Goal: Task Accomplishment & Management: Use online tool/utility

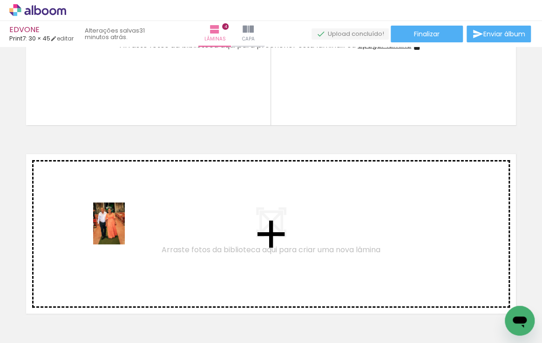
drag, startPoint x: 106, startPoint y: 256, endPoint x: 121, endPoint y: 230, distance: 30.2
click at [121, 230] on quentale-workspace at bounding box center [271, 171] width 542 height 343
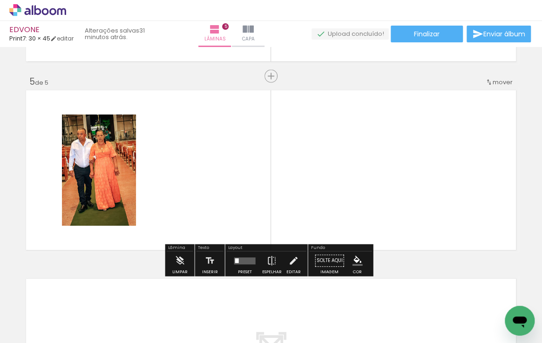
scroll to position [745, 0]
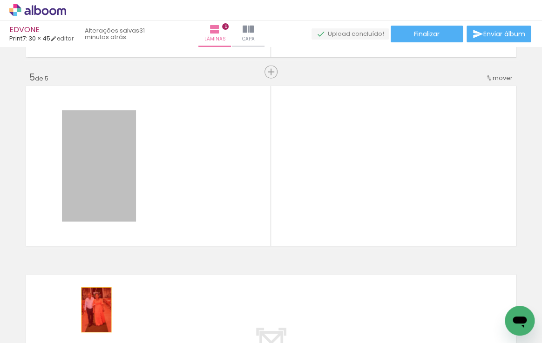
drag, startPoint x: 100, startPoint y: 175, endPoint x: 92, endPoint y: 339, distance: 163.5
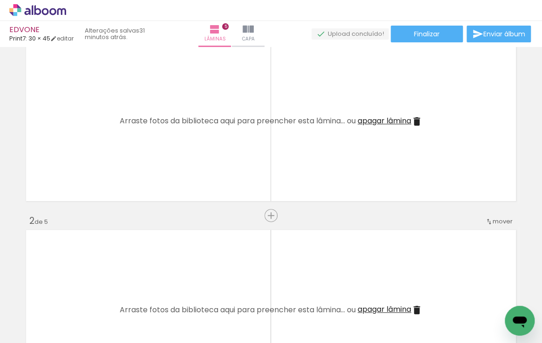
scroll to position [0, 0]
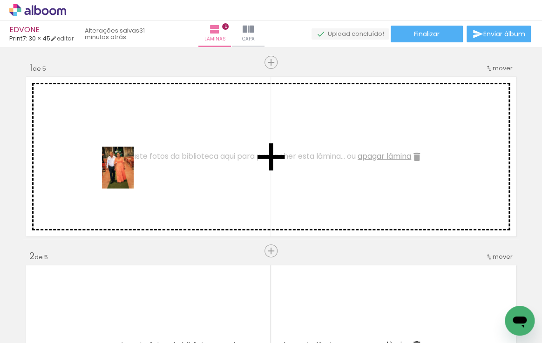
drag, startPoint x: 101, startPoint y: 321, endPoint x: 130, endPoint y: 174, distance: 149.9
click at [130, 174] on quentale-workspace at bounding box center [271, 171] width 542 height 343
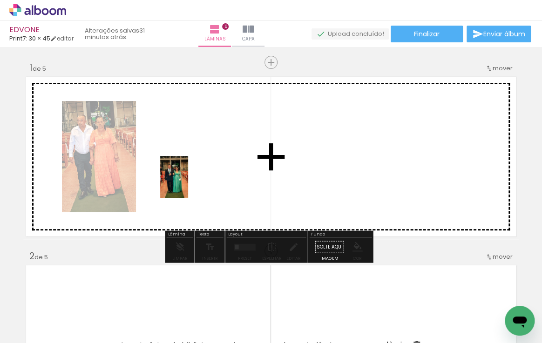
drag, startPoint x: 146, startPoint y: 321, endPoint x: 188, endPoint y: 184, distance: 143.5
click at [188, 184] on quentale-workspace at bounding box center [271, 171] width 542 height 343
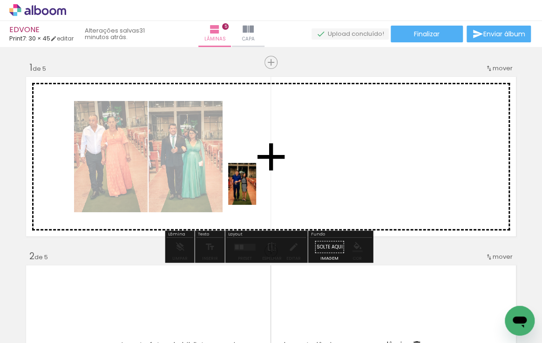
drag, startPoint x: 198, startPoint y: 320, endPoint x: 268, endPoint y: 258, distance: 93.0
click at [271, 167] on quentale-workspace at bounding box center [271, 171] width 542 height 343
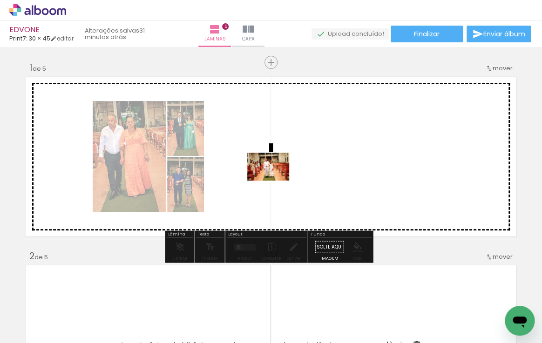
drag, startPoint x: 256, startPoint y: 322, endPoint x: 293, endPoint y: 226, distance: 103.5
click at [278, 165] on quentale-workspace at bounding box center [271, 171] width 542 height 343
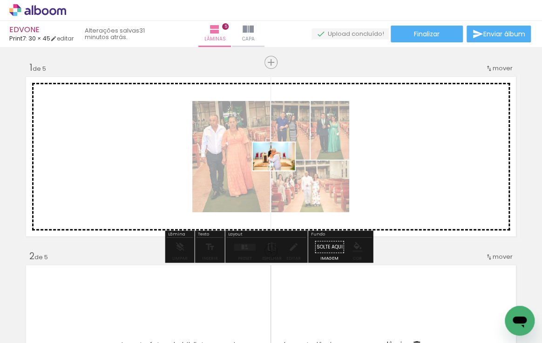
drag, startPoint x: 300, startPoint y: 323, endPoint x: 281, endPoint y: 170, distance: 154.3
click at [281, 170] on quentale-workspace at bounding box center [271, 171] width 542 height 343
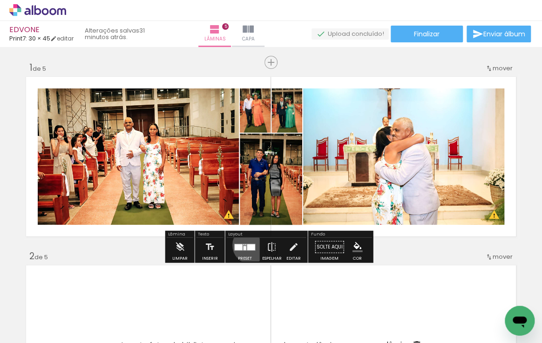
click at [249, 245] on div at bounding box center [251, 247] width 8 height 6
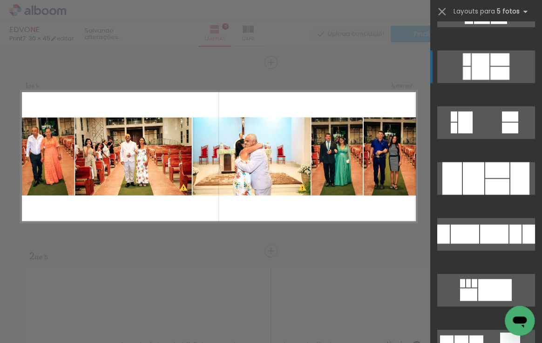
scroll to position [677, 0]
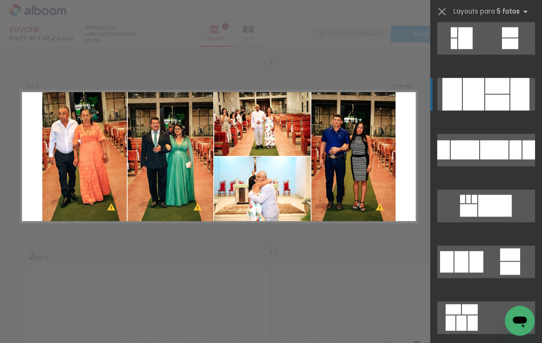
click at [477, 92] on div at bounding box center [473, 94] width 21 height 33
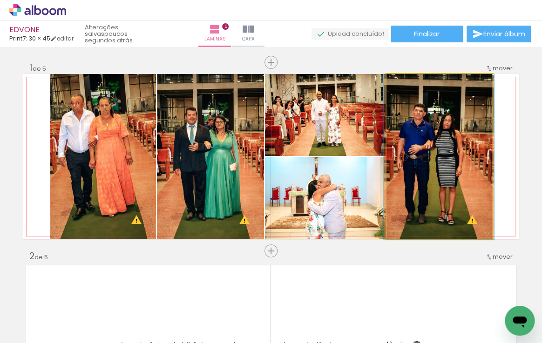
click at [416, 157] on quentale-photo at bounding box center [438, 156] width 105 height 165
click at [416, 156] on quentale-photo at bounding box center [438, 156] width 105 height 165
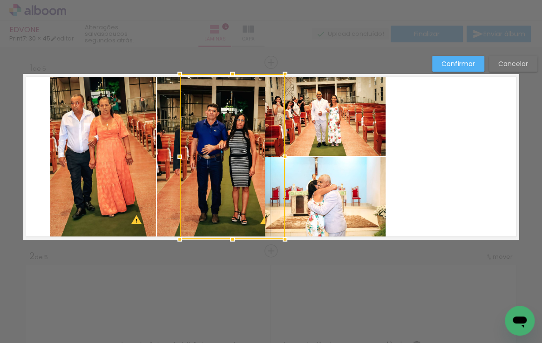
drag, startPoint x: 437, startPoint y: 166, endPoint x: 230, endPoint y: 178, distance: 206.9
click at [230, 178] on div at bounding box center [232, 156] width 105 height 165
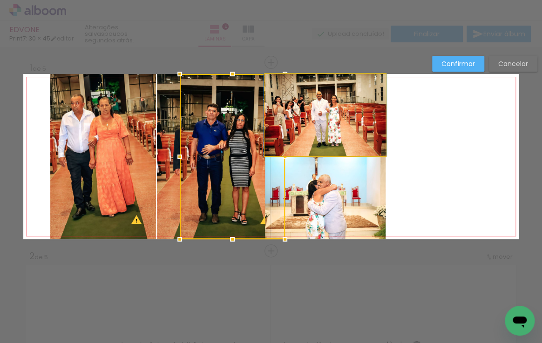
click at [329, 137] on quentale-photo at bounding box center [325, 115] width 121 height 82
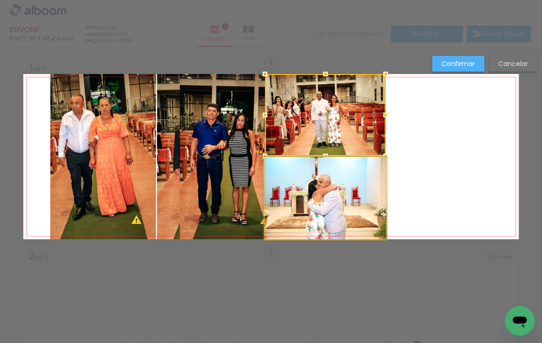
click at [334, 181] on quentale-photo at bounding box center [325, 198] width 121 height 82
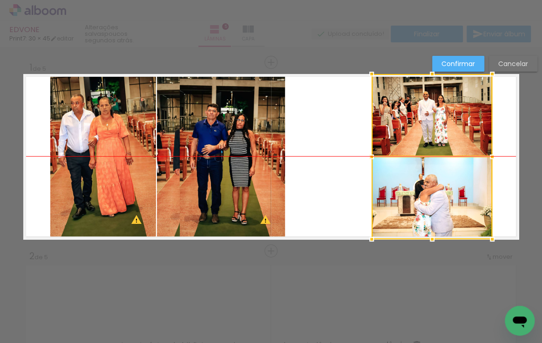
drag, startPoint x: 330, startPoint y: 158, endPoint x: 437, endPoint y: 159, distance: 106.6
click at [437, 159] on div at bounding box center [431, 156] width 121 height 165
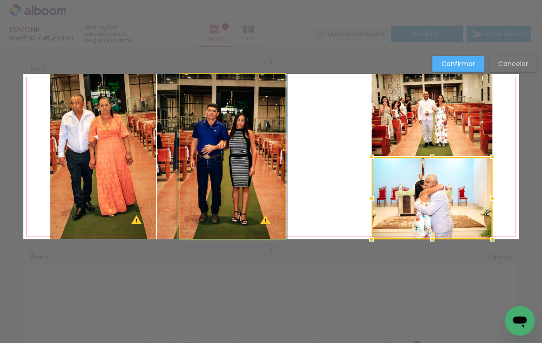
click at [255, 154] on quentale-photo at bounding box center [232, 156] width 105 height 165
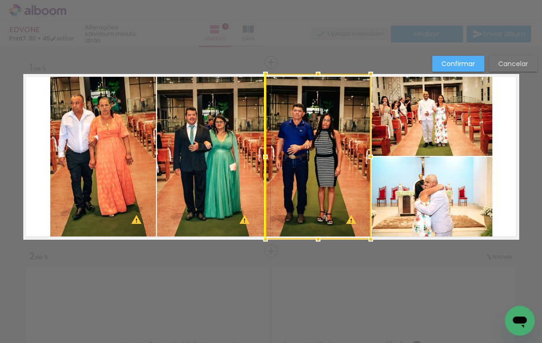
drag, startPoint x: 229, startPoint y: 148, endPoint x: 315, endPoint y: 148, distance: 85.2
click at [315, 148] on div at bounding box center [317, 156] width 105 height 165
click at [438, 128] on quentale-photo at bounding box center [431, 115] width 121 height 82
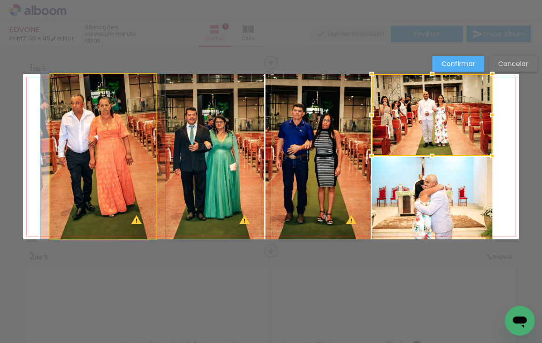
click at [94, 141] on quentale-photo at bounding box center [103, 156] width 106 height 165
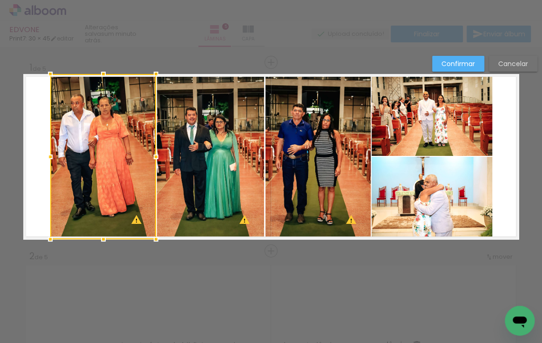
click at [183, 146] on quentale-photo at bounding box center [210, 156] width 107 height 165
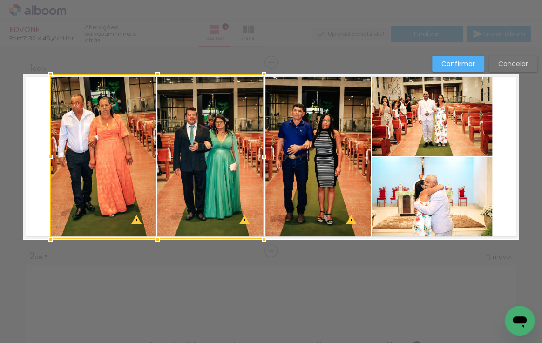
click at [329, 145] on quentale-photo at bounding box center [317, 156] width 105 height 165
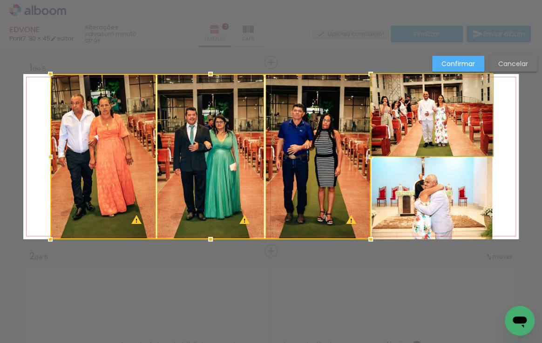
click at [455, 127] on quentale-photo at bounding box center [431, 115] width 121 height 82
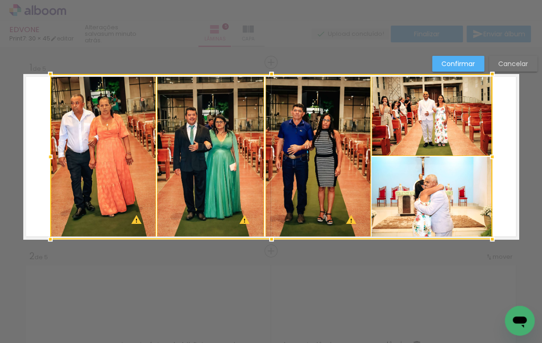
click at [444, 181] on div at bounding box center [271, 156] width 442 height 165
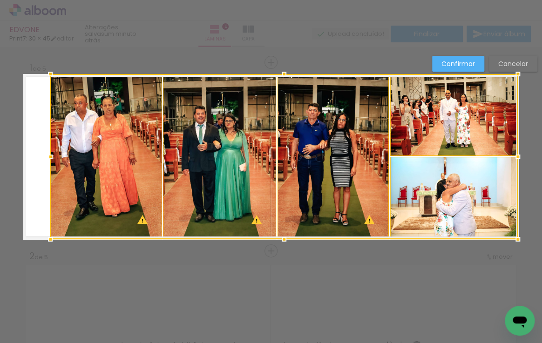
drag, startPoint x: 489, startPoint y: 156, endPoint x: 516, endPoint y: 154, distance: 27.1
click at [516, 154] on div at bounding box center [517, 157] width 19 height 19
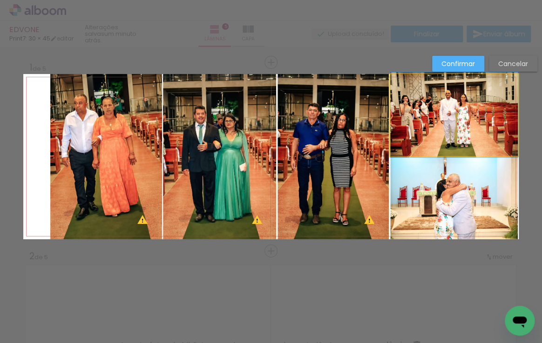
click at [443, 138] on quentale-photo at bounding box center [454, 115] width 128 height 82
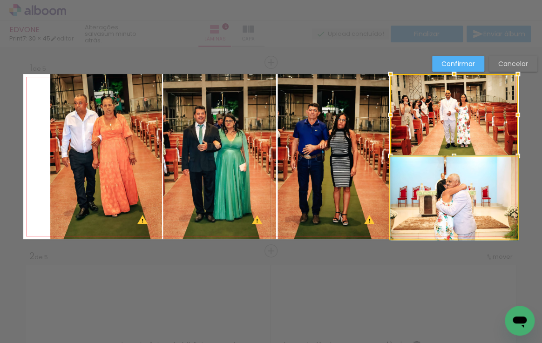
click at [432, 180] on quentale-photo at bounding box center [454, 198] width 128 height 82
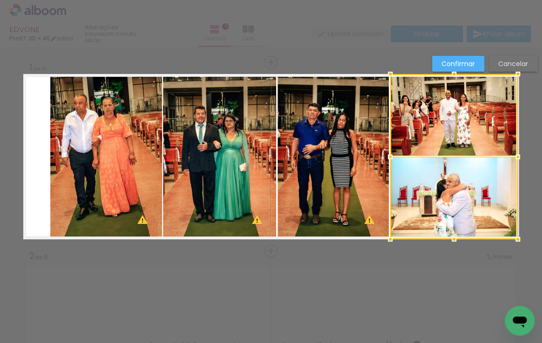
click at [315, 168] on quentale-photo at bounding box center [332, 156] width 111 height 165
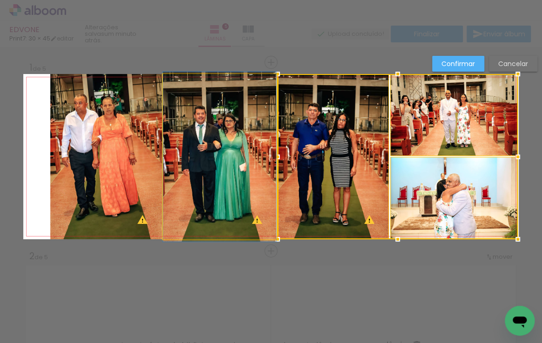
click at [224, 166] on quentale-photo at bounding box center [219, 156] width 113 height 165
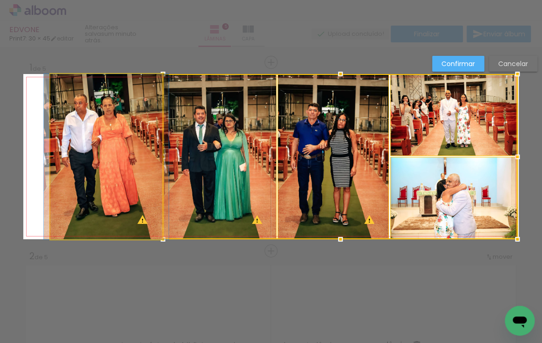
click at [123, 166] on quentale-photo at bounding box center [106, 156] width 112 height 165
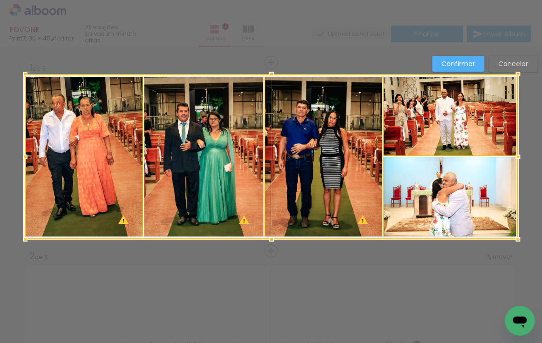
drag, startPoint x: 46, startPoint y: 157, endPoint x: 1, endPoint y: 157, distance: 44.7
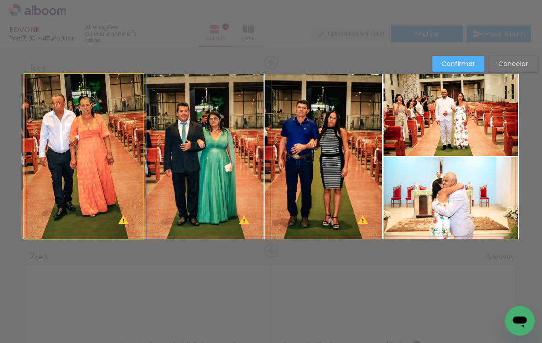
click at [53, 147] on quentale-photo at bounding box center [84, 156] width 118 height 165
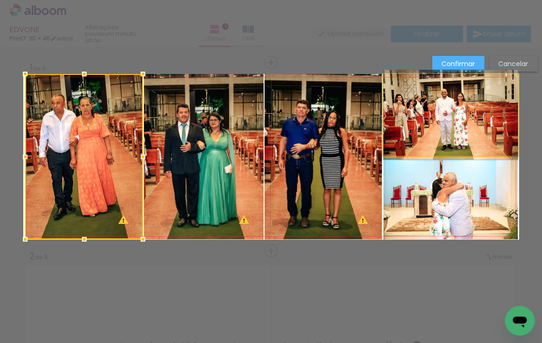
click at [445, 140] on quentale-photo at bounding box center [450, 115] width 134 height 82
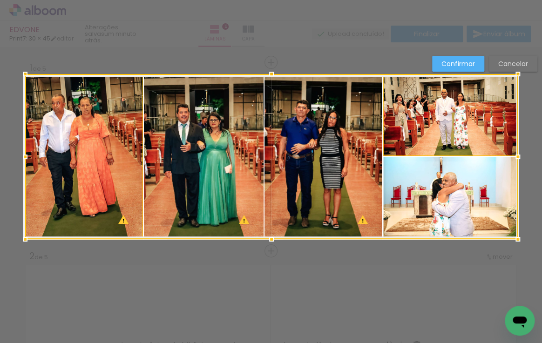
click at [443, 191] on div at bounding box center [271, 156] width 492 height 165
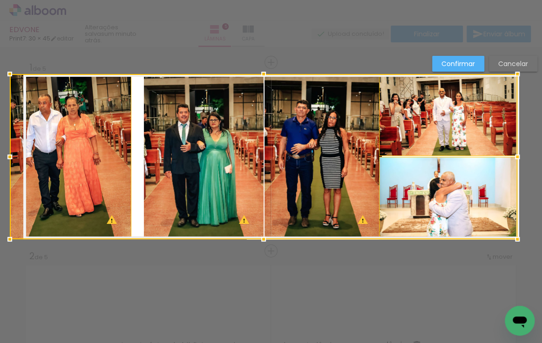
click at [19, 155] on div at bounding box center [263, 156] width 507 height 165
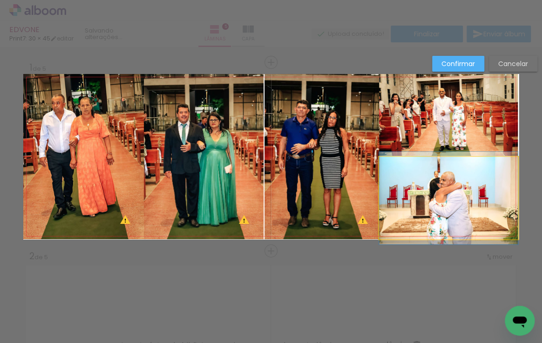
click at [427, 176] on quentale-photo at bounding box center [448, 198] width 139 height 82
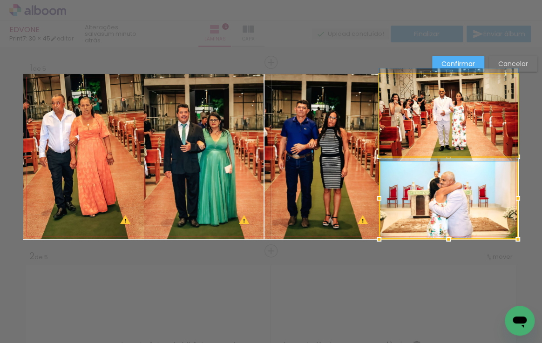
click at [423, 135] on quentale-photo at bounding box center [448, 115] width 139 height 82
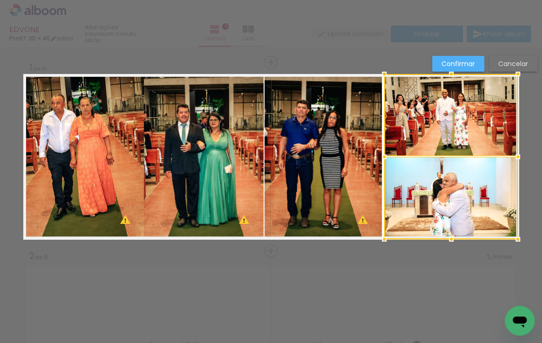
drag, startPoint x: 376, startPoint y: 156, endPoint x: 382, endPoint y: 154, distance: 5.8
click at [382, 154] on div at bounding box center [384, 157] width 19 height 19
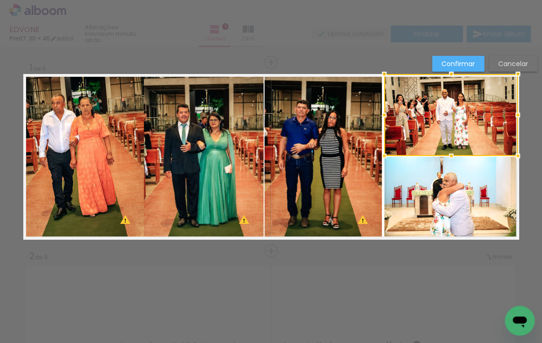
click at [464, 135] on div at bounding box center [451, 115] width 134 height 82
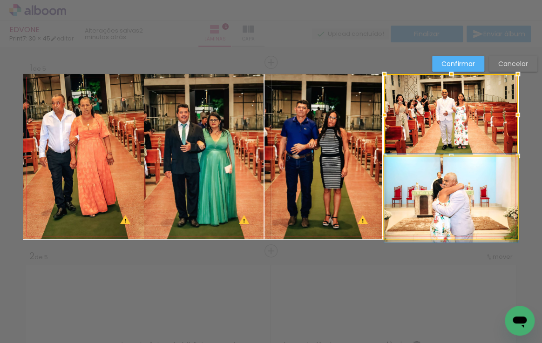
click at [448, 193] on quentale-photo at bounding box center [451, 198] width 134 height 82
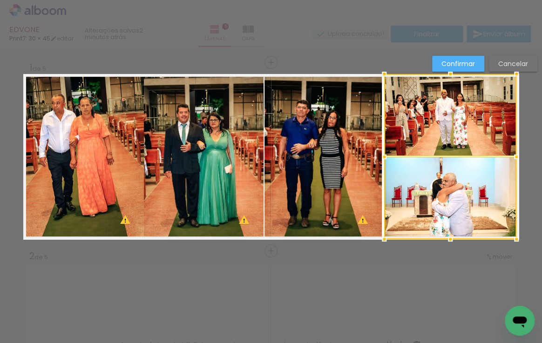
click at [520, 155] on div at bounding box center [516, 157] width 19 height 19
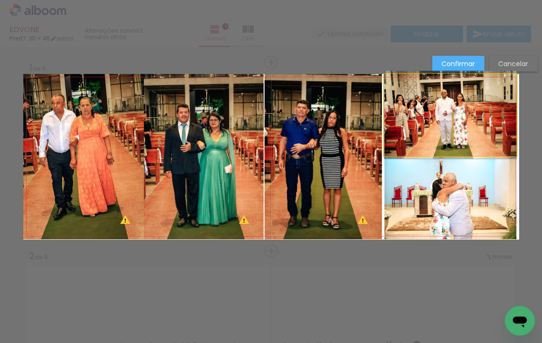
click at [492, 144] on quentale-photo at bounding box center [450, 115] width 132 height 82
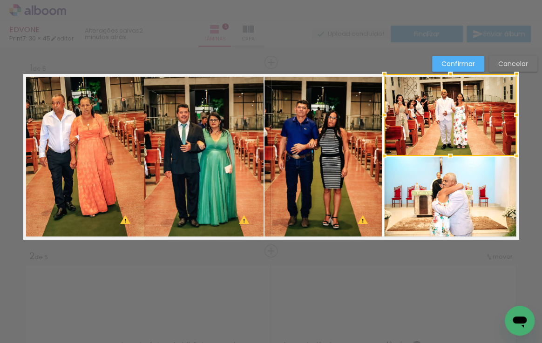
click at [488, 184] on quentale-photo at bounding box center [450, 198] width 132 height 82
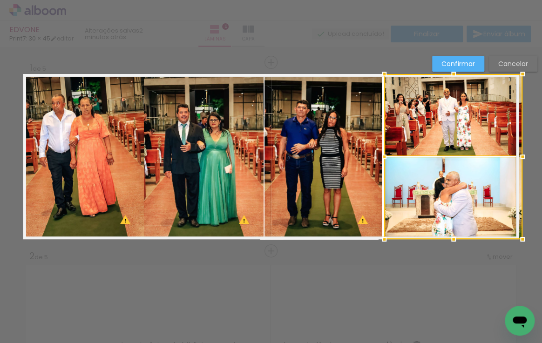
click at [518, 155] on div at bounding box center [522, 157] width 19 height 19
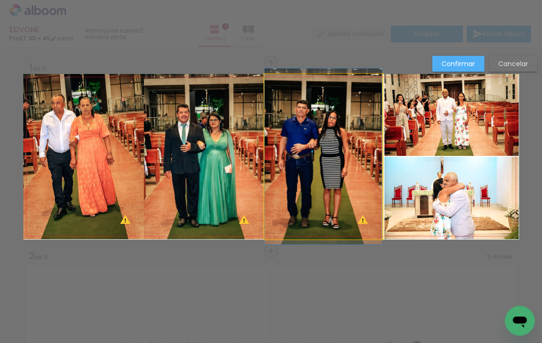
click at [347, 94] on quentale-photo at bounding box center [322, 156] width 117 height 165
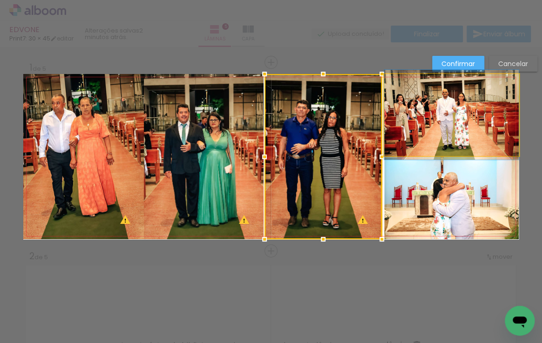
click at [450, 119] on quentale-photo at bounding box center [451, 115] width 134 height 82
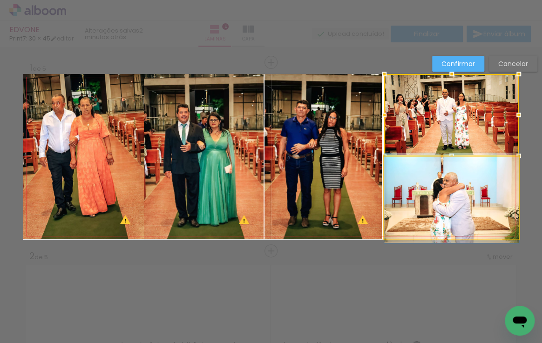
click at [460, 181] on quentale-photo at bounding box center [451, 198] width 134 height 82
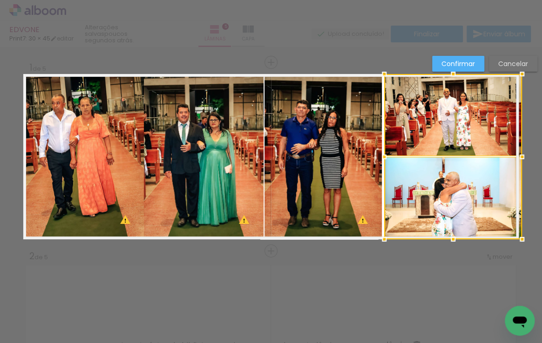
click at [517, 154] on div at bounding box center [521, 157] width 19 height 19
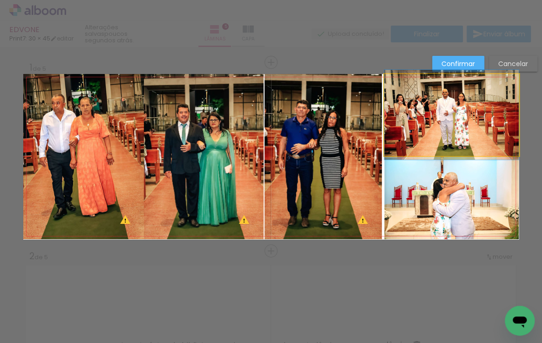
click at [422, 130] on quentale-photo at bounding box center [451, 115] width 134 height 82
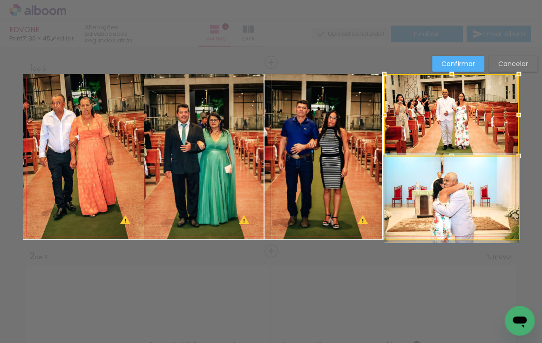
click at [433, 180] on quentale-photo at bounding box center [451, 198] width 134 height 82
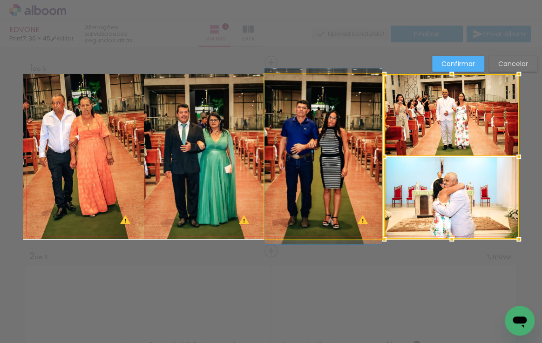
click at [316, 135] on quentale-photo at bounding box center [322, 156] width 117 height 165
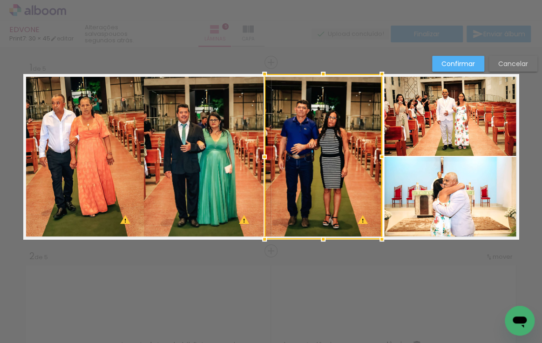
click at [173, 150] on quentale-photo at bounding box center [204, 156] width 120 height 165
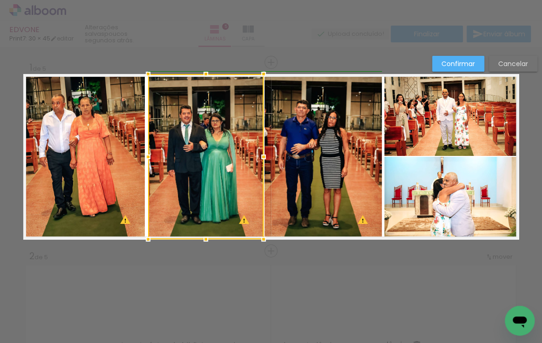
click at [140, 156] on div at bounding box center [148, 157] width 19 height 19
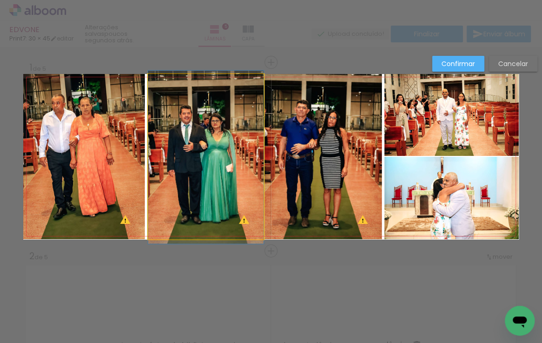
click at [173, 155] on quentale-photo at bounding box center [205, 156] width 115 height 165
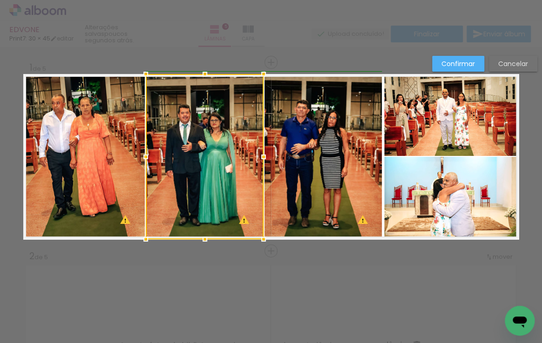
click at [145, 155] on div at bounding box center [145, 157] width 19 height 19
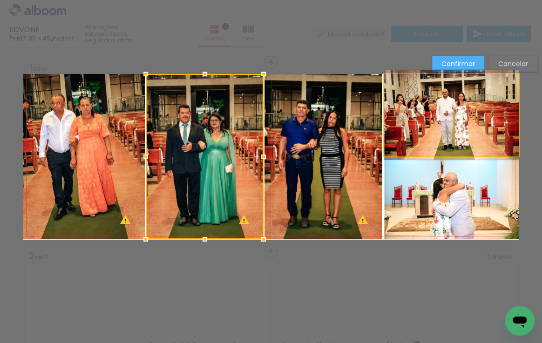
click at [403, 140] on quentale-photo at bounding box center [451, 115] width 134 height 82
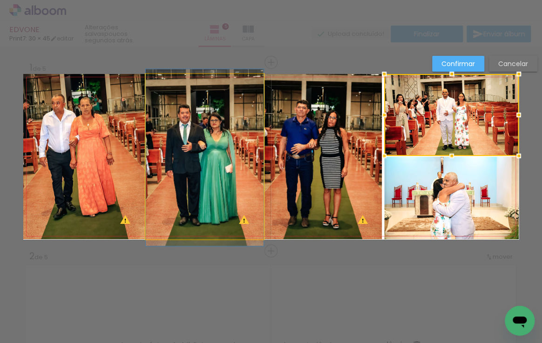
click at [192, 157] on quentale-photo at bounding box center [205, 156] width 118 height 165
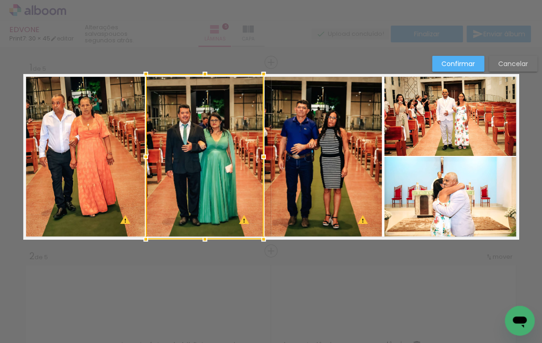
click at [142, 155] on div at bounding box center [145, 157] width 19 height 19
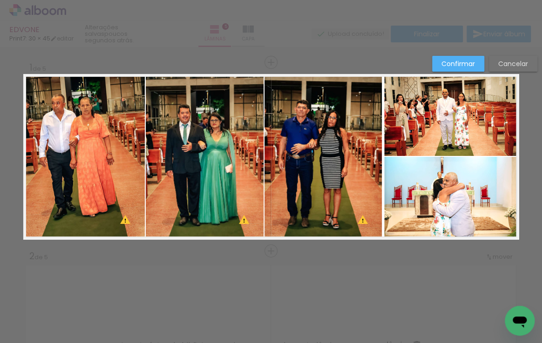
click at [124, 150] on quentale-photo at bounding box center [83, 156] width 121 height 165
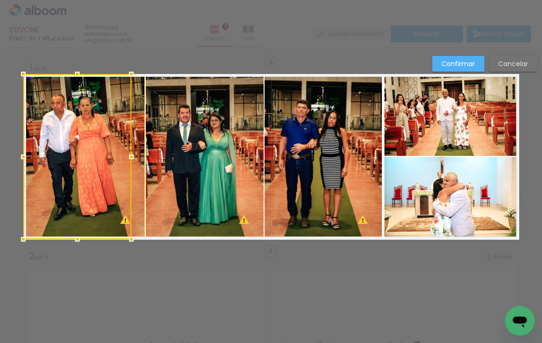
click at [132, 164] on div at bounding box center [131, 157] width 19 height 19
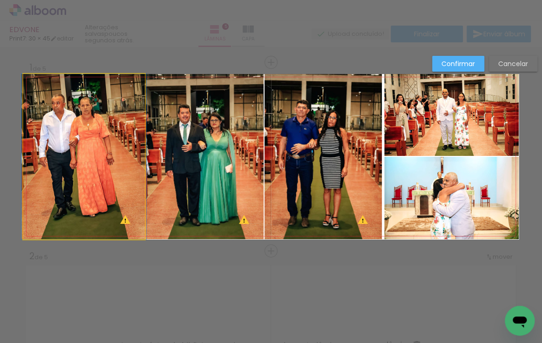
click at [134, 168] on quentale-photo at bounding box center [83, 156] width 121 height 165
click at [114, 167] on quentale-photo at bounding box center [83, 156] width 121 height 165
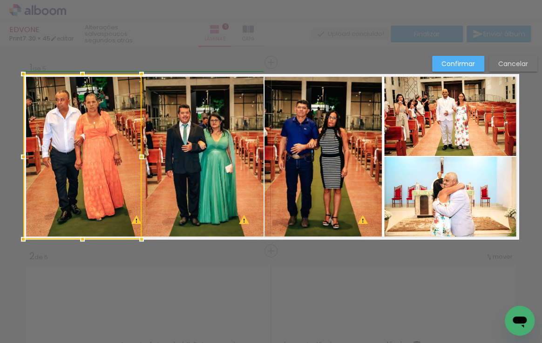
click at [126, 158] on div at bounding box center [82, 156] width 118 height 165
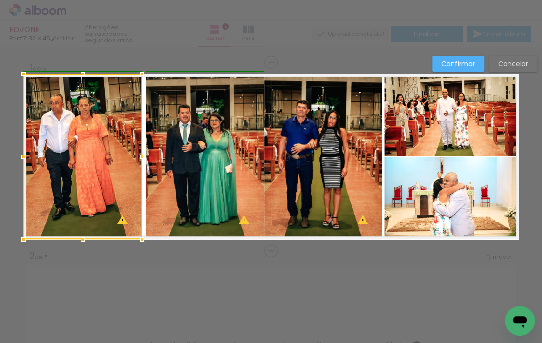
drag, startPoint x: 186, startPoint y: 157, endPoint x: 140, endPoint y: 158, distance: 46.5
click at [140, 158] on div at bounding box center [142, 157] width 19 height 19
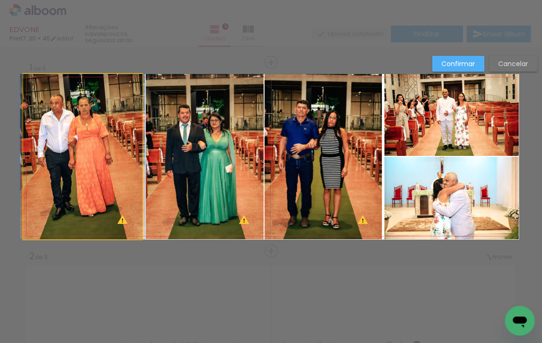
click at [130, 156] on quentale-photo at bounding box center [82, 156] width 119 height 165
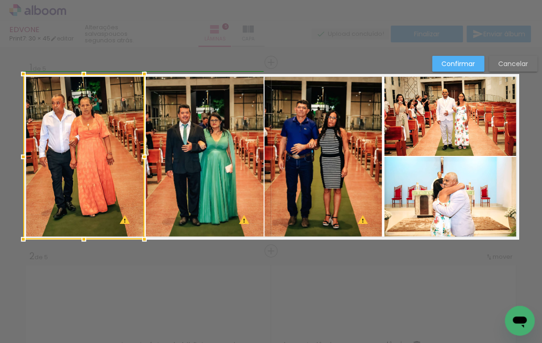
click at [138, 155] on div at bounding box center [144, 157] width 19 height 19
click at [276, 150] on quentale-photo at bounding box center [322, 156] width 117 height 165
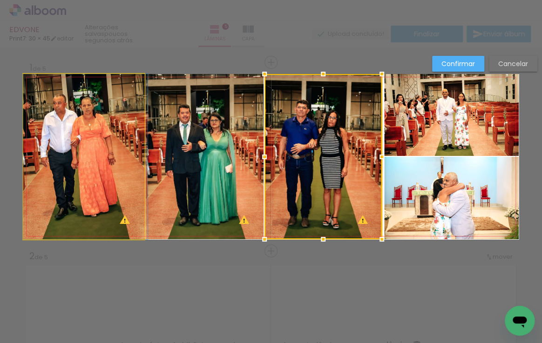
drag, startPoint x: 71, startPoint y: 147, endPoint x: 80, endPoint y: 148, distance: 9.3
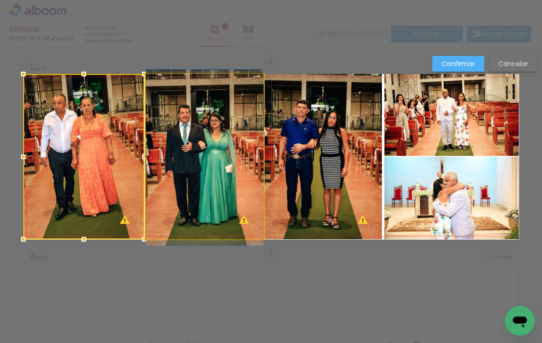
click at [219, 167] on quentale-photo at bounding box center [205, 156] width 118 height 165
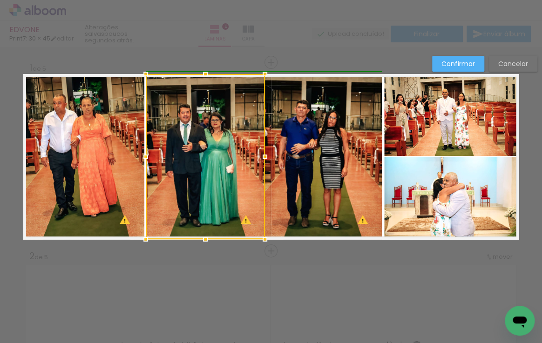
click at [259, 156] on div at bounding box center [264, 157] width 19 height 19
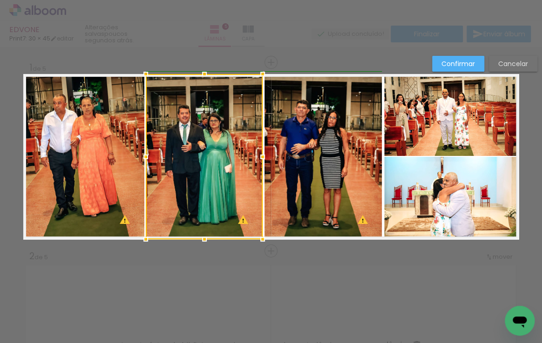
click at [262, 158] on div at bounding box center [262, 157] width 19 height 19
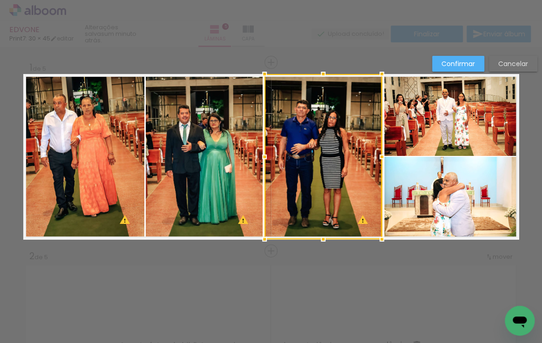
click at [251, 158] on album-spread "1 de 5" at bounding box center [270, 156] width 495 height 165
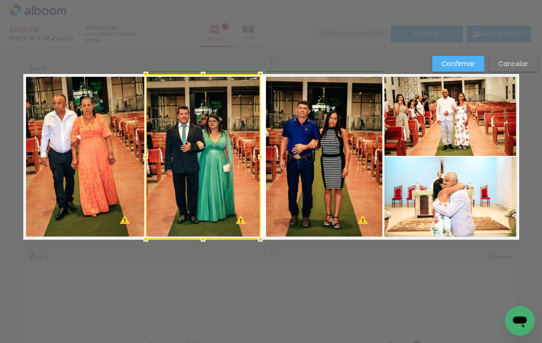
click at [260, 155] on div at bounding box center [260, 157] width 19 height 19
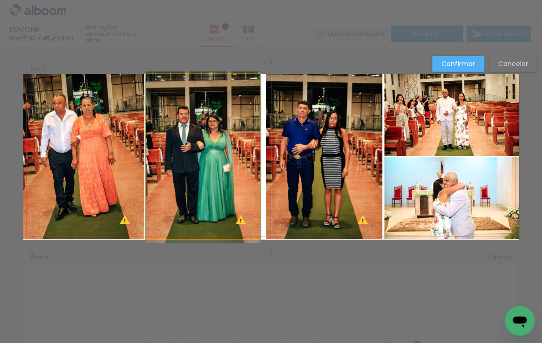
click at [246, 156] on quentale-photo at bounding box center [203, 156] width 114 height 165
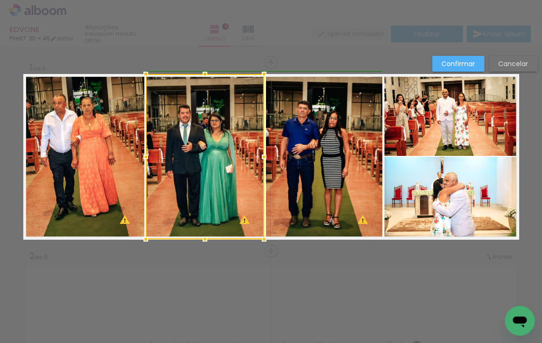
click at [256, 155] on div at bounding box center [264, 157] width 19 height 19
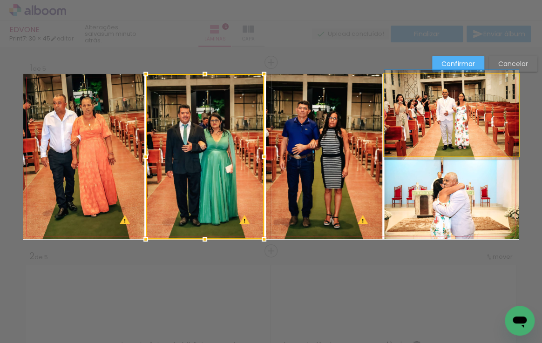
click at [405, 145] on quentale-photo at bounding box center [451, 115] width 134 height 82
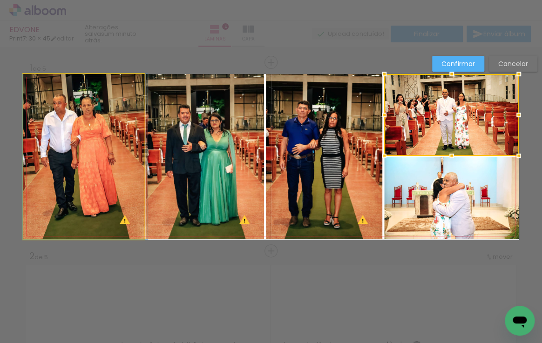
click at [102, 160] on quentale-photo at bounding box center [83, 156] width 121 height 165
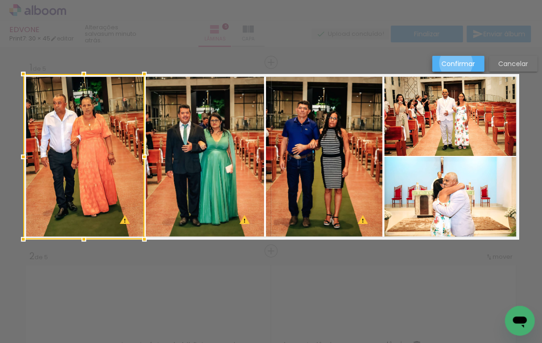
click at [0, 0] on slot "Confirmar" at bounding box center [0, 0] width 0 height 0
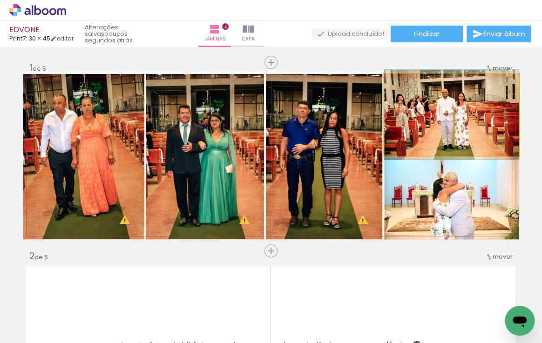
click at [443, 105] on quentale-photo at bounding box center [451, 115] width 134 height 82
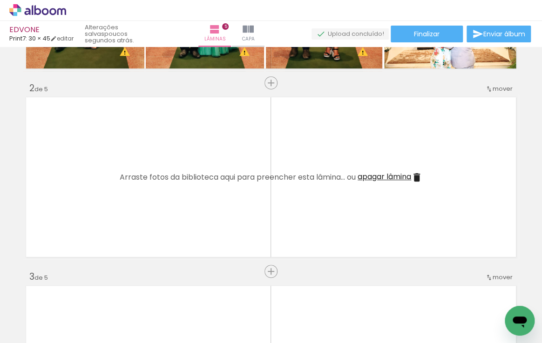
scroll to position [169, 0]
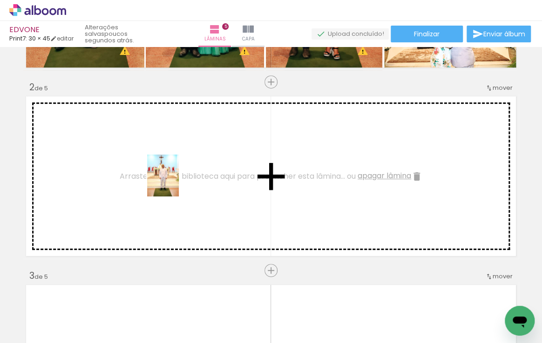
drag, startPoint x: 354, startPoint y: 318, endPoint x: 175, endPoint y: 182, distance: 224.5
click at [175, 182] on quentale-workspace at bounding box center [271, 171] width 542 height 343
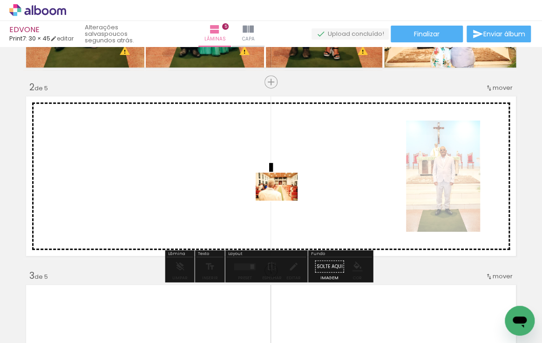
drag, startPoint x: 410, startPoint y: 323, endPoint x: 403, endPoint y: 311, distance: 13.3
click at [284, 198] on quentale-workspace at bounding box center [271, 171] width 542 height 343
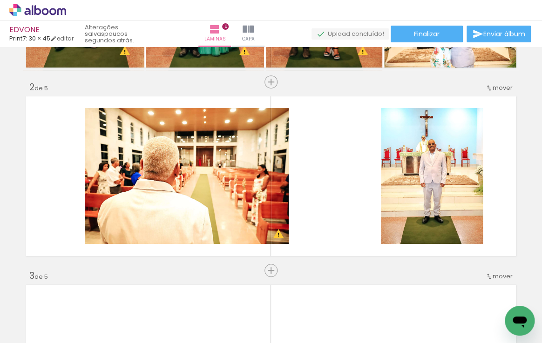
scroll to position [0, 236]
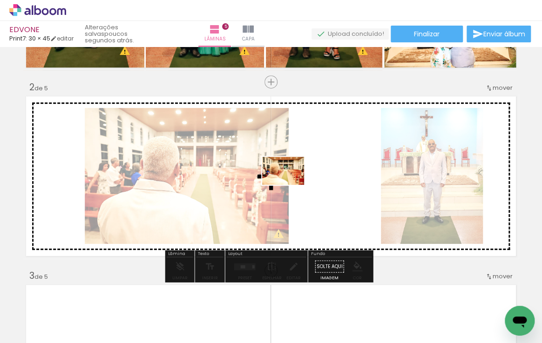
drag, startPoint x: 223, startPoint y: 319, endPoint x: 290, endPoint y: 185, distance: 149.6
click at [290, 185] on quentale-workspace at bounding box center [271, 171] width 542 height 343
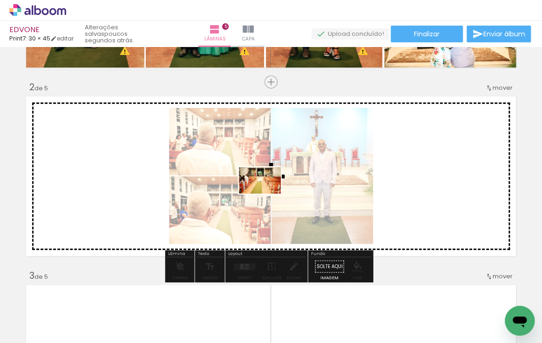
drag, startPoint x: 275, startPoint y: 323, endPoint x: 267, endPoint y: 195, distance: 128.7
click at [267, 195] on quentale-workspace at bounding box center [271, 171] width 542 height 343
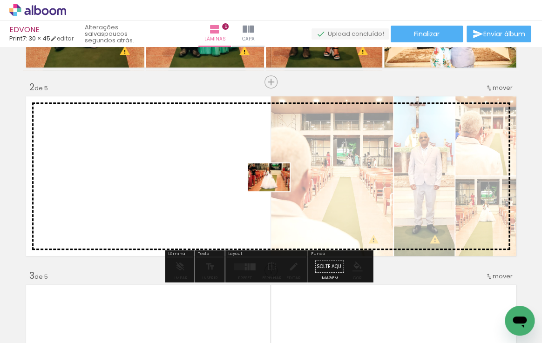
drag, startPoint x: 327, startPoint y: 327, endPoint x: 275, endPoint y: 191, distance: 145.4
click at [275, 191] on quentale-workspace at bounding box center [271, 171] width 542 height 343
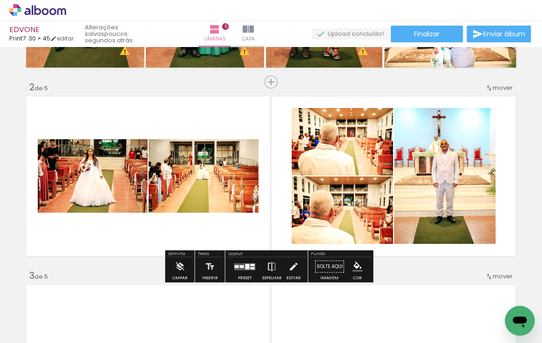
click at [268, 265] on iron-icon at bounding box center [272, 266] width 10 height 19
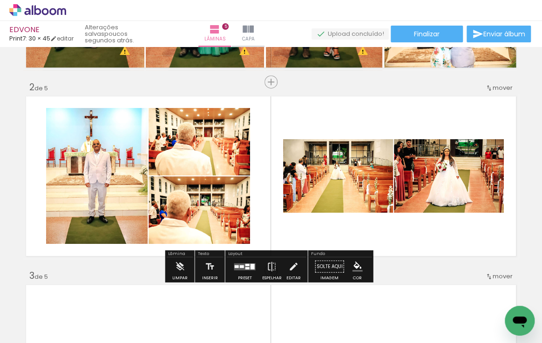
click at [246, 263] on div at bounding box center [247, 264] width 4 height 2
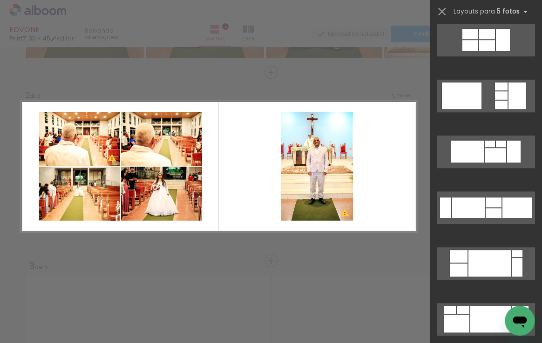
scroll to position [2030, 0]
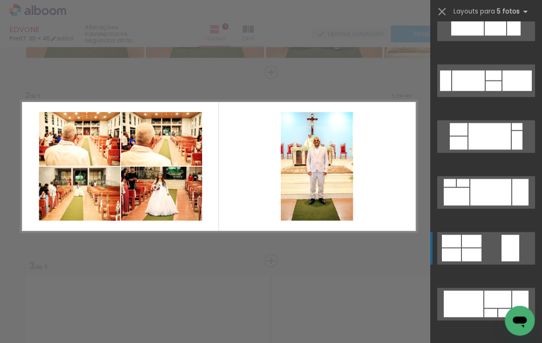
click at [501, 91] on div at bounding box center [493, 86] width 16 height 10
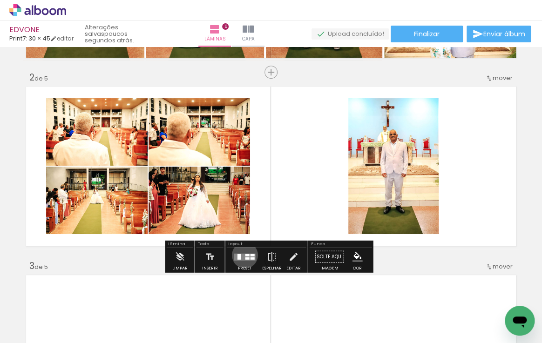
click at [245, 255] on div at bounding box center [247, 255] width 4 height 2
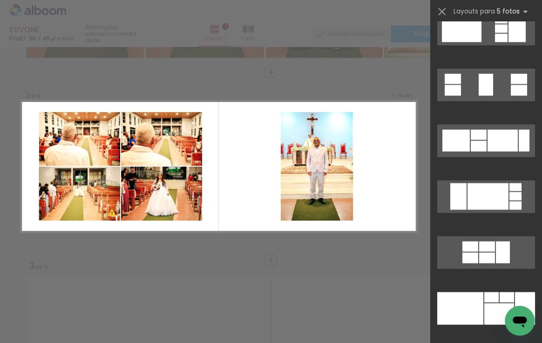
scroll to position [5195, 0]
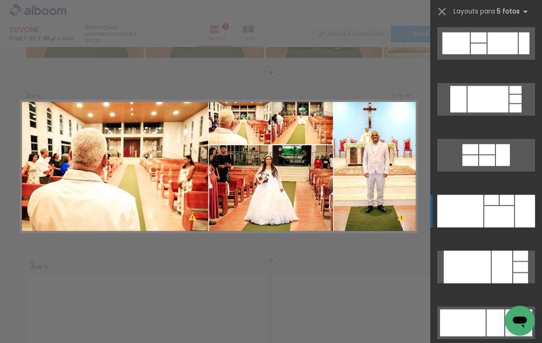
click at [492, 207] on div at bounding box center [499, 216] width 30 height 21
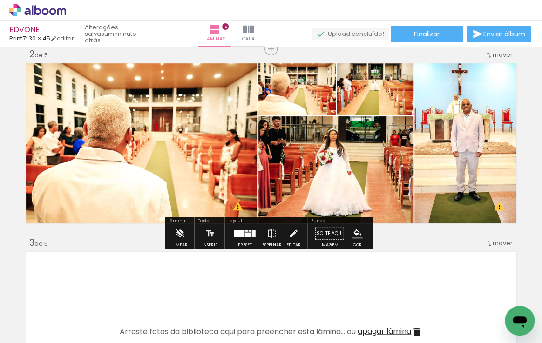
scroll to position [263, 0]
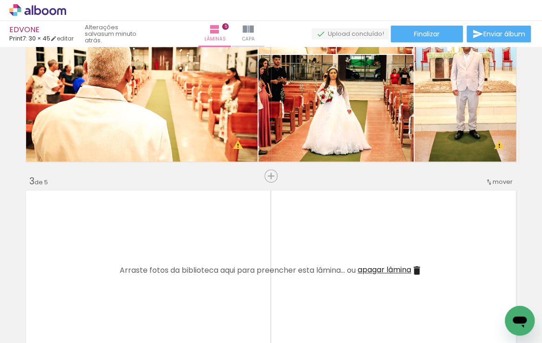
click at [0, 339] on div "Biblioteca 71 fotos Todas as fotos Não utilizadas Adicionar Fotos" at bounding box center [0, 314] width 0 height 58
click at [24, 328] on span "Adicionar Fotos" at bounding box center [33, 330] width 28 height 10
click at [0, 0] on input "file" at bounding box center [0, 0] width 0 height 0
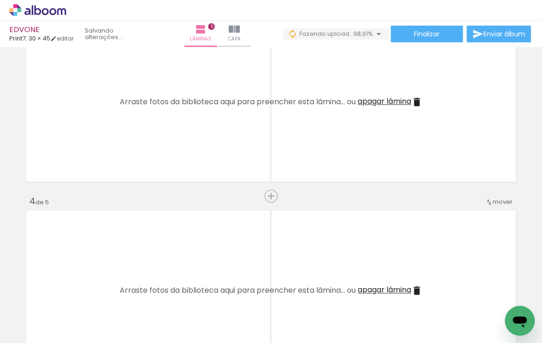
scroll to position [433, 0]
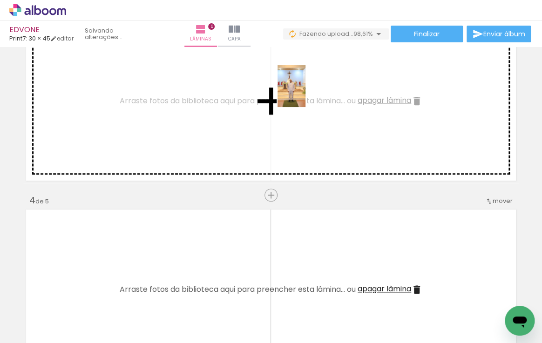
drag, startPoint x: 498, startPoint y: 308, endPoint x: 305, endPoint y: 93, distance: 289.0
click at [305, 93] on quentale-workspace at bounding box center [271, 171] width 542 height 343
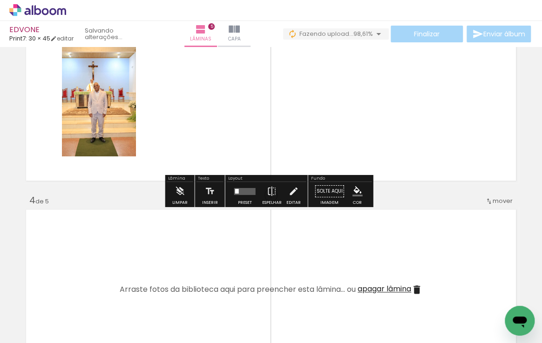
scroll to position [390, 0]
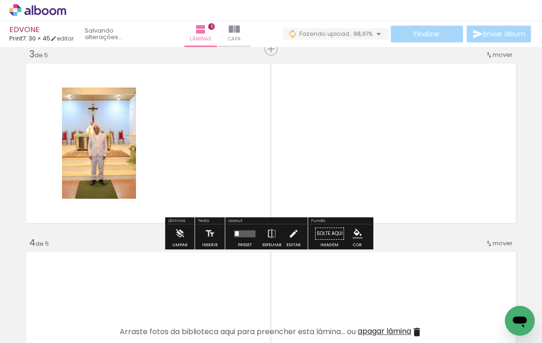
click at [242, 231] on quentale-layouter at bounding box center [244, 233] width 21 height 7
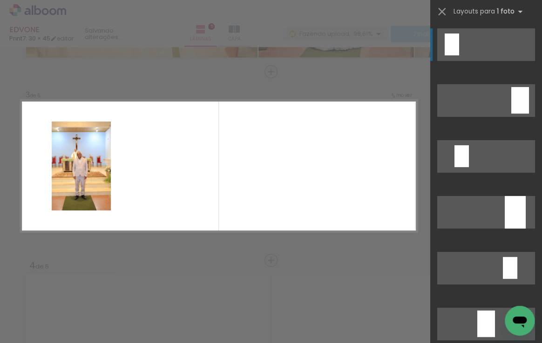
scroll to position [368, 0]
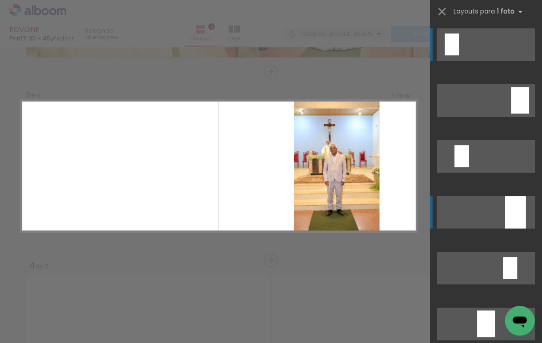
click at [516, 211] on div at bounding box center [514, 212] width 21 height 33
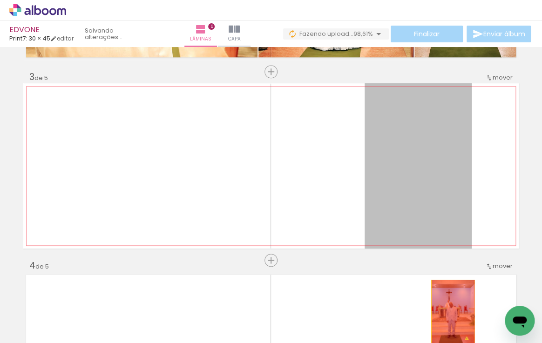
drag, startPoint x: 451, startPoint y: 174, endPoint x: 450, endPoint y: 313, distance: 139.6
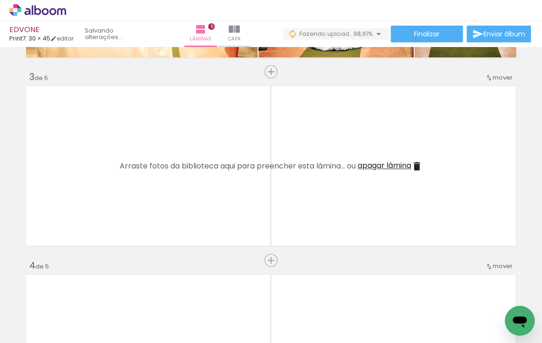
click at [19, 331] on iron-icon at bounding box center [13, 330] width 11 height 11
click at [0, 0] on input "file" at bounding box center [0, 0] width 0 height 0
click at [487, 295] on iron-icon at bounding box center [483, 293] width 10 height 10
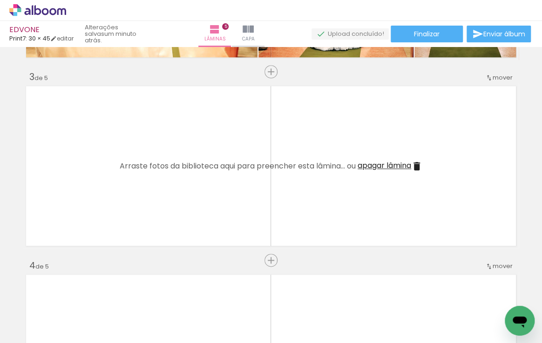
click at [22, 331] on span "Adicionar Fotos" at bounding box center [33, 330] width 28 height 10
click at [0, 0] on input "file" at bounding box center [0, 0] width 0 height 0
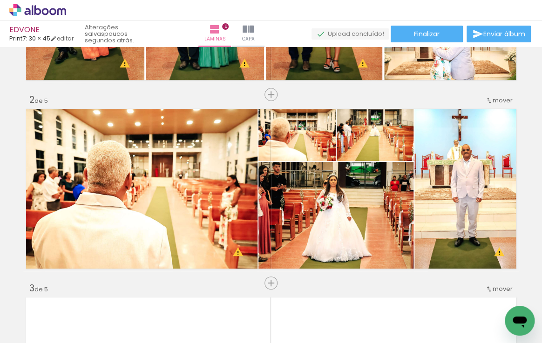
scroll to position [156, 0]
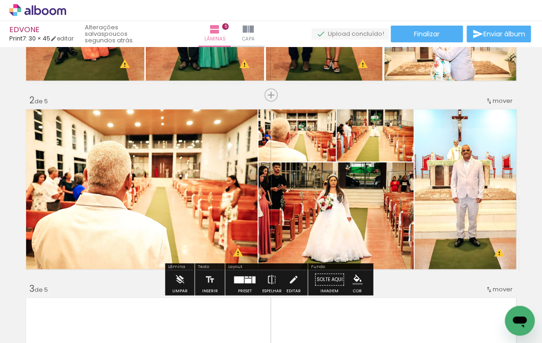
click at [168, 201] on quentale-photo at bounding box center [140, 189] width 234 height 165
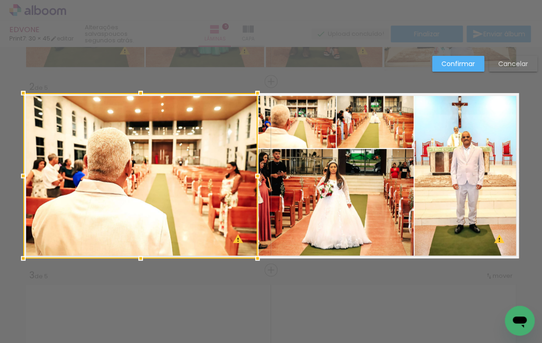
scroll to position [179, 0]
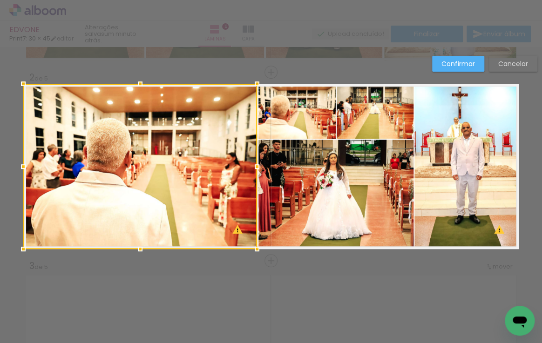
click at [255, 166] on div at bounding box center [257, 166] width 19 height 19
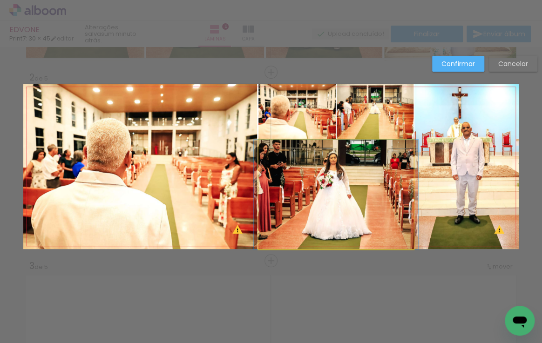
click at [321, 168] on quentale-photo at bounding box center [335, 194] width 155 height 109
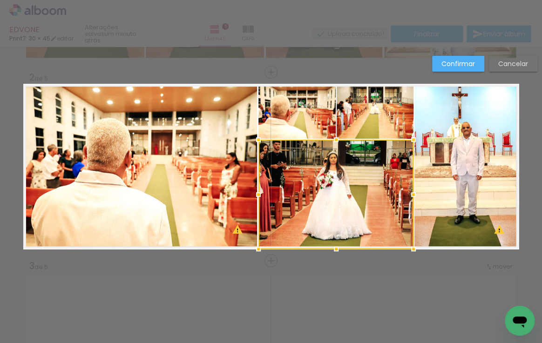
click at [334, 138] on div at bounding box center [336, 139] width 19 height 19
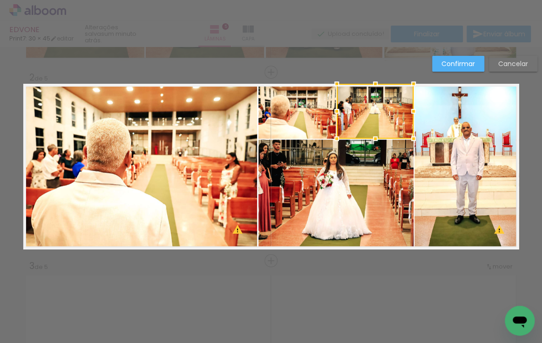
click at [336, 151] on quentale-photo at bounding box center [335, 194] width 155 height 109
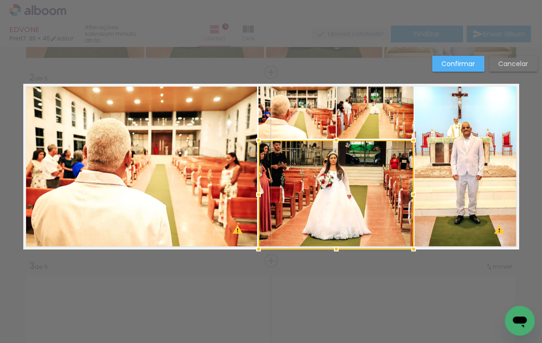
click at [333, 136] on div at bounding box center [336, 140] width 19 height 19
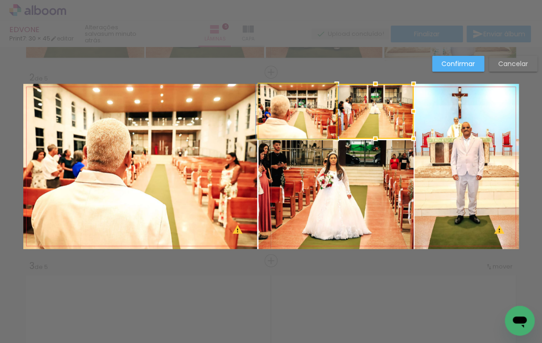
click at [322, 113] on quentale-photo at bounding box center [296, 111] width 77 height 55
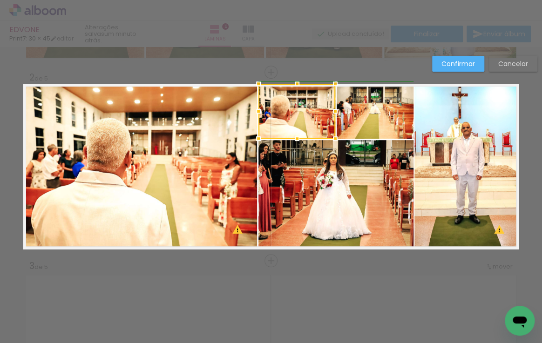
click at [333, 112] on div at bounding box center [335, 111] width 19 height 19
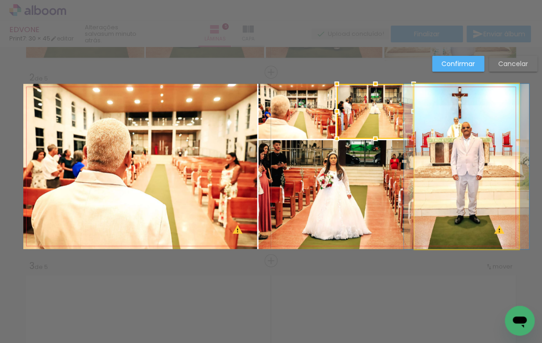
click at [428, 114] on quentale-photo at bounding box center [466, 166] width 104 height 165
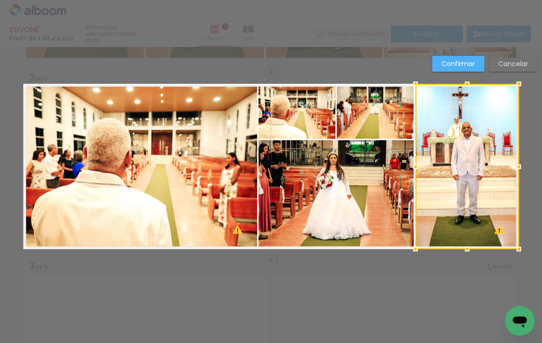
click at [410, 166] on div at bounding box center [415, 166] width 19 height 19
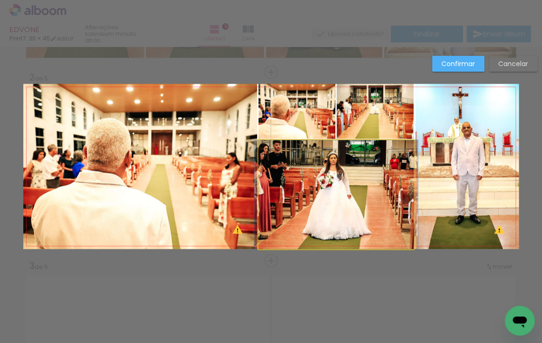
click at [302, 164] on quentale-photo at bounding box center [335, 194] width 155 height 109
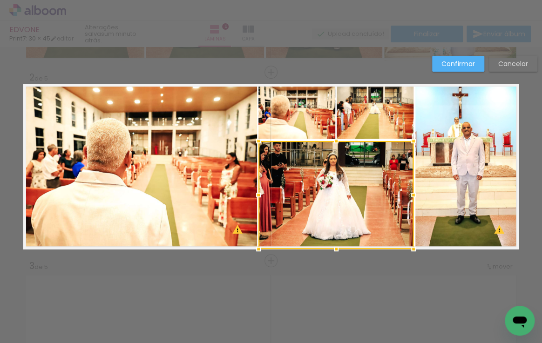
click at [332, 137] on div at bounding box center [336, 141] width 19 height 19
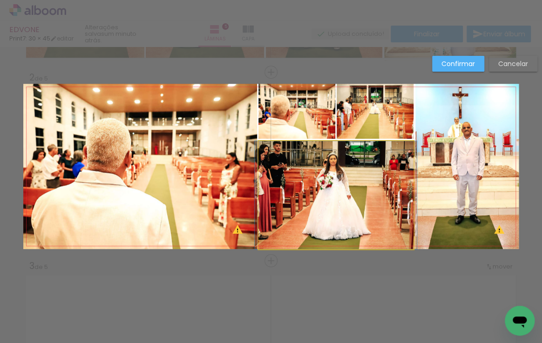
click at [335, 149] on quentale-photo at bounding box center [335, 195] width 155 height 108
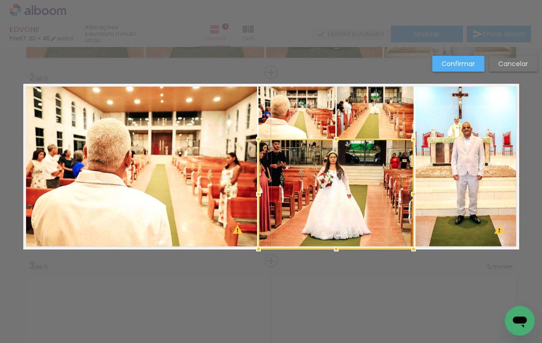
click at [333, 141] on div at bounding box center [336, 139] width 19 height 19
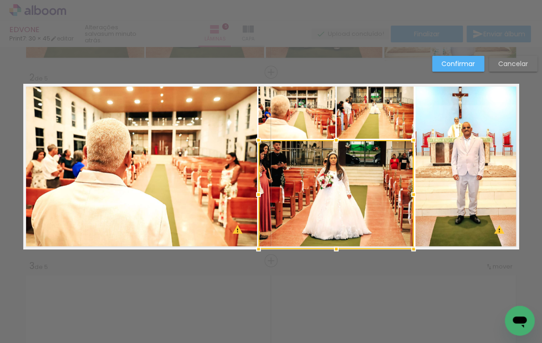
click at [333, 138] on div at bounding box center [336, 140] width 19 height 19
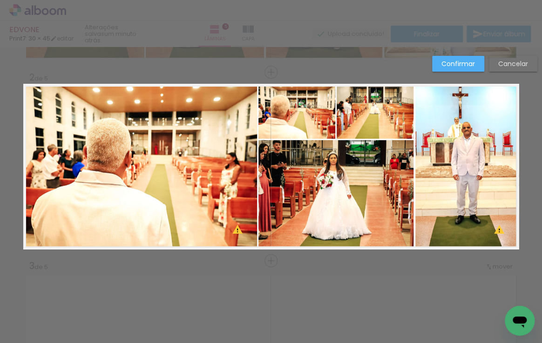
click at [338, 146] on quentale-photo at bounding box center [335, 194] width 155 height 109
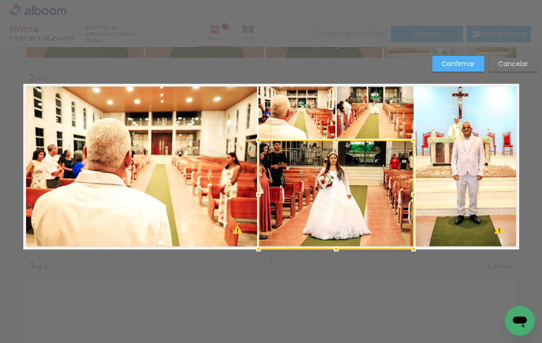
click at [335, 139] on div at bounding box center [336, 140] width 19 height 19
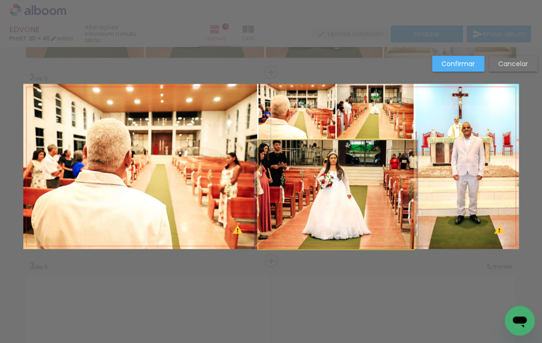
click at [324, 148] on quentale-photo at bounding box center [335, 194] width 155 height 109
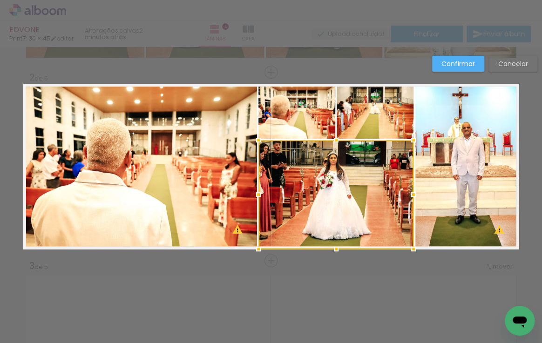
click at [331, 137] on div at bounding box center [336, 140] width 19 height 19
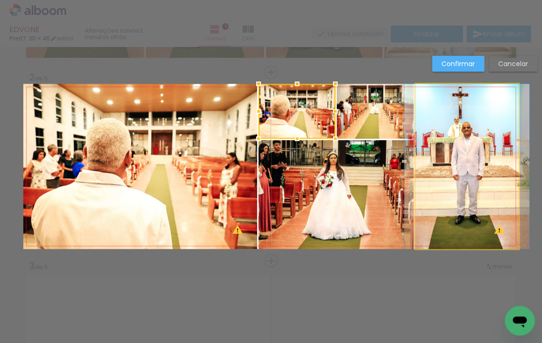
click at [435, 157] on quentale-photo at bounding box center [466, 166] width 103 height 165
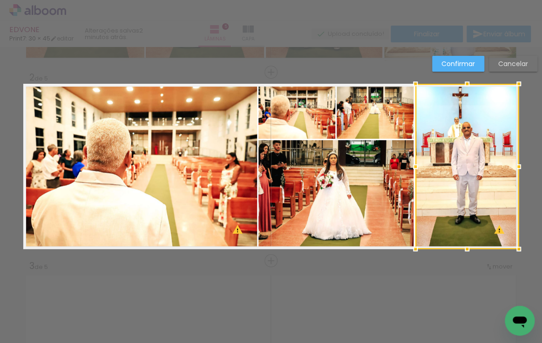
click at [363, 167] on quentale-photo at bounding box center [335, 194] width 155 height 109
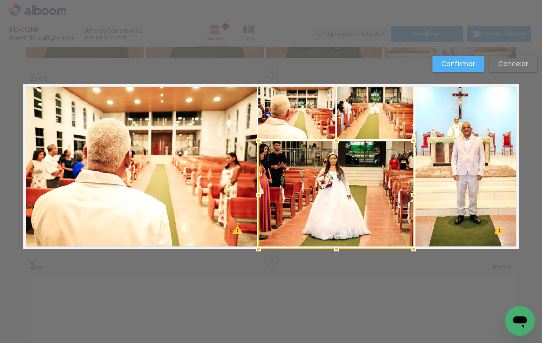
click at [334, 139] on div at bounding box center [336, 140] width 19 height 19
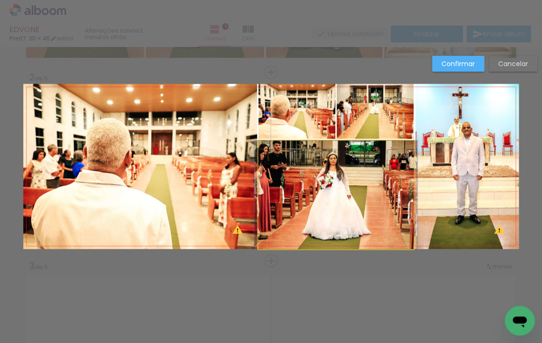
click at [299, 167] on quentale-photo at bounding box center [335, 195] width 155 height 108
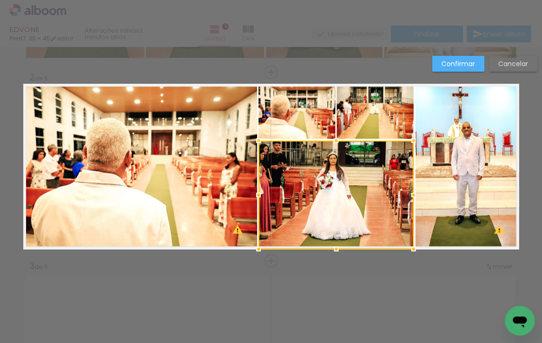
click at [332, 140] on div at bounding box center [336, 140] width 19 height 19
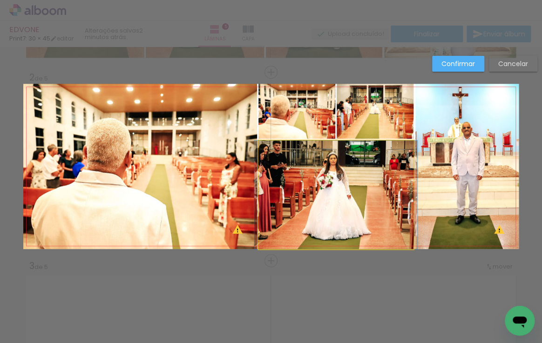
click at [349, 152] on quentale-photo at bounding box center [335, 195] width 155 height 108
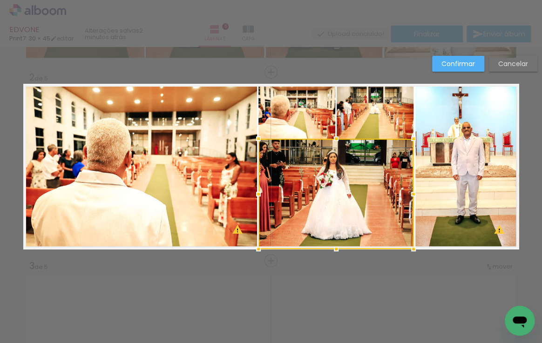
click at [332, 140] on div at bounding box center [336, 138] width 19 height 19
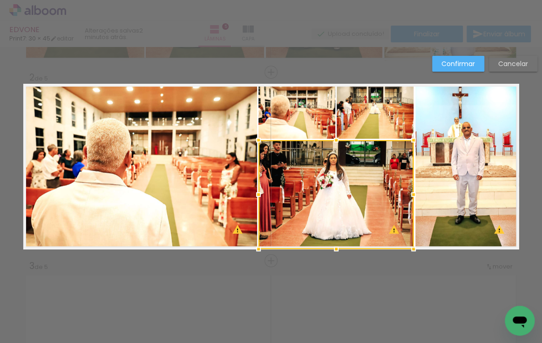
click at [333, 137] on div at bounding box center [336, 140] width 19 height 19
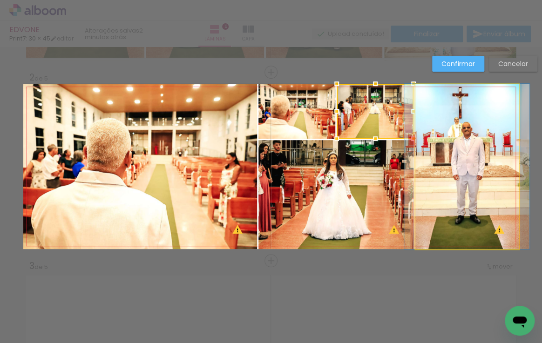
click at [449, 144] on quentale-photo at bounding box center [466, 166] width 103 height 165
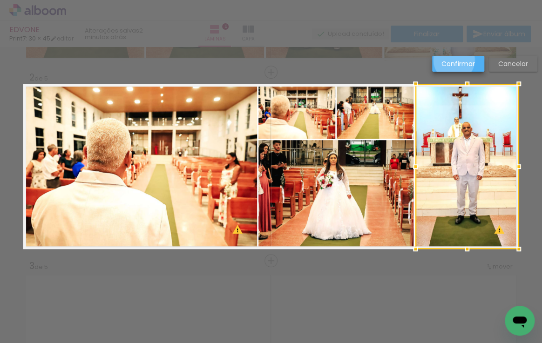
click at [0, 0] on slot "Confirmar" at bounding box center [0, 0] width 0 height 0
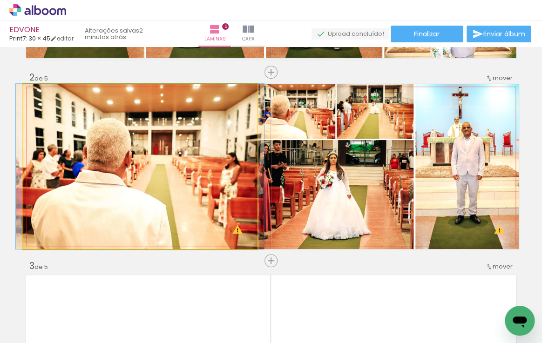
click at [196, 134] on quentale-photo at bounding box center [140, 166] width 234 height 165
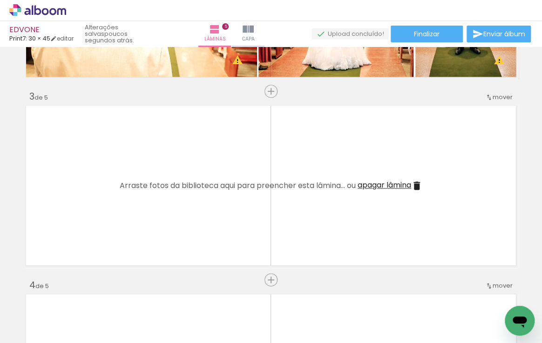
scroll to position [390, 0]
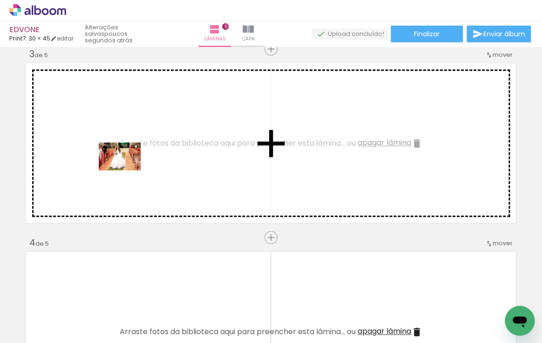
drag, startPoint x: 148, startPoint y: 321, endPoint x: 126, endPoint y: 159, distance: 163.0
click at [126, 159] on quentale-workspace at bounding box center [271, 171] width 542 height 343
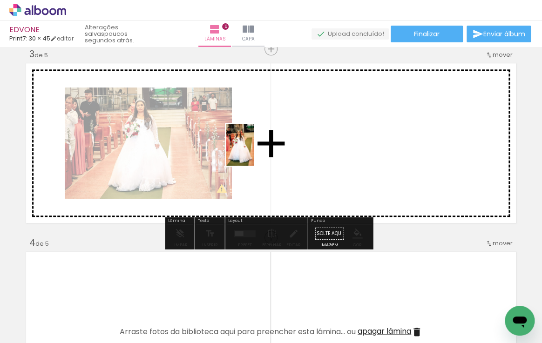
drag, startPoint x: 202, startPoint y: 321, endPoint x: 279, endPoint y: 190, distance: 151.2
click at [274, 147] on quentale-workspace at bounding box center [271, 171] width 542 height 343
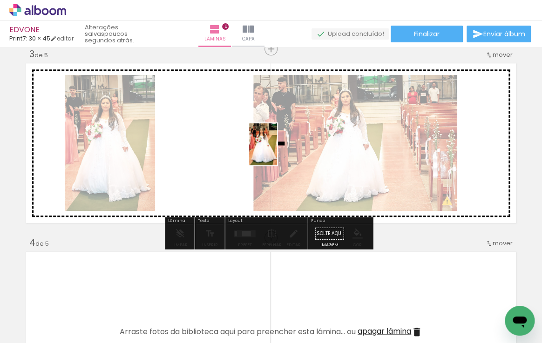
drag, startPoint x: 256, startPoint y: 322, endPoint x: 277, endPoint y: 151, distance: 172.1
click at [277, 151] on quentale-workspace at bounding box center [271, 171] width 542 height 343
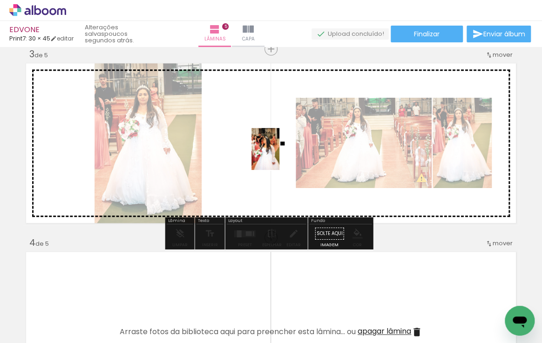
drag, startPoint x: 309, startPoint y: 317, endPoint x: 307, endPoint y: 248, distance: 69.8
click at [279, 160] on quentale-workspace at bounding box center [271, 171] width 542 height 343
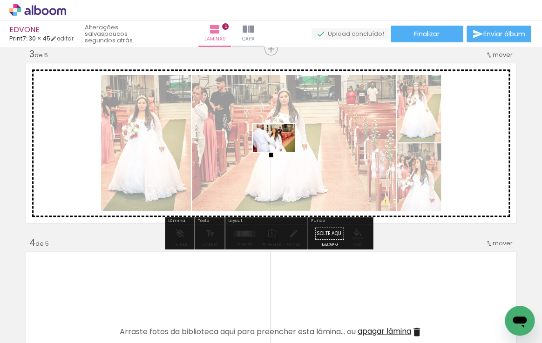
drag, startPoint x: 362, startPoint y: 322, endPoint x: 281, endPoint y: 152, distance: 188.4
click at [281, 152] on quentale-workspace at bounding box center [271, 171] width 542 height 343
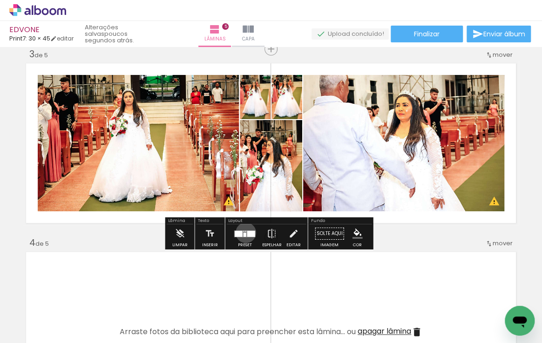
click at [243, 232] on div at bounding box center [244, 234] width 3 height 4
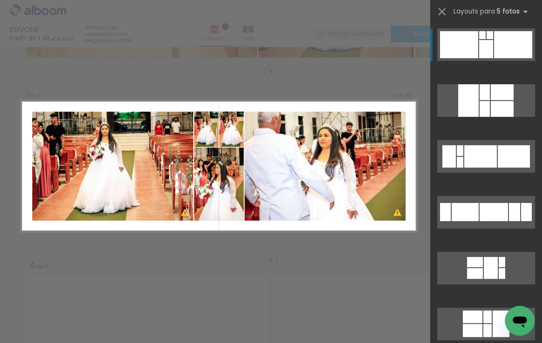
scroll to position [368, 0]
click at [474, 84] on quentale-layouter at bounding box center [486, 100] width 98 height 33
click at [480, 101] on div at bounding box center [484, 109] width 10 height 16
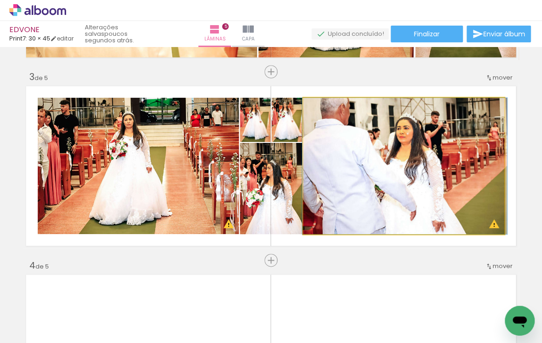
drag, startPoint x: 414, startPoint y: 145, endPoint x: 415, endPoint y: 162, distance: 16.8
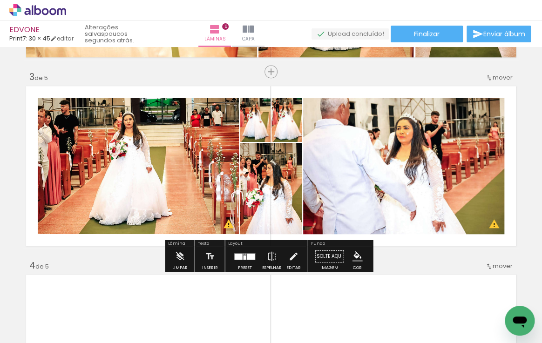
click at [239, 258] on div at bounding box center [239, 256] width 8 height 6
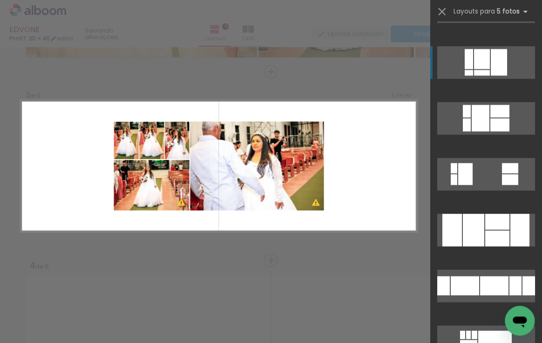
scroll to position [634, 0]
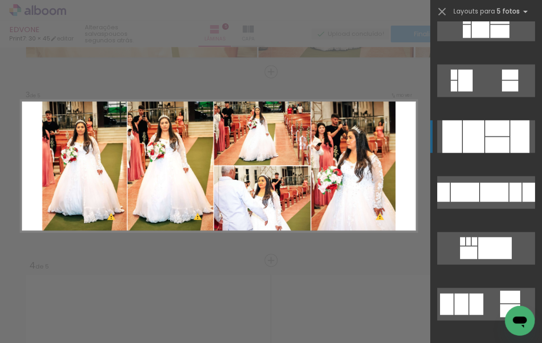
click at [476, 135] on div at bounding box center [473, 136] width 21 height 33
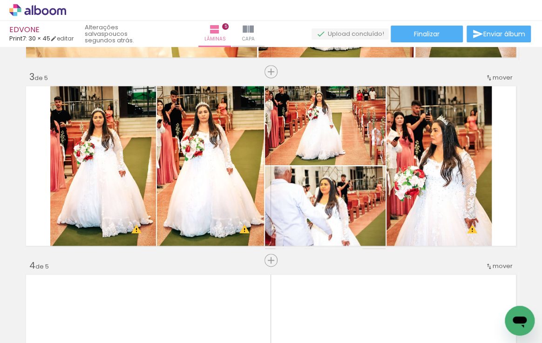
scroll to position [0, 364]
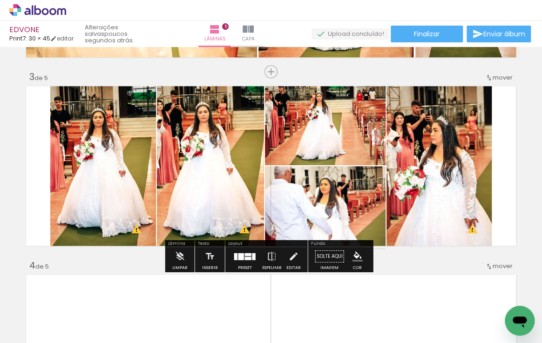
click at [245, 257] on div at bounding box center [248, 257] width 7 height 3
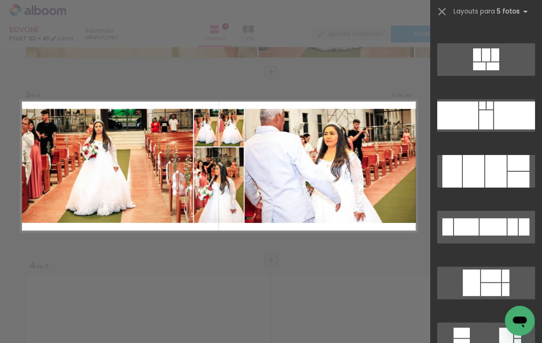
scroll to position [1403, 0]
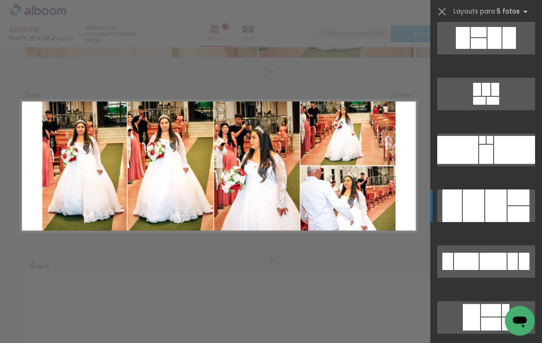
click at [497, 208] on div at bounding box center [495, 205] width 21 height 33
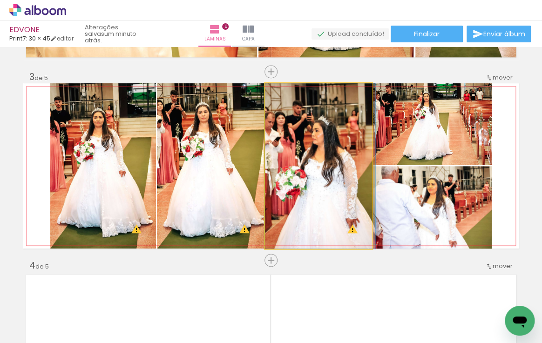
drag, startPoint x: 295, startPoint y: 170, endPoint x: 316, endPoint y: 168, distance: 21.1
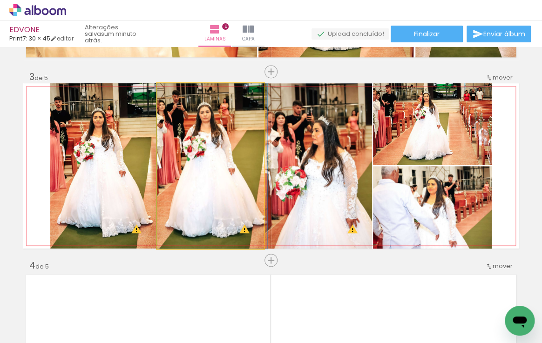
drag, startPoint x: 219, startPoint y: 168, endPoint x: 224, endPoint y: 168, distance: 4.7
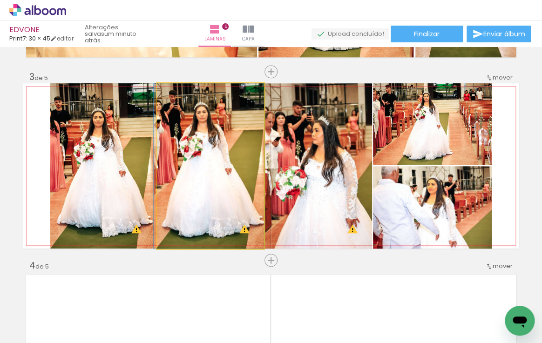
drag, startPoint x: 226, startPoint y: 184, endPoint x: 199, endPoint y: 185, distance: 27.0
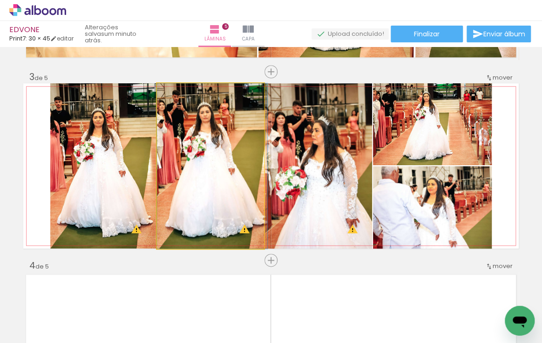
drag, startPoint x: 208, startPoint y: 184, endPoint x: 223, endPoint y: 181, distance: 15.6
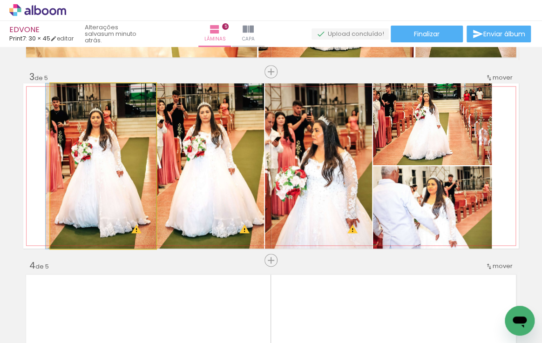
drag, startPoint x: 116, startPoint y: 169, endPoint x: 109, endPoint y: 170, distance: 6.6
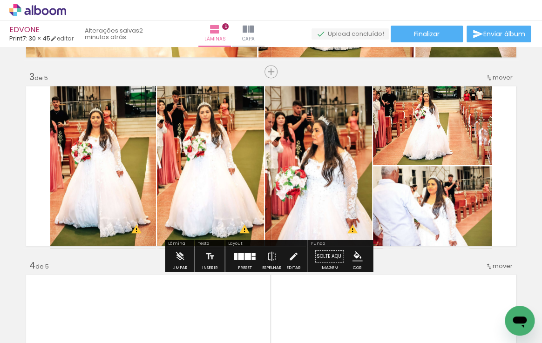
click at [107, 178] on quentale-photo at bounding box center [103, 165] width 106 height 165
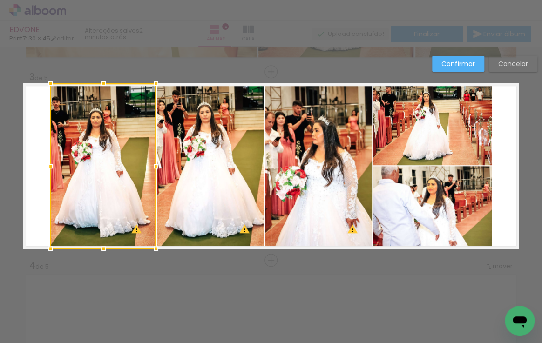
click at [183, 171] on quentale-photo at bounding box center [210, 165] width 107 height 165
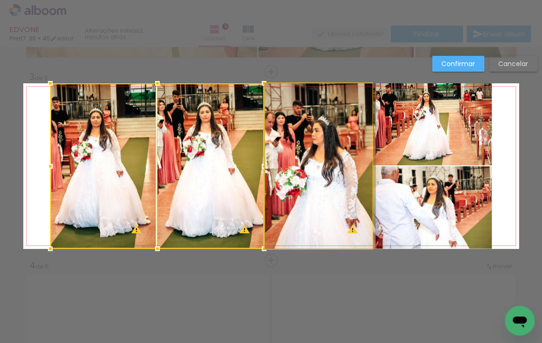
click at [316, 162] on quentale-photo at bounding box center [318, 165] width 107 height 165
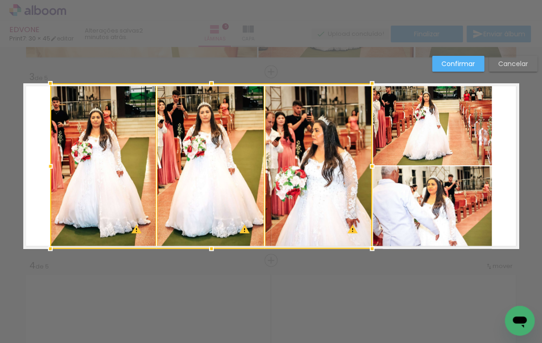
click at [403, 140] on quentale-photo at bounding box center [432, 124] width 119 height 82
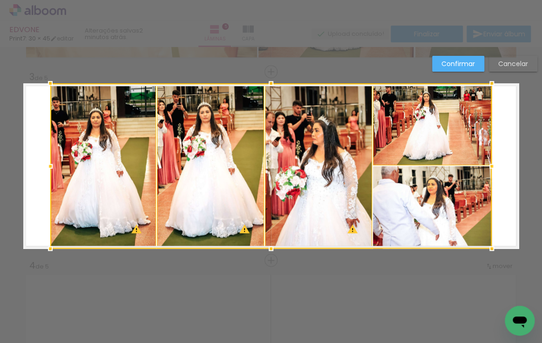
click at [439, 219] on div at bounding box center [270, 165] width 441 height 165
click at [426, 148] on div at bounding box center [270, 165] width 441 height 165
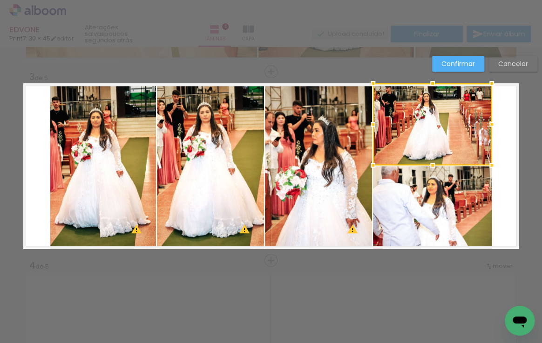
click at [426, 194] on quentale-photo at bounding box center [432, 207] width 119 height 82
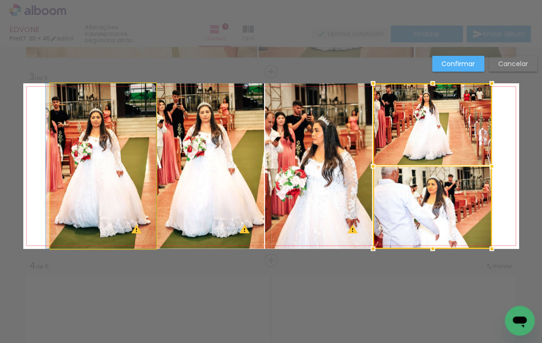
click at [88, 165] on quentale-photo at bounding box center [103, 165] width 106 height 165
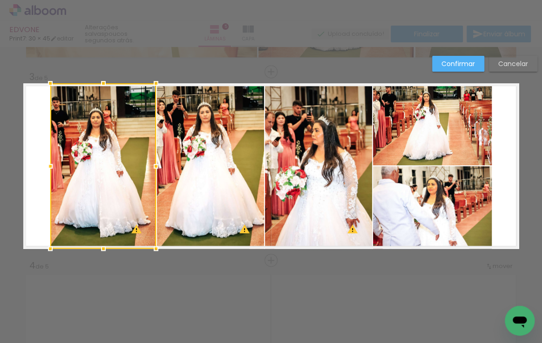
click at [181, 155] on quentale-photo at bounding box center [210, 165] width 107 height 165
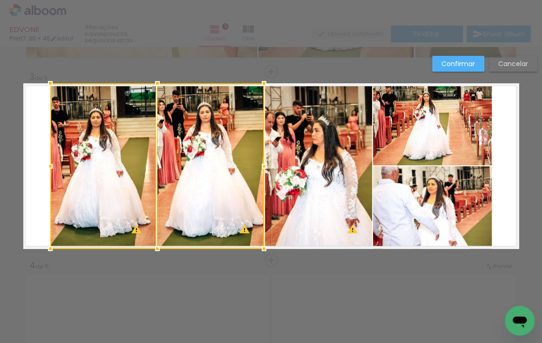
click at [292, 149] on quentale-photo at bounding box center [318, 165] width 107 height 165
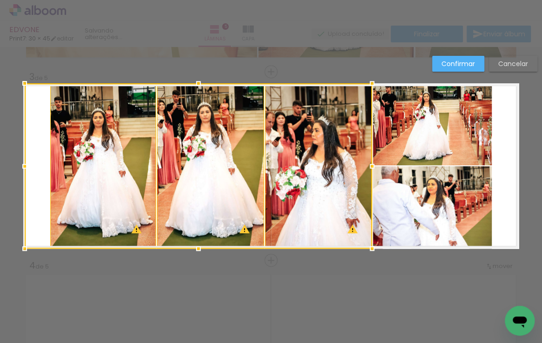
drag, startPoint x: 46, startPoint y: 164, endPoint x: 14, endPoint y: 169, distance: 32.0
click at [15, 169] on div at bounding box center [24, 166] width 19 height 19
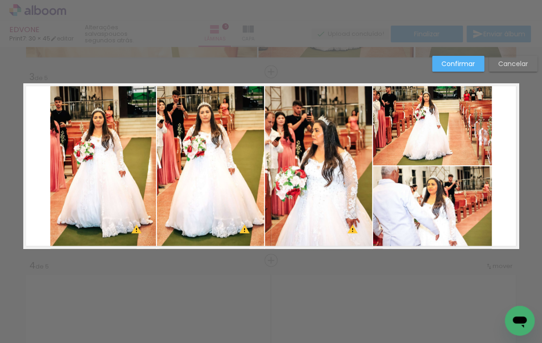
click at [183, 161] on quentale-photo at bounding box center [210, 165] width 107 height 165
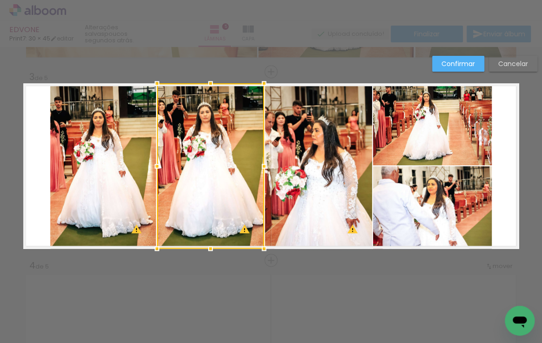
click at [286, 161] on quentale-photo at bounding box center [318, 165] width 107 height 165
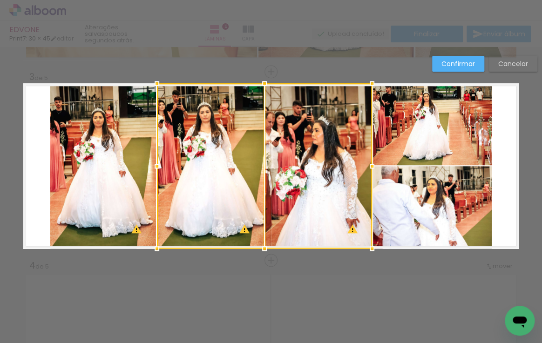
click at [130, 175] on quentale-photo at bounding box center [103, 165] width 106 height 165
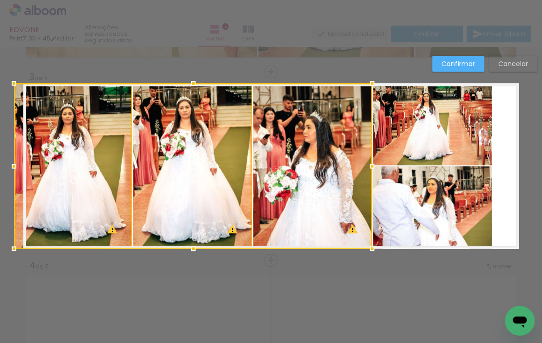
drag, startPoint x: 51, startPoint y: 164, endPoint x: 17, endPoint y: 165, distance: 33.5
click at [17, 165] on div at bounding box center [14, 166] width 19 height 19
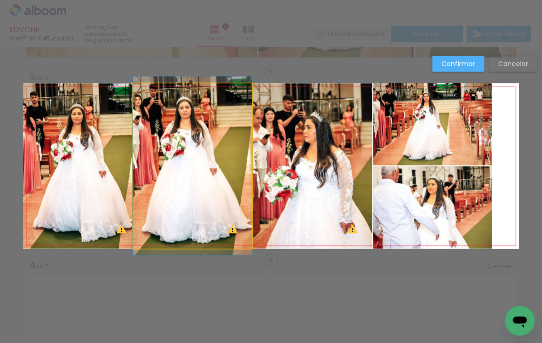
click at [154, 177] on quentale-photo at bounding box center [192, 165] width 119 height 165
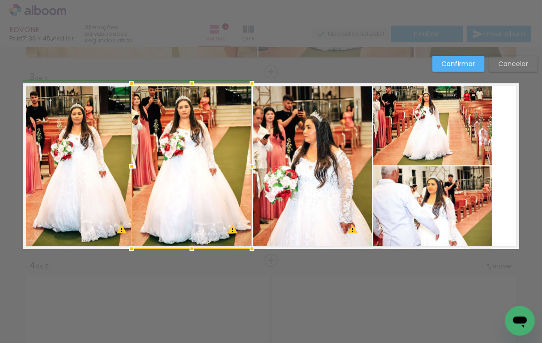
drag, startPoint x: 127, startPoint y: 165, endPoint x: 133, endPoint y: 164, distance: 6.1
click at [133, 164] on div at bounding box center [131, 166] width 19 height 19
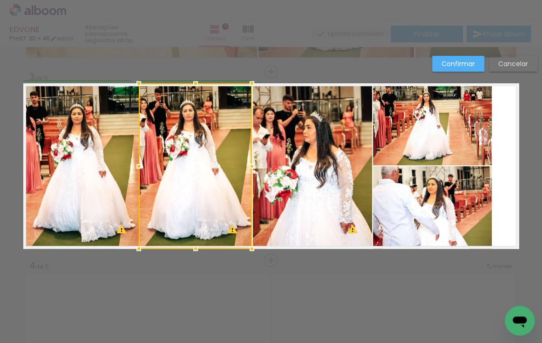
drag, startPoint x: 128, startPoint y: 164, endPoint x: 134, endPoint y: 163, distance: 6.1
click at [134, 163] on div at bounding box center [138, 166] width 19 height 19
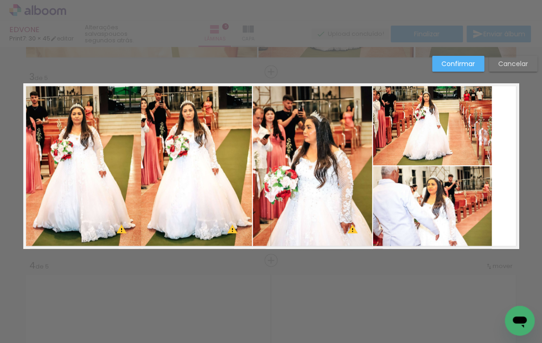
click at [122, 162] on quentale-photo at bounding box center [82, 165] width 118 height 165
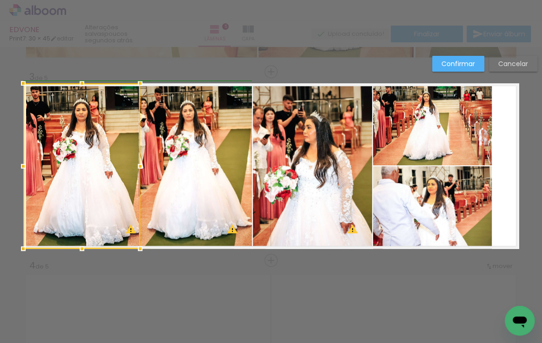
drag, startPoint x: 127, startPoint y: 168, endPoint x: 121, endPoint y: 168, distance: 5.6
click at [121, 168] on div at bounding box center [81, 165] width 117 height 165
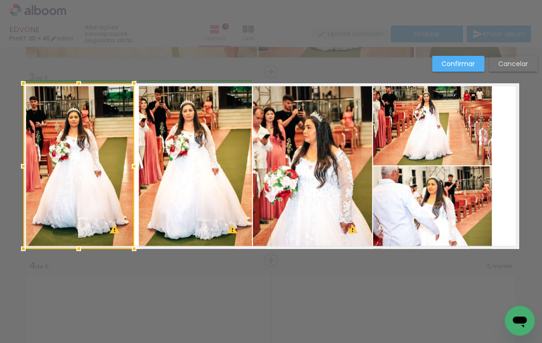
drag, startPoint x: 147, startPoint y: 167, endPoint x: 129, endPoint y: 168, distance: 17.2
click at [131, 168] on div at bounding box center [134, 166] width 19 height 19
click at [125, 165] on div at bounding box center [134, 166] width 19 height 19
click at [134, 164] on div at bounding box center [134, 166] width 19 height 19
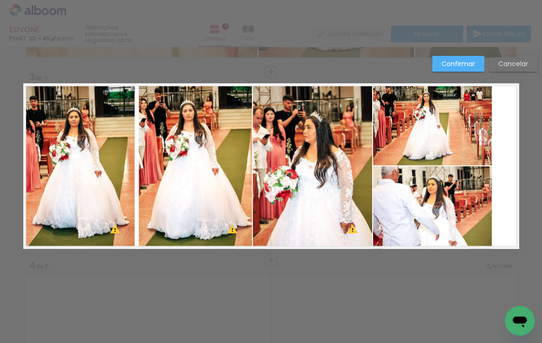
click at [118, 165] on quentale-photo at bounding box center [78, 165] width 111 height 165
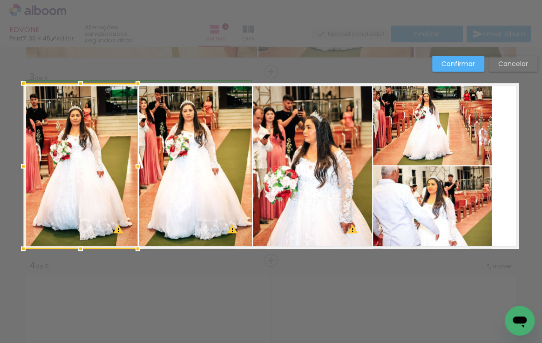
click at [130, 166] on div at bounding box center [137, 166] width 19 height 19
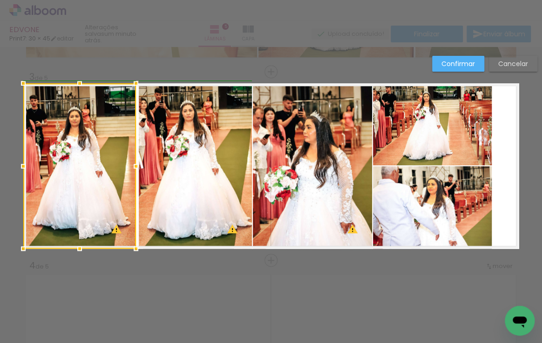
click at [134, 165] on div at bounding box center [136, 166] width 19 height 19
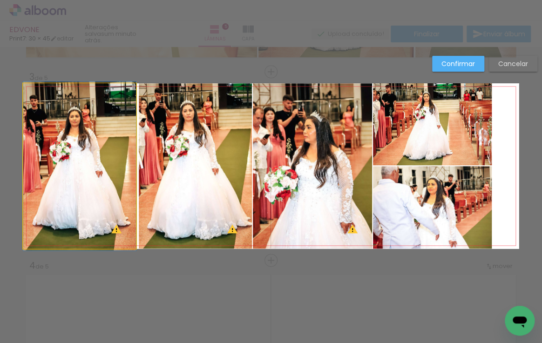
click at [125, 164] on quentale-photo at bounding box center [79, 165] width 113 height 165
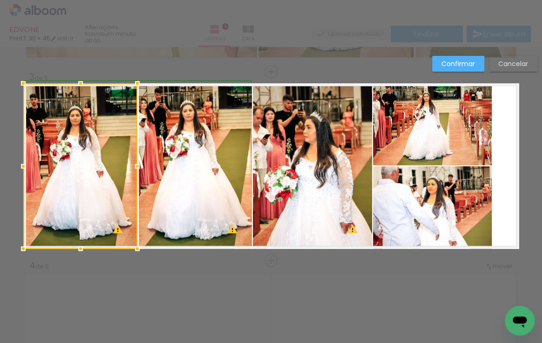
click at [131, 165] on div at bounding box center [137, 166] width 19 height 19
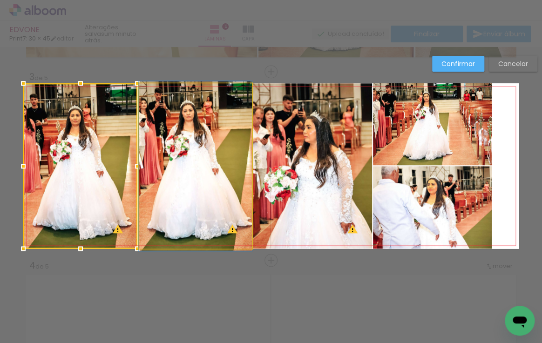
click at [150, 163] on quentale-photo at bounding box center [195, 165] width 113 height 165
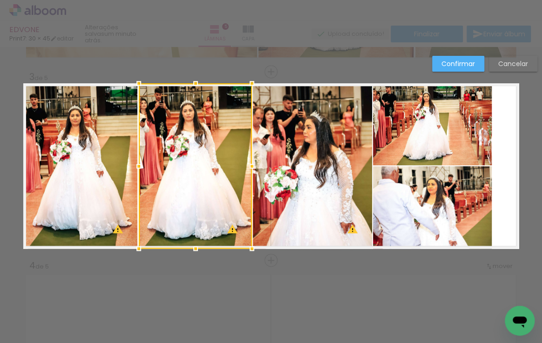
click at [135, 165] on div at bounding box center [138, 166] width 19 height 19
click at [129, 165] on div at bounding box center [138, 166] width 19 height 19
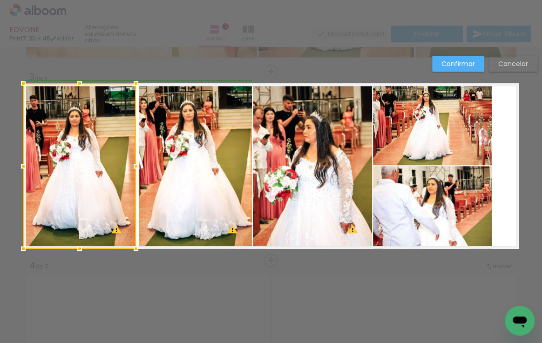
click at [134, 166] on div at bounding box center [136, 166] width 19 height 19
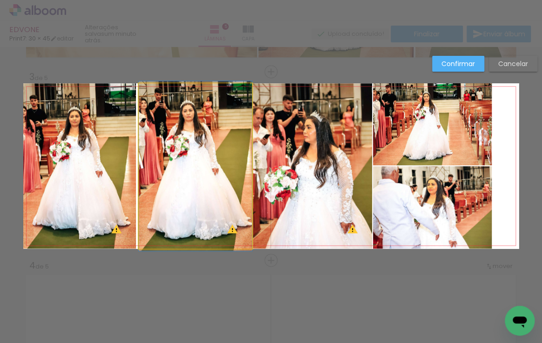
click at [141, 164] on quentale-photo at bounding box center [195, 165] width 113 height 165
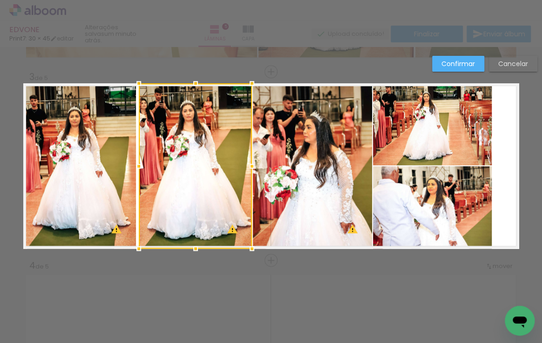
click at [129, 165] on div at bounding box center [138, 166] width 19 height 19
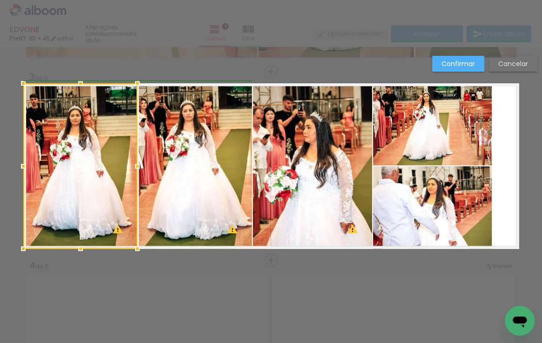
click at [133, 165] on div at bounding box center [137, 166] width 19 height 19
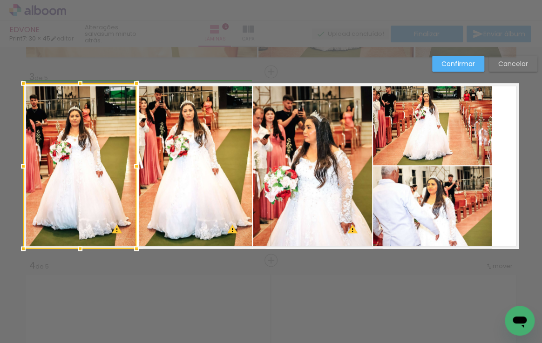
click at [135, 165] on div at bounding box center [136, 166] width 19 height 19
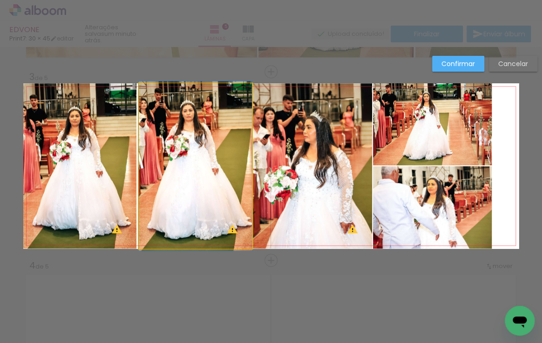
click at [237, 168] on quentale-photo at bounding box center [195, 165] width 113 height 165
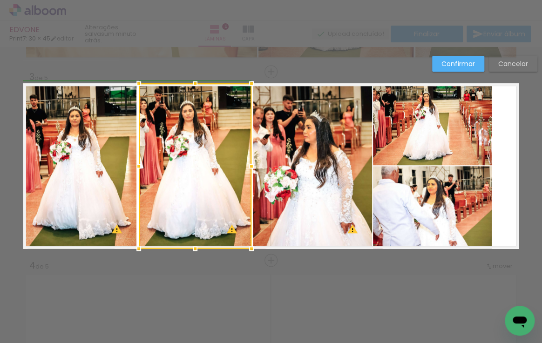
click at [247, 166] on div at bounding box center [251, 166] width 19 height 19
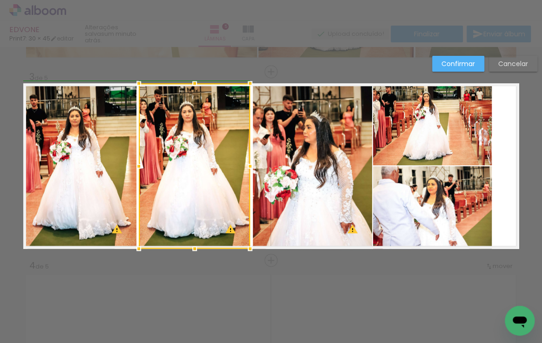
click at [249, 167] on div at bounding box center [250, 166] width 19 height 19
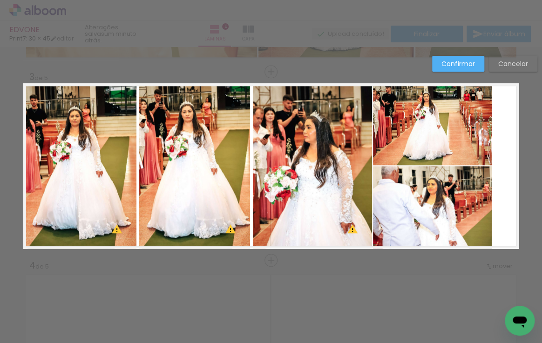
click at [247, 163] on quentale-layouter at bounding box center [270, 165] width 495 height 165
click at [235, 163] on quentale-photo at bounding box center [194, 165] width 111 height 165
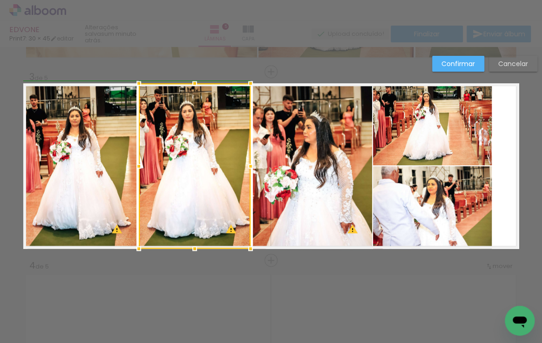
click at [248, 165] on div at bounding box center [250, 166] width 19 height 19
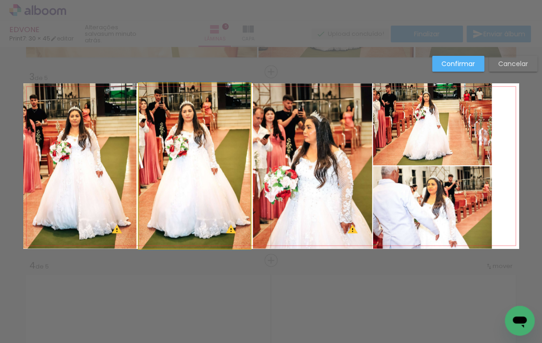
click at [228, 168] on quentale-photo at bounding box center [195, 165] width 112 height 165
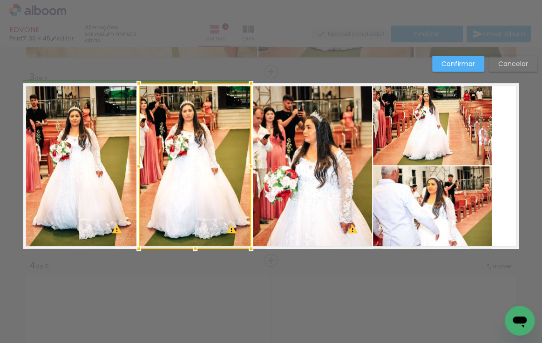
click at [247, 165] on div at bounding box center [251, 166] width 19 height 19
click at [293, 169] on quentale-photo at bounding box center [312, 165] width 119 height 165
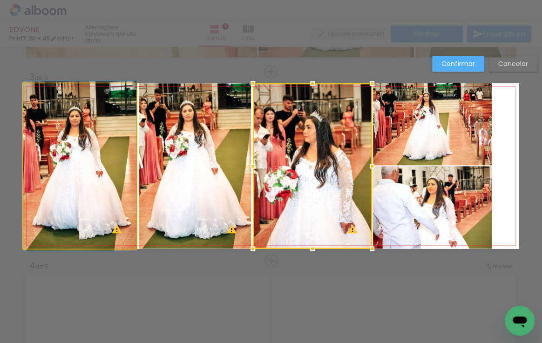
click at [128, 192] on quentale-photo at bounding box center [79, 165] width 113 height 165
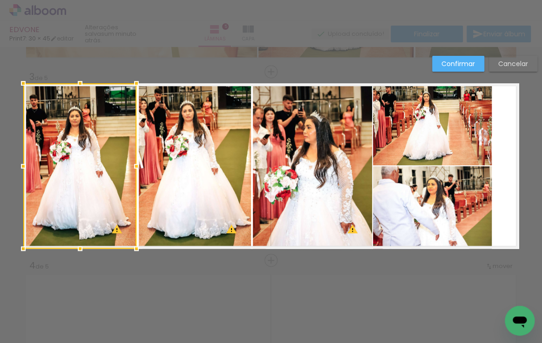
click at [339, 175] on quentale-photo at bounding box center [312, 165] width 119 height 165
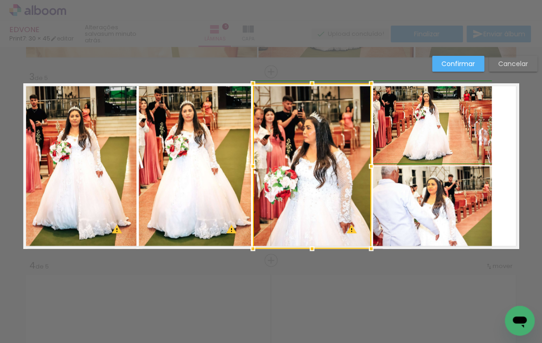
click at [366, 165] on div at bounding box center [371, 166] width 19 height 19
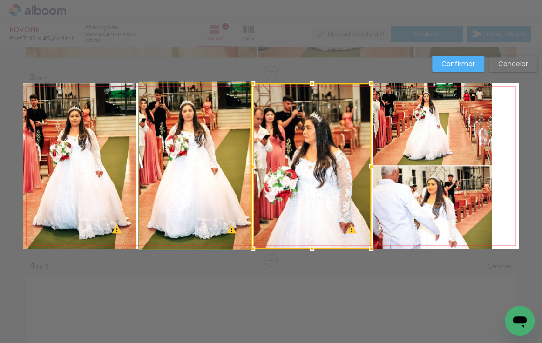
click at [233, 166] on quentale-photo at bounding box center [195, 165] width 112 height 165
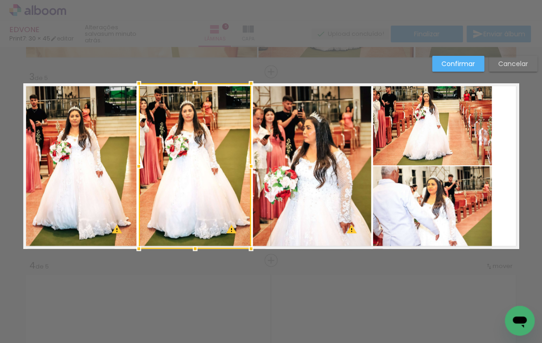
click at [338, 150] on quentale-photo at bounding box center [312, 165] width 118 height 165
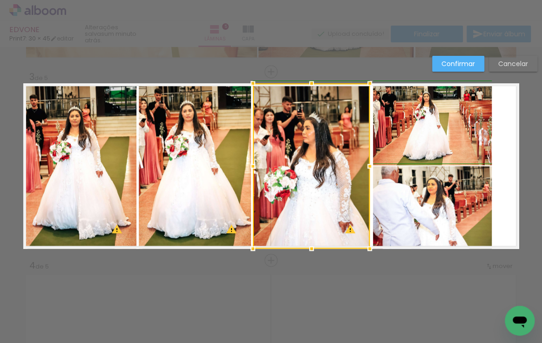
click at [367, 166] on div at bounding box center [369, 166] width 19 height 19
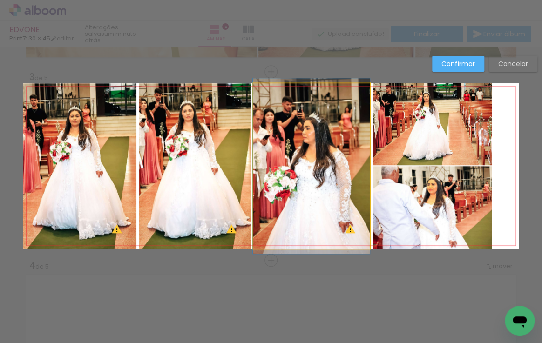
click at [353, 166] on quentale-photo at bounding box center [311, 165] width 117 height 165
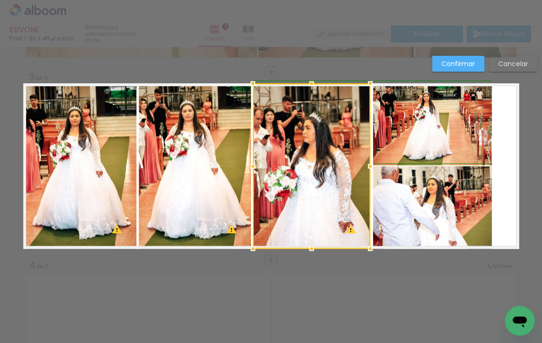
click at [367, 166] on div at bounding box center [370, 166] width 19 height 19
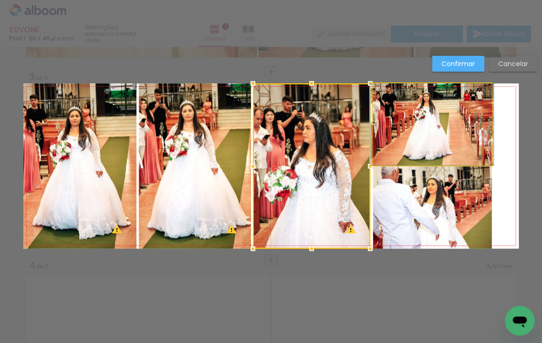
click at [430, 148] on quentale-photo at bounding box center [432, 124] width 119 height 82
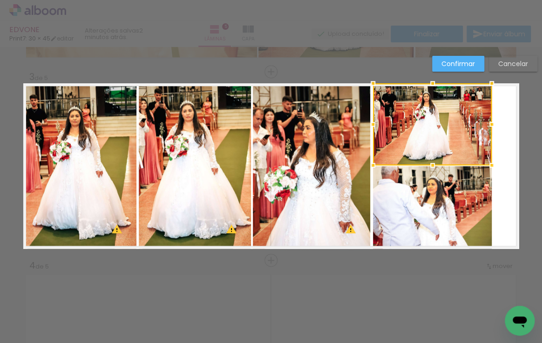
click at [438, 187] on quentale-photo at bounding box center [432, 207] width 119 height 82
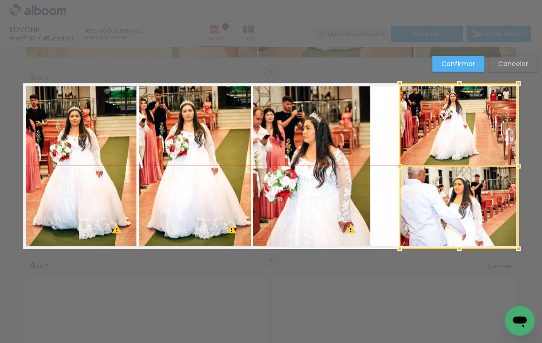
drag, startPoint x: 422, startPoint y: 165, endPoint x: 449, endPoint y: 162, distance: 26.7
click at [449, 162] on div at bounding box center [458, 165] width 119 height 165
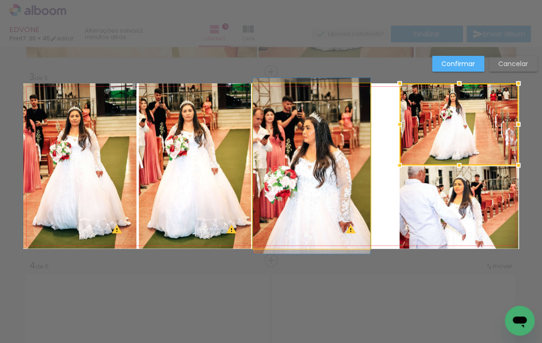
click at [353, 148] on quentale-photo at bounding box center [311, 165] width 117 height 165
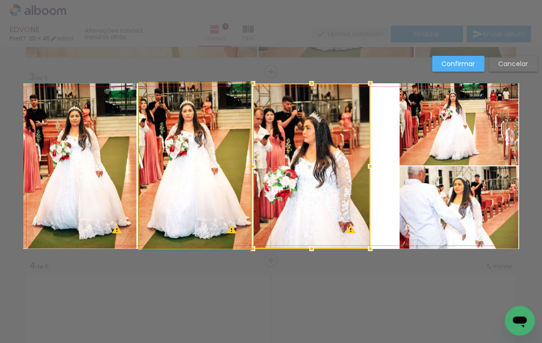
click at [191, 166] on quentale-photo at bounding box center [195, 165] width 112 height 165
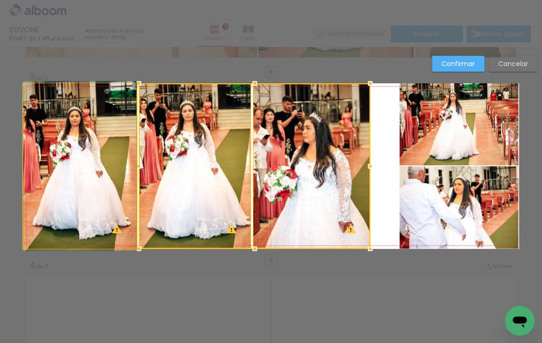
click at [90, 160] on quentale-photo at bounding box center [79, 165] width 113 height 165
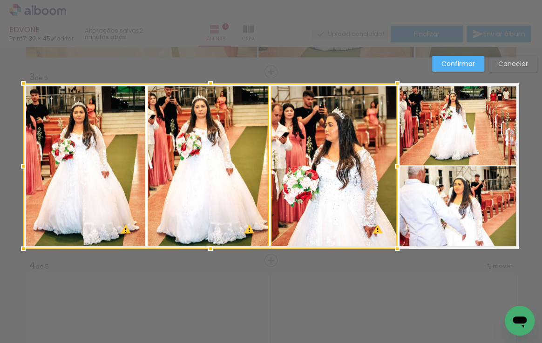
drag, startPoint x: 367, startPoint y: 163, endPoint x: 394, endPoint y: 159, distance: 27.2
click at [394, 159] on div at bounding box center [397, 166] width 19 height 19
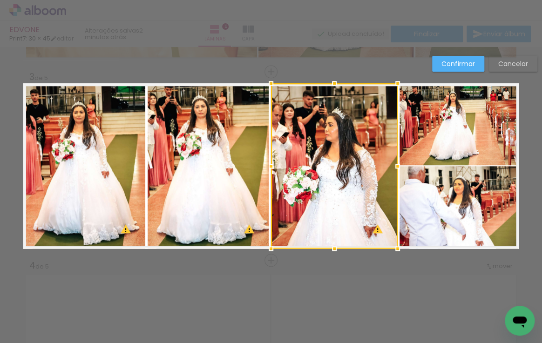
click at [197, 150] on quentale-photo at bounding box center [208, 165] width 121 height 165
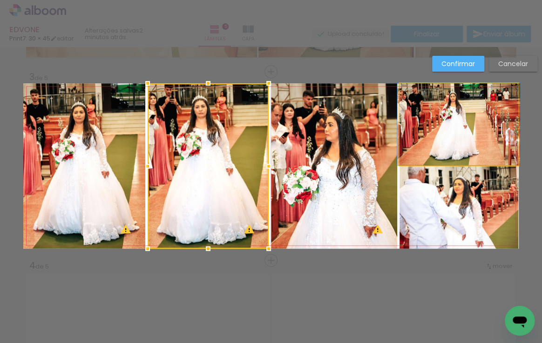
click at [455, 123] on quentale-photo at bounding box center [458, 124] width 119 height 82
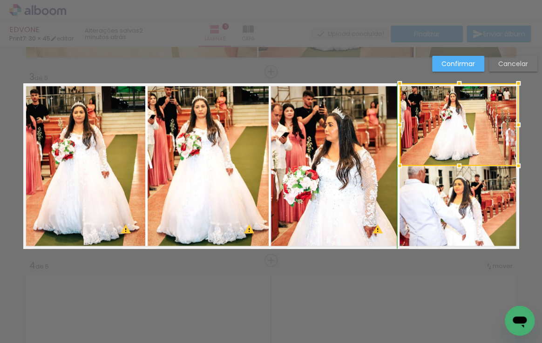
click at [456, 163] on div at bounding box center [459, 165] width 19 height 19
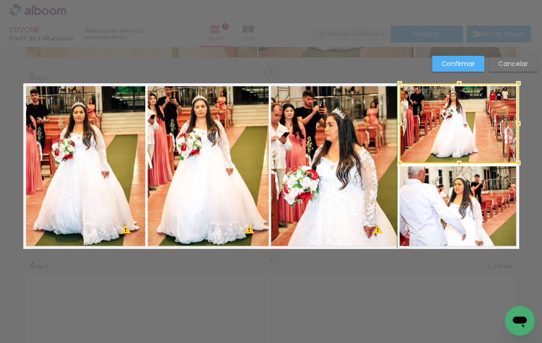
click at [456, 167] on div at bounding box center [459, 163] width 19 height 19
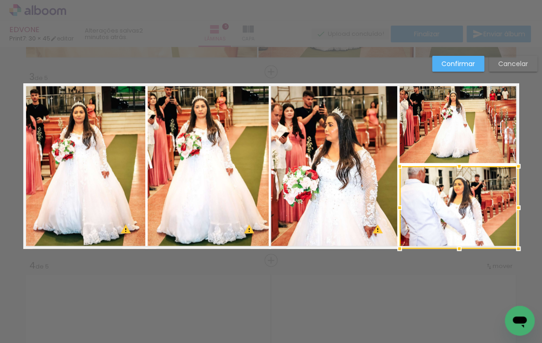
click at [455, 154] on quentale-photo at bounding box center [458, 123] width 119 height 80
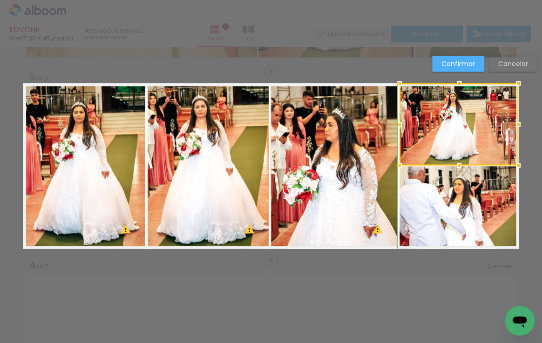
click at [455, 161] on div at bounding box center [459, 165] width 19 height 19
click at [455, 163] on div at bounding box center [459, 163] width 19 height 19
click at [456, 161] on div at bounding box center [459, 164] width 19 height 19
click at [318, 168] on quentale-photo at bounding box center [334, 165] width 127 height 165
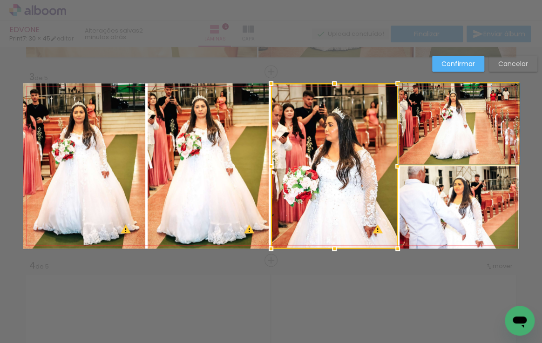
click at [474, 152] on quentale-photo at bounding box center [458, 123] width 119 height 81
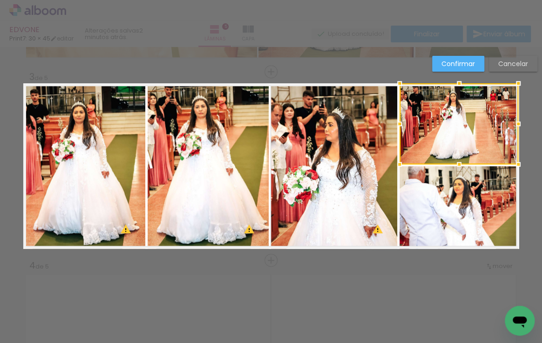
click at [456, 163] on div at bounding box center [459, 164] width 19 height 19
click at [455, 161] on div at bounding box center [459, 164] width 19 height 19
click at [456, 162] on div at bounding box center [459, 164] width 19 height 19
click at [363, 168] on quentale-photo at bounding box center [334, 165] width 127 height 165
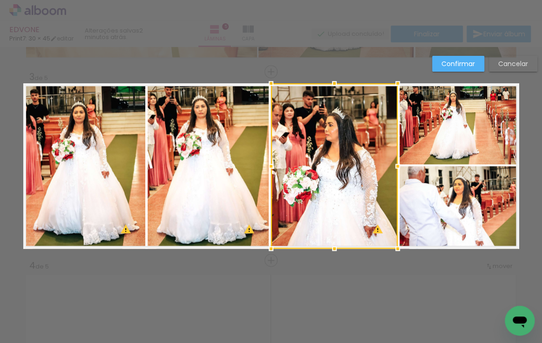
click at [455, 151] on quentale-photo at bounding box center [458, 123] width 119 height 81
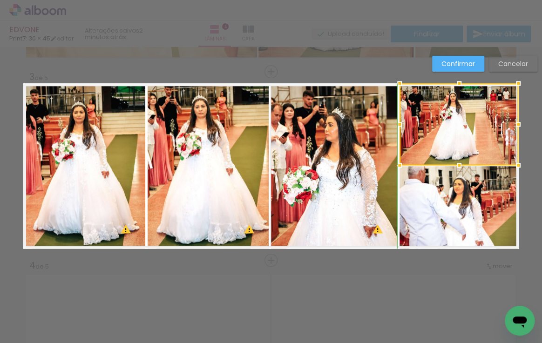
click at [456, 166] on div at bounding box center [459, 165] width 19 height 19
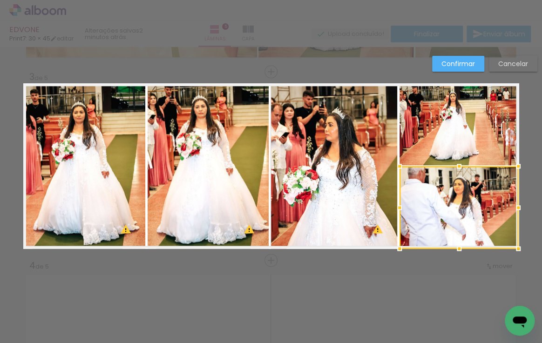
click at [456, 167] on div at bounding box center [459, 166] width 19 height 19
click at [455, 157] on div at bounding box center [459, 166] width 19 height 19
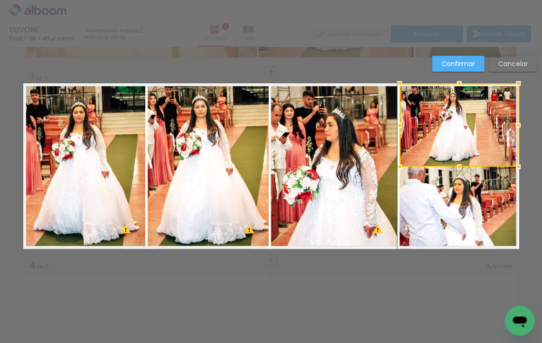
click at [456, 164] on div at bounding box center [459, 166] width 19 height 19
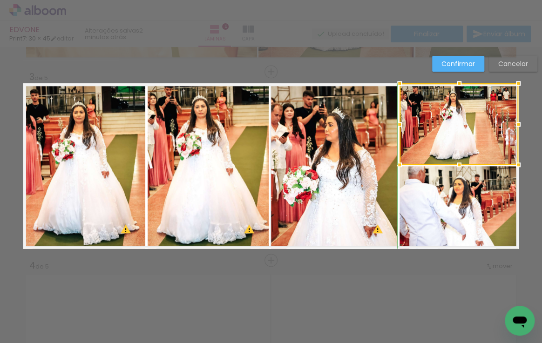
click at [455, 167] on div at bounding box center [459, 164] width 19 height 19
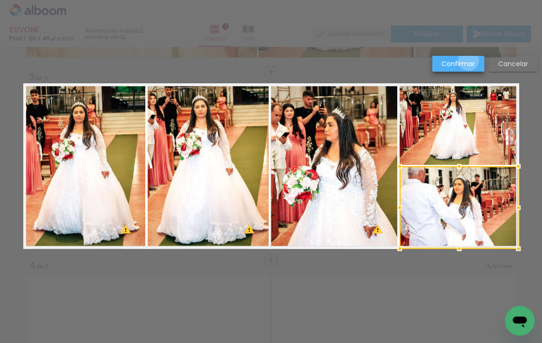
click at [0, 0] on slot "Confirmar" at bounding box center [0, 0] width 0 height 0
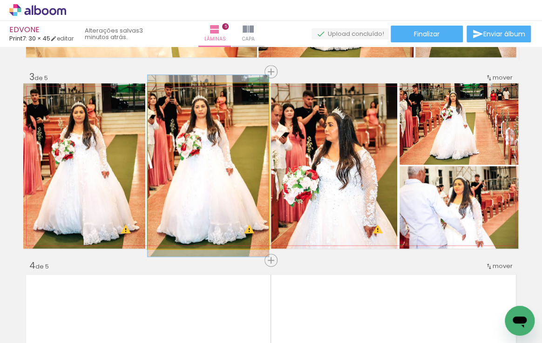
click at [236, 142] on quentale-photo at bounding box center [208, 165] width 121 height 165
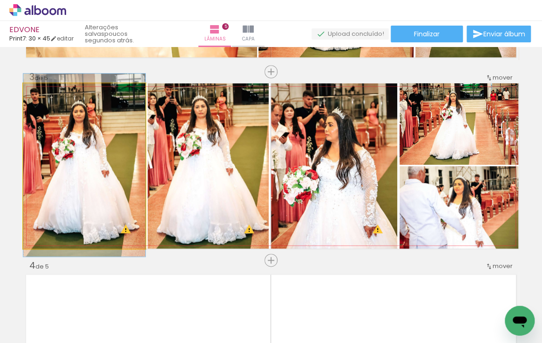
drag, startPoint x: 97, startPoint y: 154, endPoint x: 113, endPoint y: 153, distance: 15.4
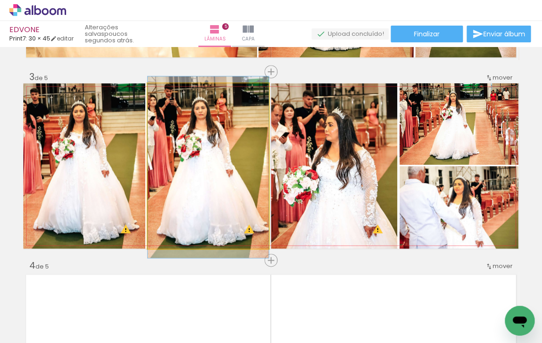
click at [219, 175] on quentale-photo at bounding box center [208, 165] width 121 height 165
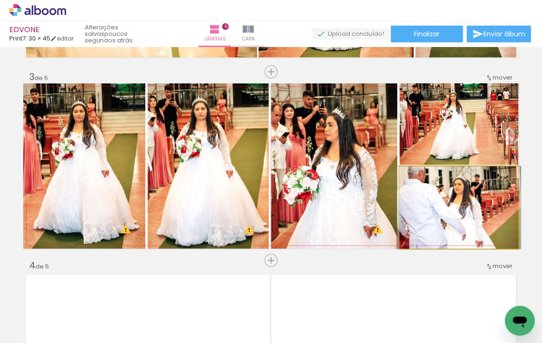
click at [475, 215] on quentale-photo at bounding box center [458, 207] width 119 height 82
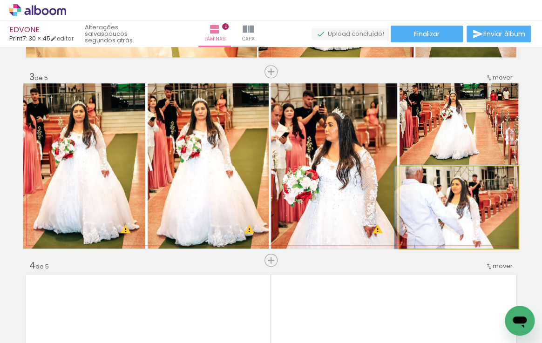
drag, startPoint x: 467, startPoint y: 222, endPoint x: 463, endPoint y: 216, distance: 7.0
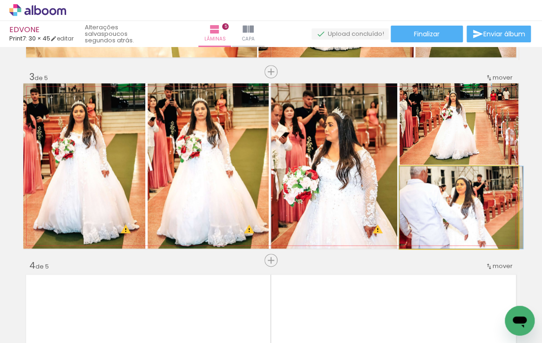
drag, startPoint x: 452, startPoint y: 215, endPoint x: 463, endPoint y: 214, distance: 10.8
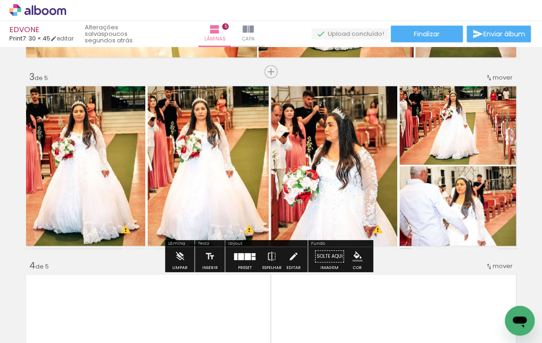
click at [114, 160] on quentale-photo at bounding box center [84, 165] width 122 height 165
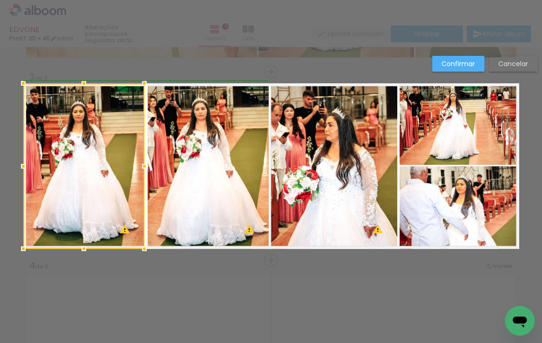
click at [143, 166] on div at bounding box center [144, 166] width 19 height 19
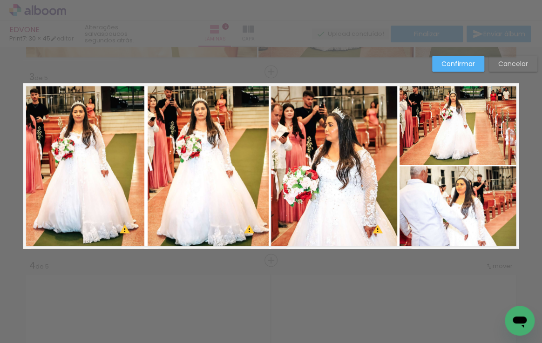
click at [129, 159] on quentale-photo at bounding box center [83, 165] width 121 height 165
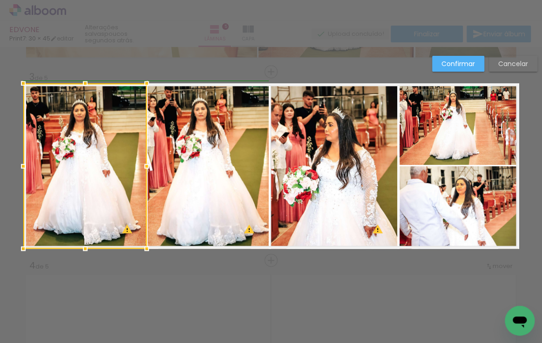
click at [143, 165] on div at bounding box center [146, 166] width 19 height 19
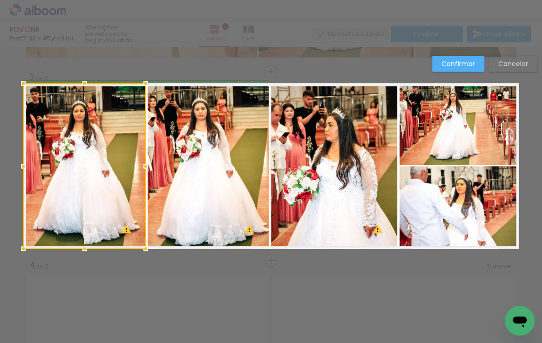
click at [143, 167] on div at bounding box center [145, 166] width 19 height 19
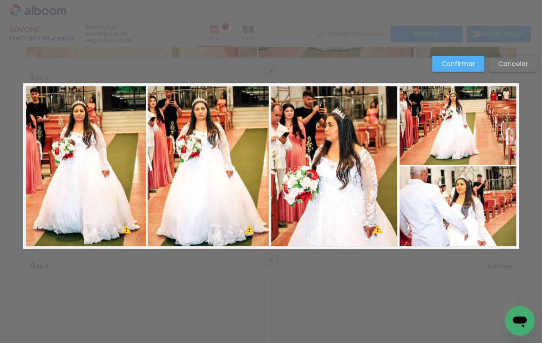
click at [0, 0] on slot "Confirmar" at bounding box center [0, 0] width 0 height 0
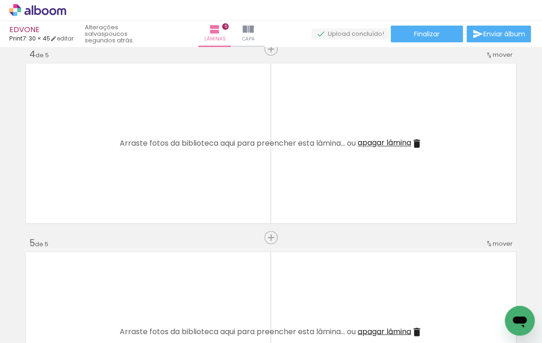
scroll to position [537, 0]
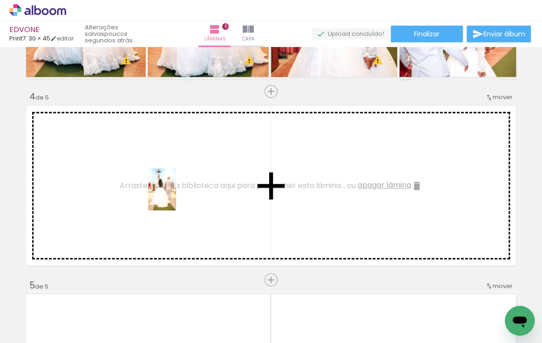
drag, startPoint x: 173, startPoint y: 313, endPoint x: 176, endPoint y: 196, distance: 116.8
click at [176, 196] on quentale-workspace at bounding box center [271, 171] width 542 height 343
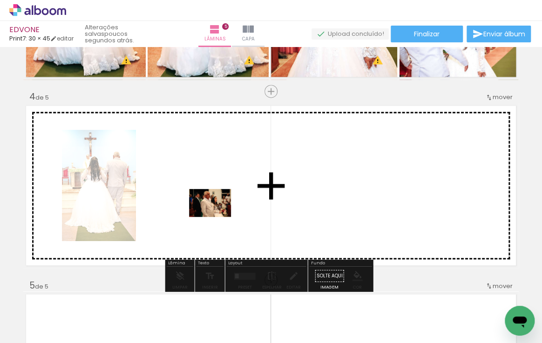
drag, startPoint x: 227, startPoint y: 313, endPoint x: 217, endPoint y: 217, distance: 96.8
click at [217, 217] on quentale-workspace at bounding box center [271, 171] width 542 height 343
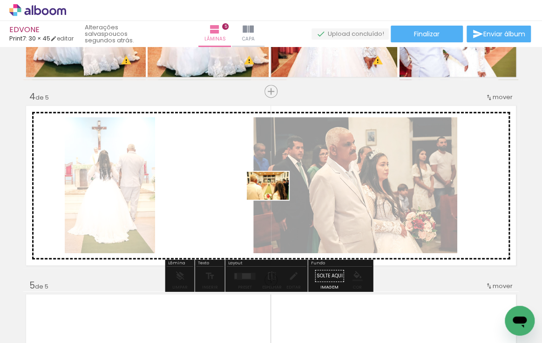
drag, startPoint x: 271, startPoint y: 319, endPoint x: 275, endPoint y: 200, distance: 119.2
click at [275, 200] on quentale-workspace at bounding box center [271, 171] width 542 height 343
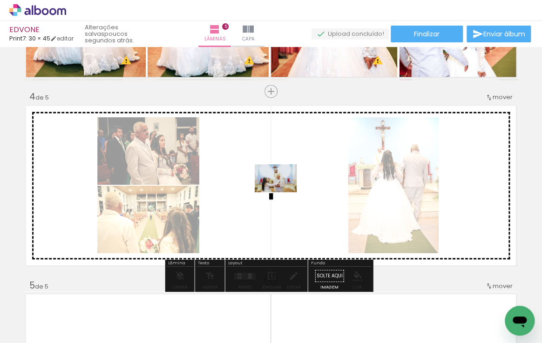
drag, startPoint x: 329, startPoint y: 322, endPoint x: 282, endPoint y: 192, distance: 137.8
click at [282, 192] on quentale-workspace at bounding box center [271, 171] width 542 height 343
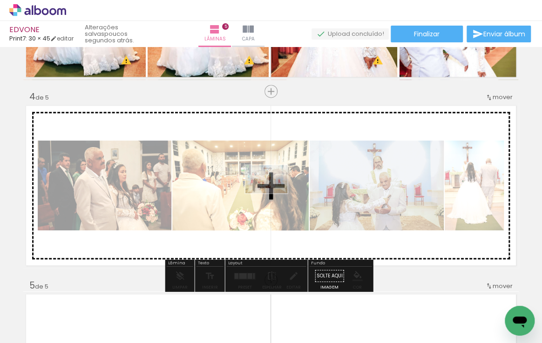
drag, startPoint x: 328, startPoint y: 316, endPoint x: 273, endPoint y: 193, distance: 135.0
click at [273, 193] on quentale-workspace at bounding box center [271, 171] width 542 height 343
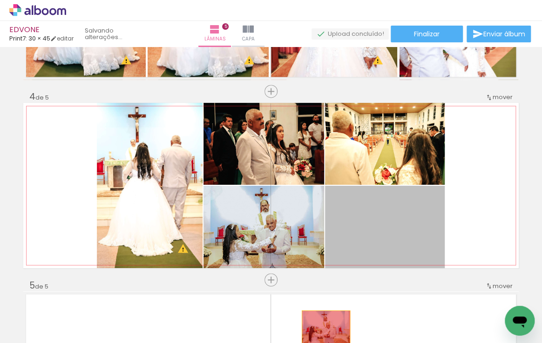
drag, startPoint x: 369, startPoint y: 233, endPoint x: 322, endPoint y: 327, distance: 104.7
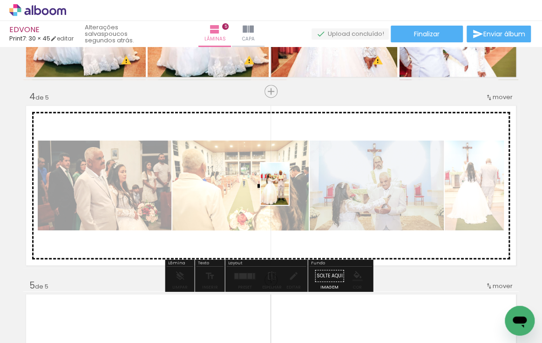
drag, startPoint x: 378, startPoint y: 323, endPoint x: 289, endPoint y: 191, distance: 160.2
click at [289, 191] on quentale-workspace at bounding box center [271, 171] width 542 height 343
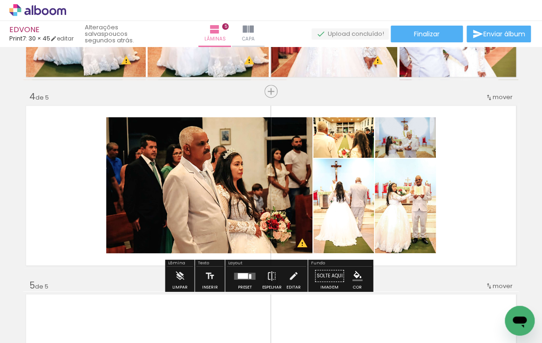
click at [244, 273] on div at bounding box center [243, 276] width 10 height 6
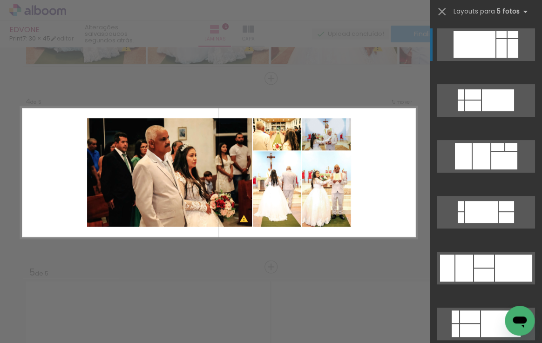
scroll to position [556, 0]
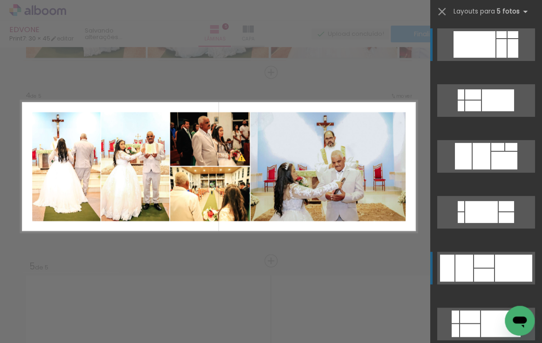
click at [493, 111] on div at bounding box center [498, 100] width 32 height 22
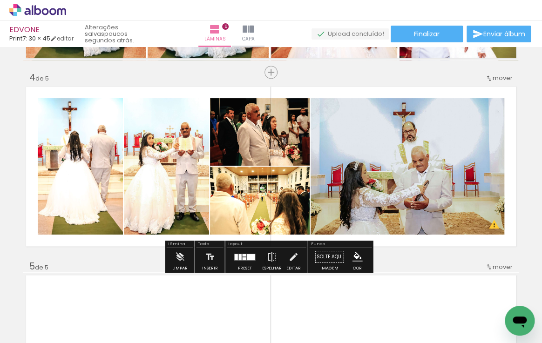
click at [175, 199] on quentale-photo at bounding box center [166, 166] width 85 height 136
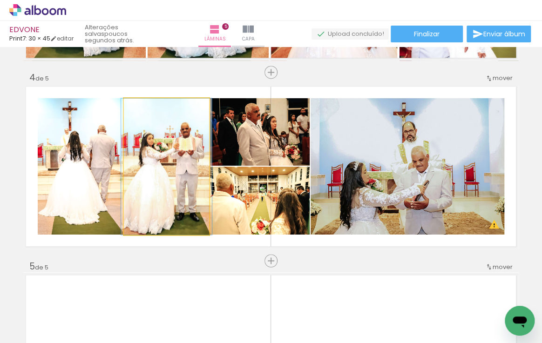
click at [175, 199] on quentale-photo at bounding box center [166, 166] width 85 height 136
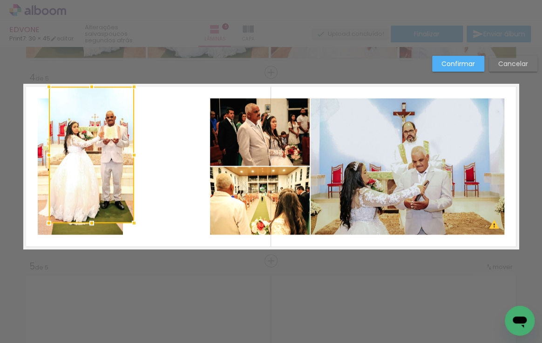
drag, startPoint x: 161, startPoint y: 175, endPoint x: 86, endPoint y: 163, distance: 75.9
click at [86, 163] on div at bounding box center [91, 155] width 85 height 136
click at [241, 155] on quentale-photo at bounding box center [260, 131] width 100 height 67
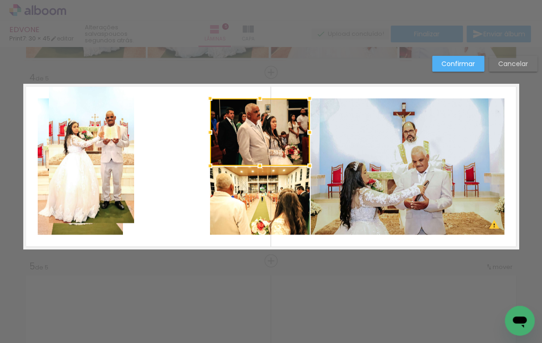
click at [251, 186] on quentale-photo at bounding box center [260, 201] width 100 height 68
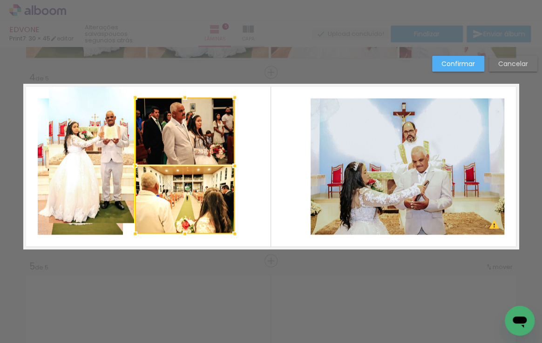
drag, startPoint x: 260, startPoint y: 165, endPoint x: 186, endPoint y: 164, distance: 74.0
click at [186, 164] on div at bounding box center [185, 165] width 100 height 136
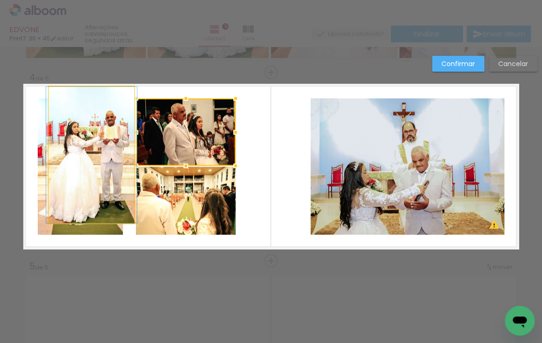
click at [115, 161] on quentale-photo at bounding box center [91, 155] width 85 height 136
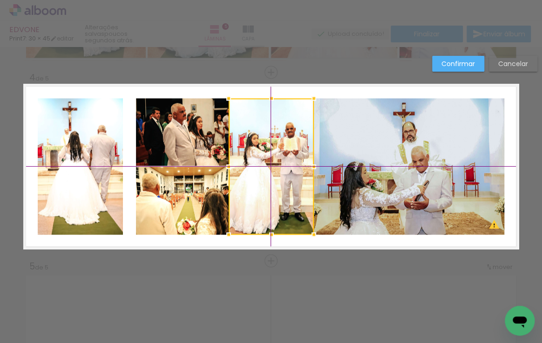
drag, startPoint x: 98, startPoint y: 153, endPoint x: 275, endPoint y: 163, distance: 177.6
click at [275, 163] on div at bounding box center [270, 166] width 85 height 136
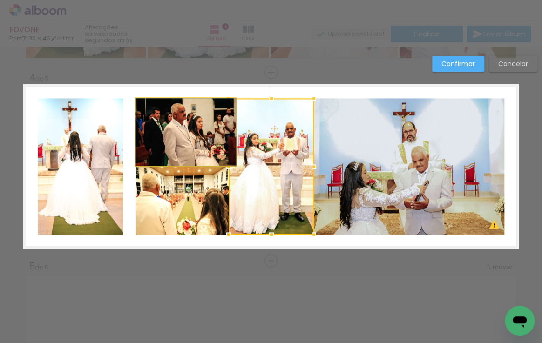
click at [174, 153] on quentale-photo at bounding box center [186, 131] width 100 height 67
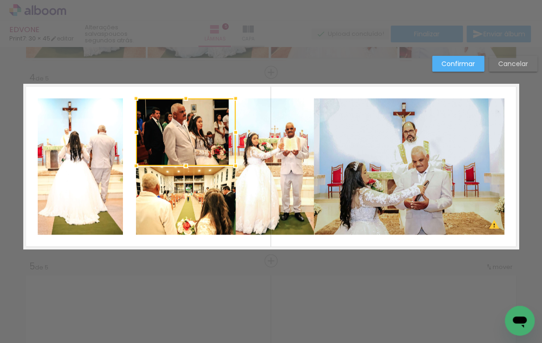
click at [166, 190] on quentale-photo at bounding box center [186, 201] width 100 height 68
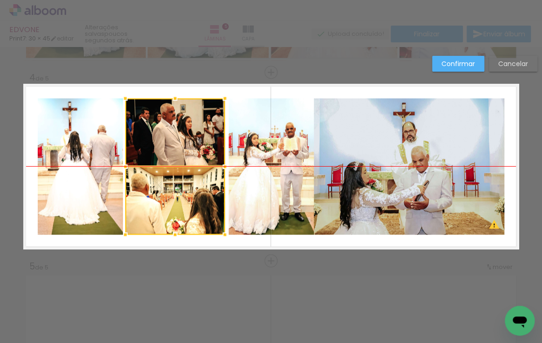
drag, startPoint x: 181, startPoint y: 165, endPoint x: 170, endPoint y: 165, distance: 10.7
click at [170, 165] on div at bounding box center [175, 166] width 100 height 136
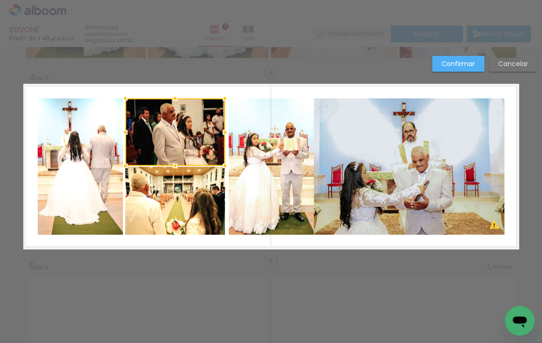
click at [265, 156] on quentale-photo at bounding box center [270, 166] width 85 height 136
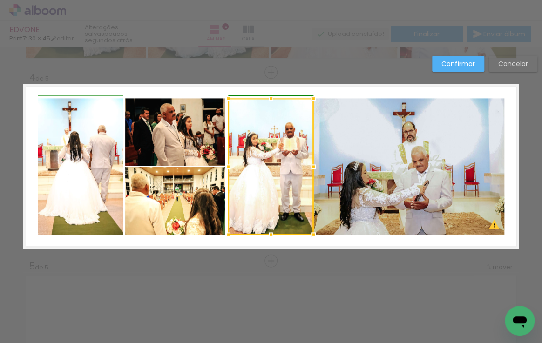
click at [225, 167] on div at bounding box center [228, 166] width 19 height 19
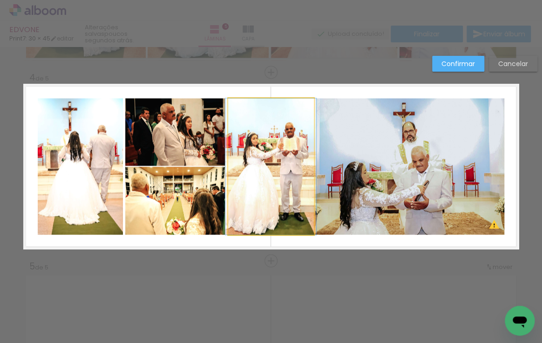
click at [296, 173] on quentale-photo at bounding box center [270, 166] width 85 height 136
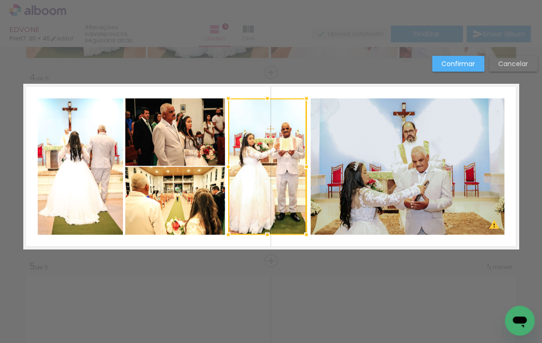
drag, startPoint x: 309, startPoint y: 167, endPoint x: 304, endPoint y: 167, distance: 5.1
click at [304, 167] on div at bounding box center [306, 166] width 19 height 19
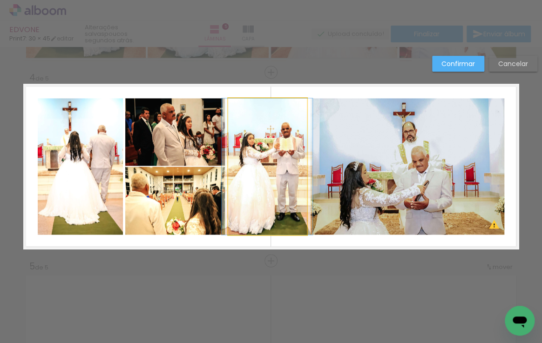
click at [289, 164] on quentale-photo at bounding box center [267, 166] width 78 height 136
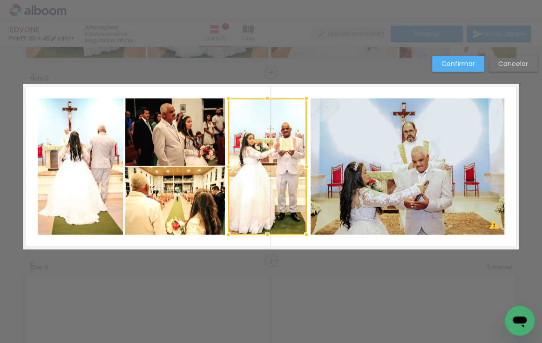
click at [87, 160] on quentale-photo at bounding box center [80, 166] width 85 height 136
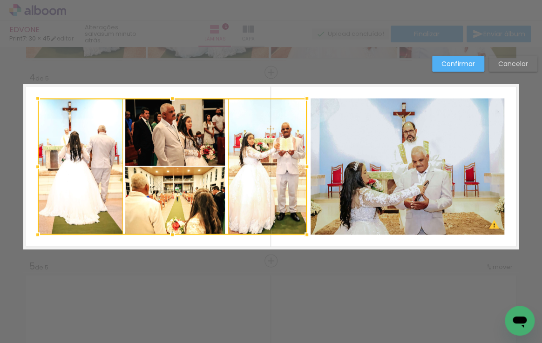
click at [175, 157] on div at bounding box center [172, 166] width 269 height 136
click at [172, 189] on div at bounding box center [172, 166] width 269 height 136
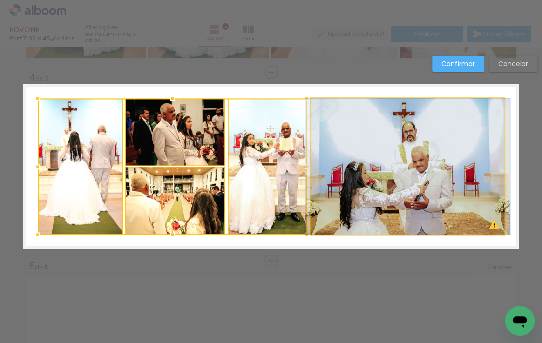
click at [347, 175] on quentale-photo at bounding box center [407, 166] width 194 height 136
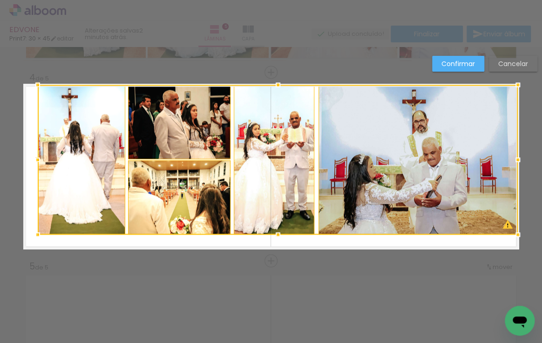
drag, startPoint x: 504, startPoint y: 96, endPoint x: 517, endPoint y: 81, distance: 19.4
click at [517, 81] on div at bounding box center [517, 84] width 19 height 19
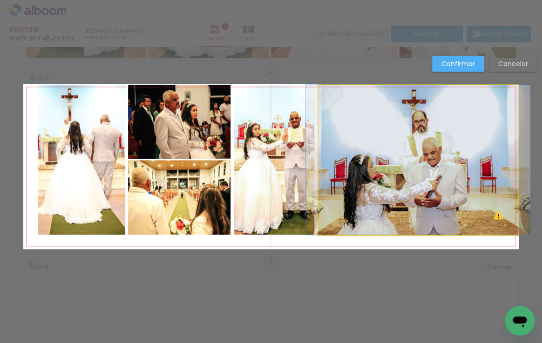
click at [385, 126] on quentale-photo at bounding box center [417, 160] width 199 height 150
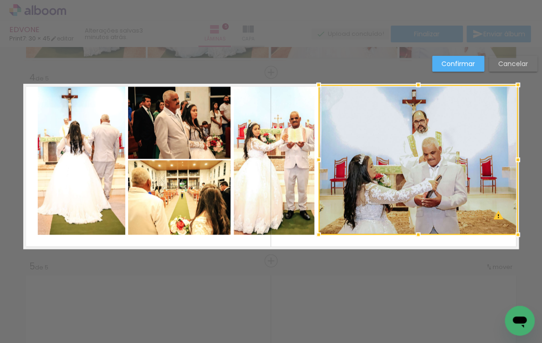
click at [235, 173] on quentale-photo at bounding box center [274, 160] width 81 height 150
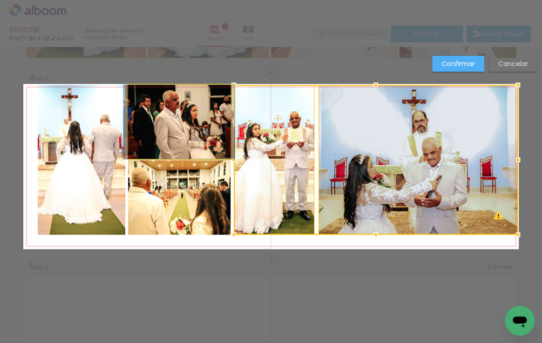
click at [180, 140] on quentale-photo at bounding box center [179, 122] width 102 height 74
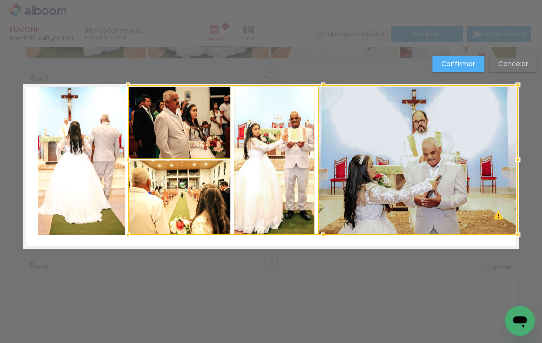
click at [168, 197] on div at bounding box center [322, 160] width 389 height 150
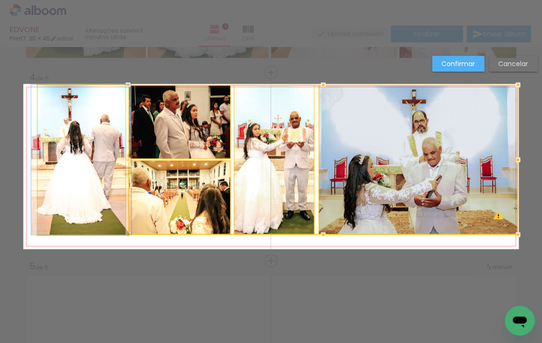
click at [105, 188] on quentale-photo at bounding box center [81, 160] width 87 height 150
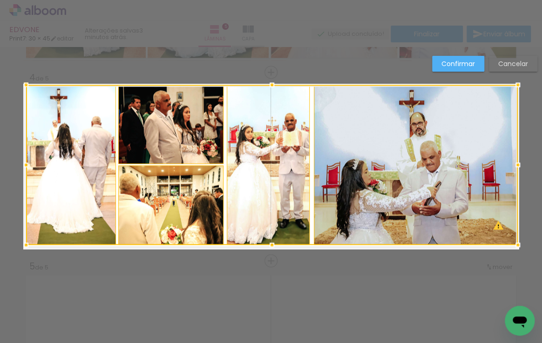
drag, startPoint x: 33, startPoint y: 236, endPoint x: 16, endPoint y: 254, distance: 24.0
click at [17, 254] on div at bounding box center [26, 244] width 19 height 19
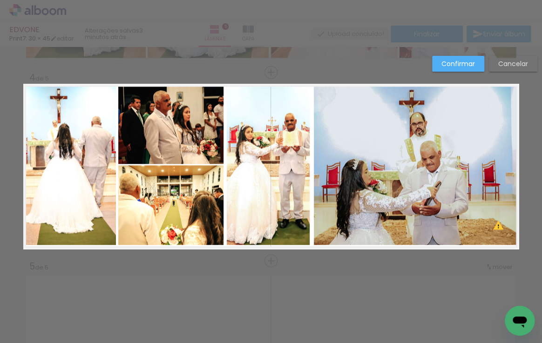
click at [396, 126] on quentale-photo at bounding box center [416, 165] width 204 height 160
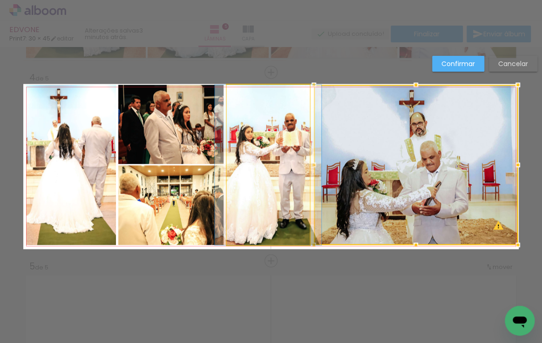
click at [281, 139] on quentale-photo at bounding box center [268, 165] width 82 height 160
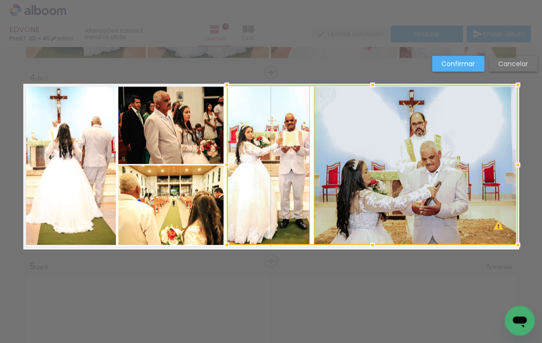
click at [182, 142] on quentale-photo at bounding box center [170, 124] width 105 height 79
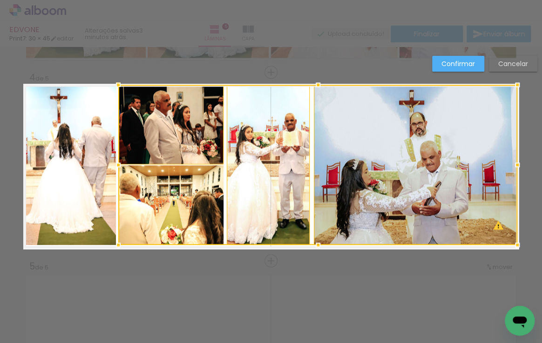
click at [176, 206] on div at bounding box center [317, 165] width 399 height 160
click at [84, 182] on quentale-photo at bounding box center [71, 165] width 90 height 160
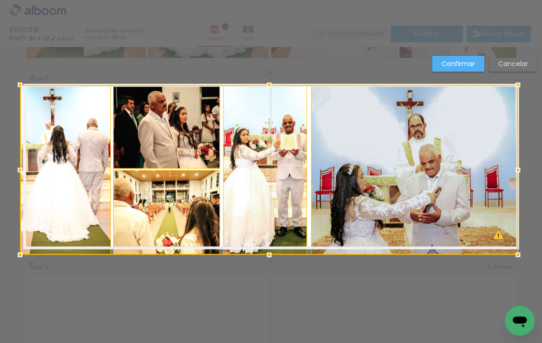
click at [23, 245] on div at bounding box center [268, 170] width 497 height 170
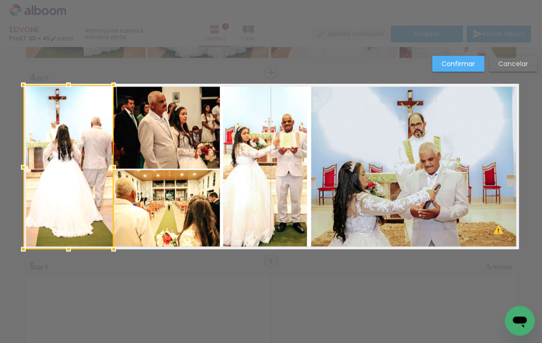
click at [108, 167] on div at bounding box center [113, 167] width 19 height 19
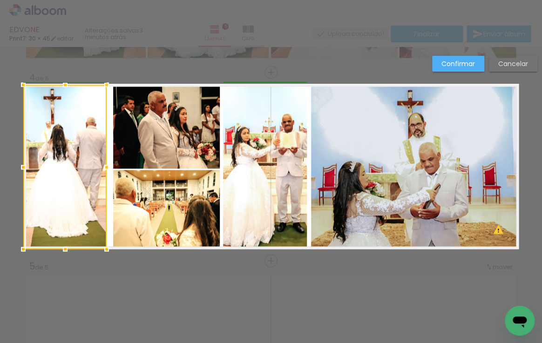
drag, startPoint x: 119, startPoint y: 168, endPoint x: 112, endPoint y: 168, distance: 6.6
click at [112, 168] on div at bounding box center [106, 167] width 19 height 19
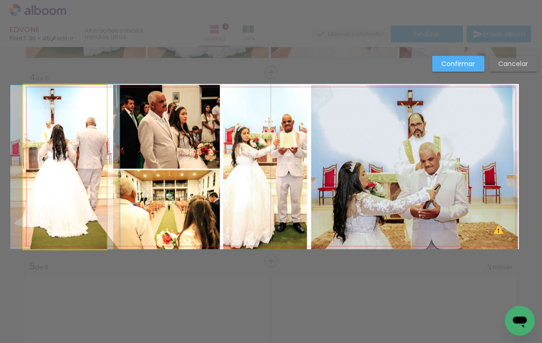
click at [96, 163] on quentale-photo at bounding box center [64, 167] width 83 height 164
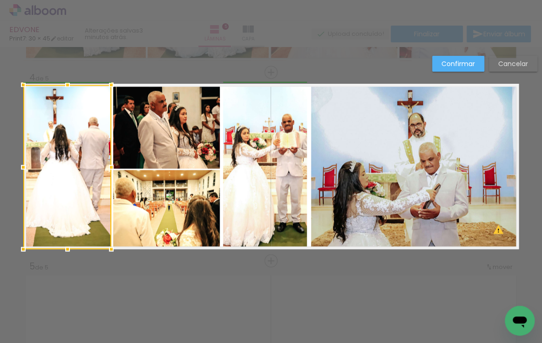
click at [105, 166] on div at bounding box center [111, 167] width 19 height 19
click at [255, 144] on quentale-photo at bounding box center [265, 167] width 84 height 164
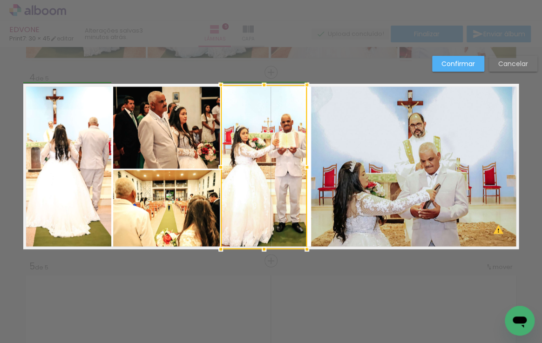
click at [220, 165] on div at bounding box center [220, 167] width 19 height 19
click at [219, 165] on div at bounding box center [221, 167] width 19 height 19
click at [321, 146] on quentale-photo at bounding box center [414, 167] width 207 height 164
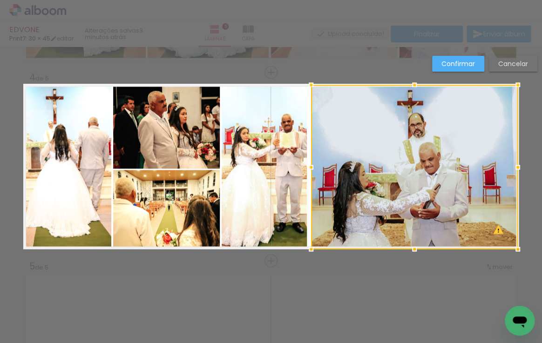
click at [236, 164] on quentale-photo at bounding box center [264, 167] width 85 height 164
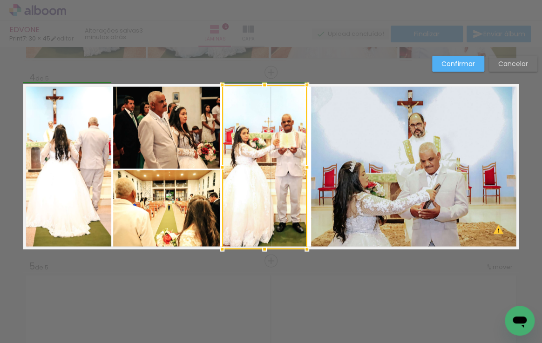
click at [218, 167] on div at bounding box center [222, 167] width 19 height 19
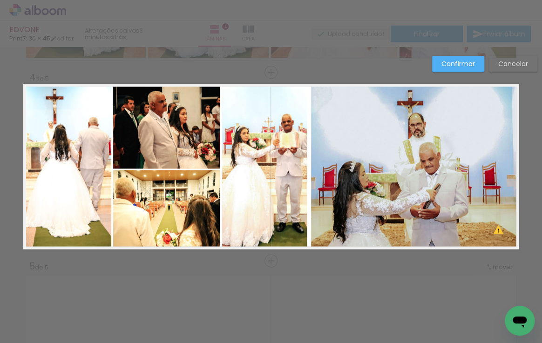
click at [234, 165] on quentale-photo at bounding box center [264, 167] width 85 height 164
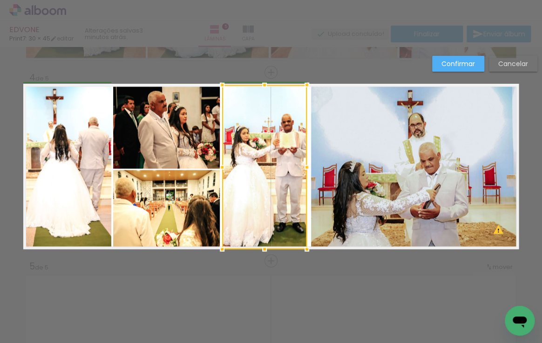
click at [218, 167] on div at bounding box center [222, 167] width 19 height 19
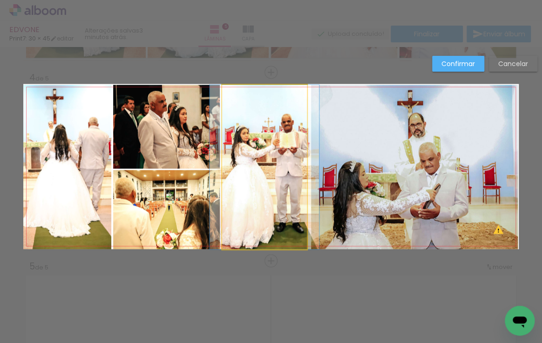
click at [229, 166] on quentale-photo at bounding box center [264, 167] width 85 height 164
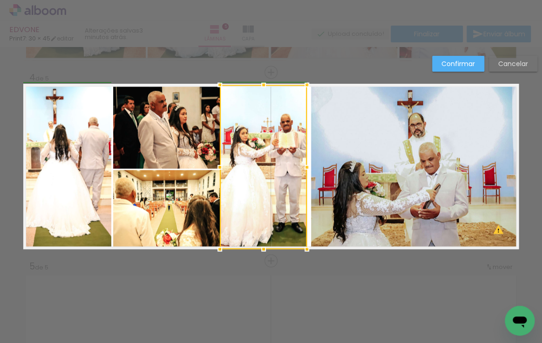
click at [218, 167] on div at bounding box center [219, 167] width 19 height 19
click at [217, 166] on div at bounding box center [220, 167] width 19 height 19
click at [215, 166] on div at bounding box center [220, 167] width 19 height 19
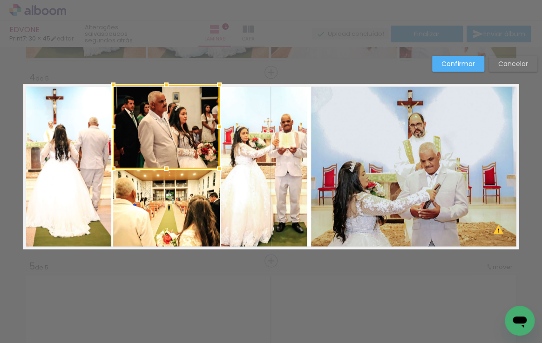
click at [249, 158] on quentale-photo at bounding box center [264, 167] width 86 height 164
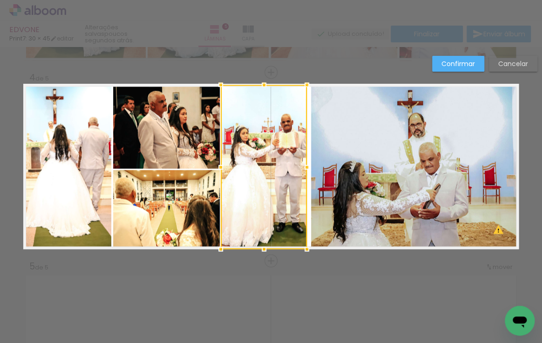
click at [169, 145] on quentale-photo at bounding box center [166, 127] width 106 height 84
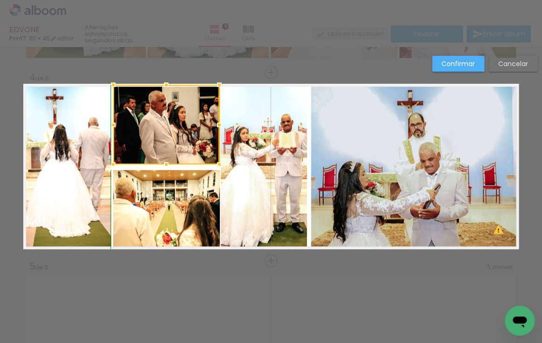
click at [162, 168] on div at bounding box center [166, 164] width 19 height 19
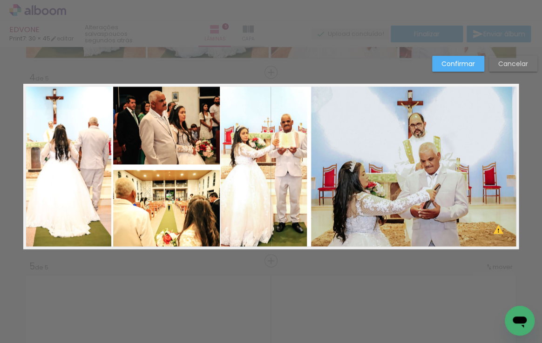
click at [163, 158] on quentale-photo at bounding box center [166, 125] width 106 height 80
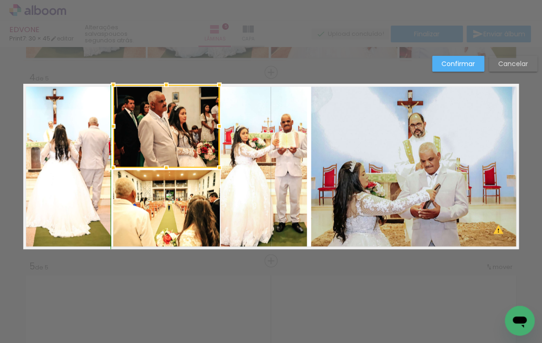
click at [162, 164] on div at bounding box center [166, 167] width 19 height 19
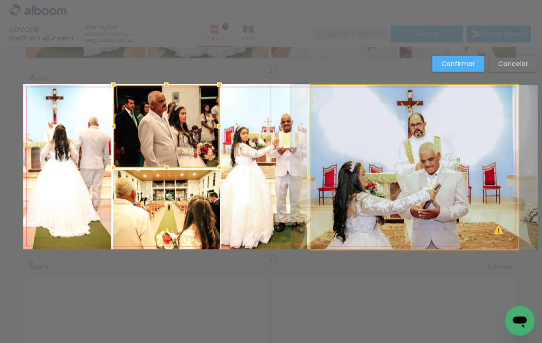
click at [334, 169] on quentale-photo at bounding box center [414, 167] width 207 height 164
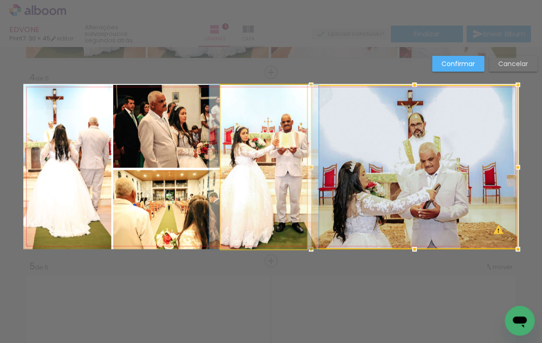
click at [293, 169] on quentale-photo at bounding box center [264, 167] width 86 height 164
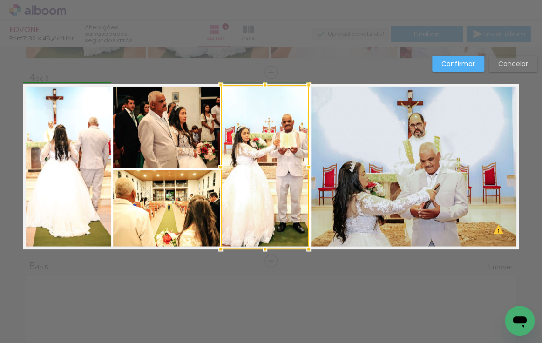
click at [306, 167] on div at bounding box center [308, 167] width 19 height 19
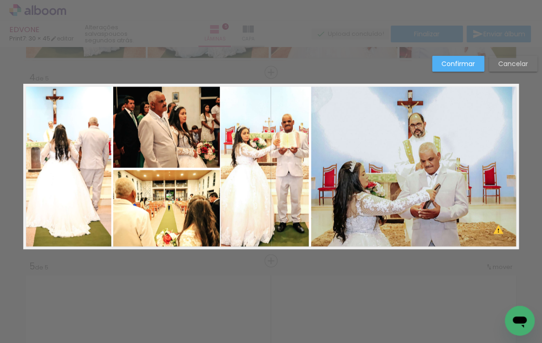
click at [232, 177] on quentale-photo at bounding box center [265, 167] width 88 height 164
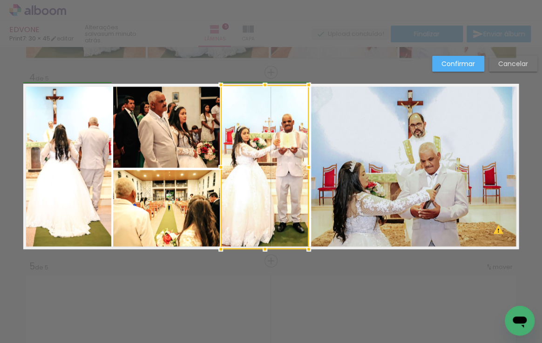
click at [219, 164] on div at bounding box center [220, 167] width 19 height 19
click at [217, 166] on div at bounding box center [222, 167] width 19 height 19
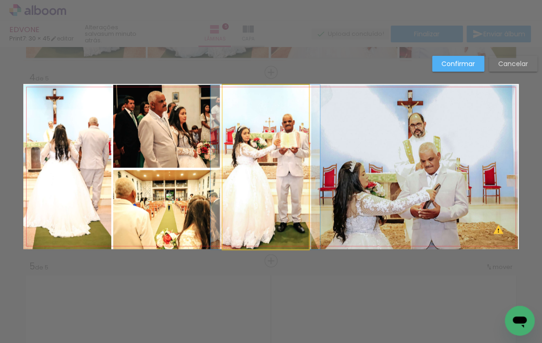
click at [238, 166] on quentale-photo at bounding box center [265, 167] width 86 height 164
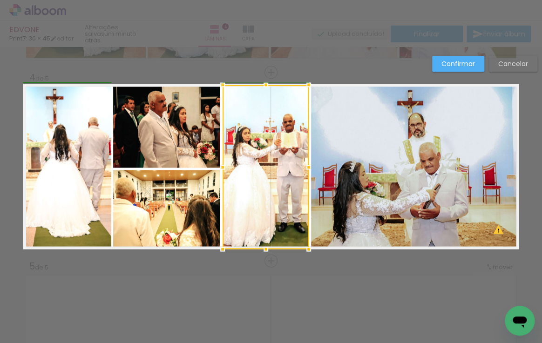
click at [219, 167] on div at bounding box center [222, 167] width 19 height 19
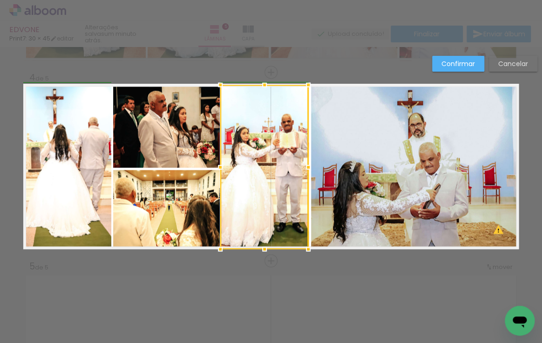
click at [222, 168] on div at bounding box center [220, 167] width 19 height 19
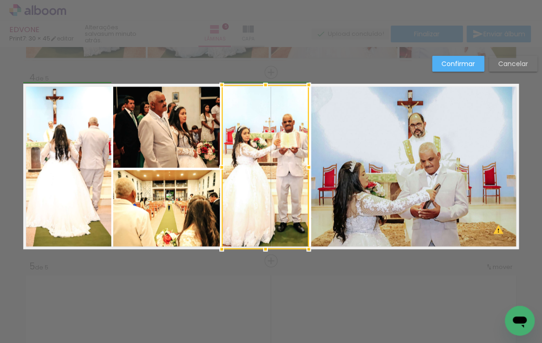
click at [218, 167] on div at bounding box center [221, 167] width 19 height 19
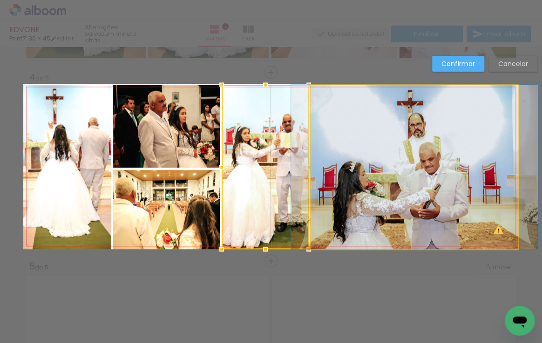
click at [344, 168] on quentale-photo at bounding box center [414, 167] width 207 height 164
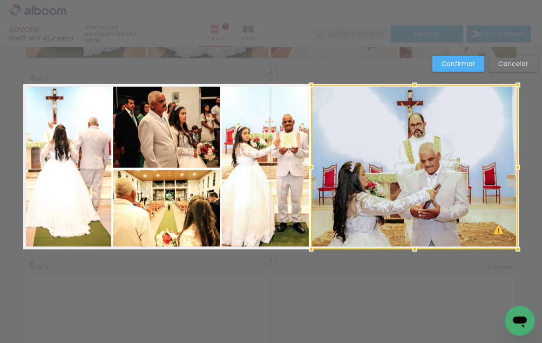
click at [136, 157] on quentale-photo at bounding box center [166, 126] width 106 height 83
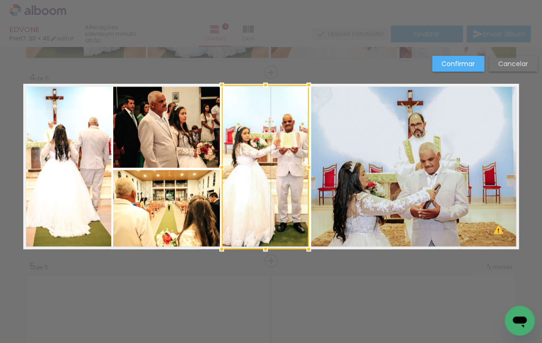
click at [78, 165] on quentale-photo at bounding box center [67, 167] width 88 height 164
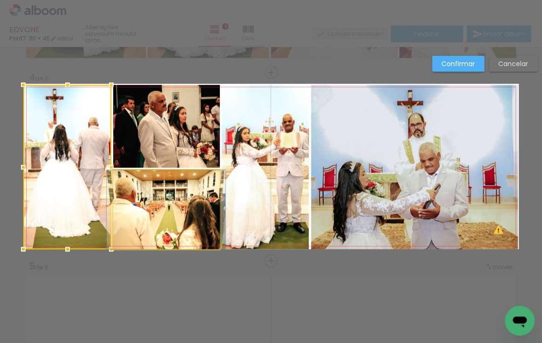
click at [163, 209] on quentale-photo at bounding box center [166, 209] width 106 height 79
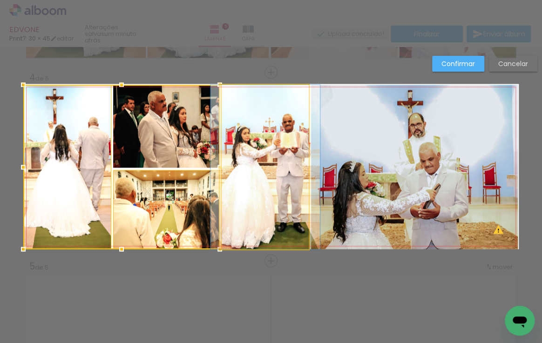
click at [248, 157] on quentale-photo at bounding box center [265, 167] width 87 height 164
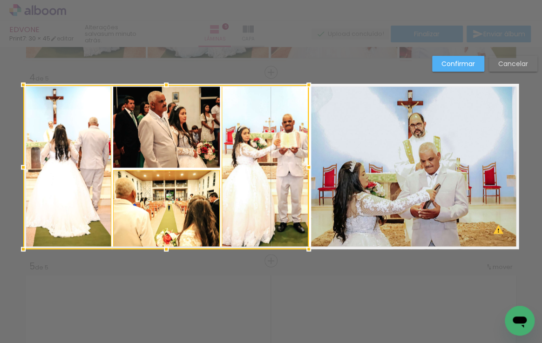
click at [371, 151] on quentale-photo at bounding box center [414, 167] width 207 height 164
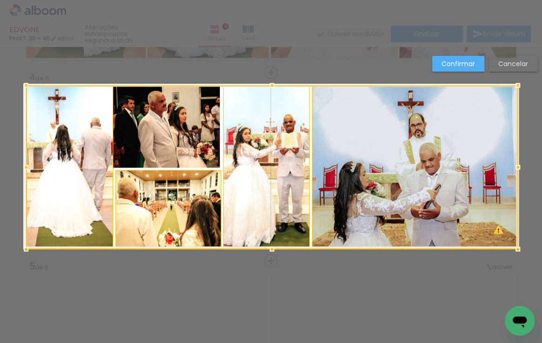
click at [20, 85] on div at bounding box center [26, 85] width 19 height 19
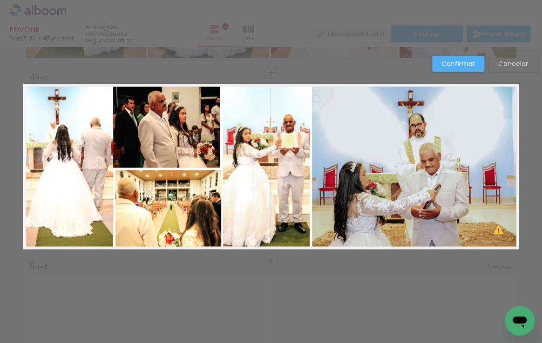
click at [0, 0] on slot "Confirmar" at bounding box center [0, 0] width 0 height 0
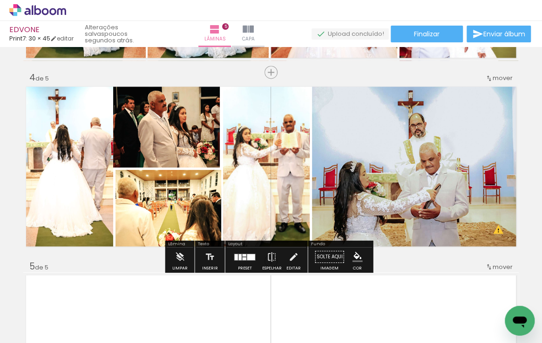
click at [173, 140] on quentale-photo at bounding box center [166, 126] width 106 height 83
click at [161, 139] on quentale-photo at bounding box center [166, 126] width 106 height 83
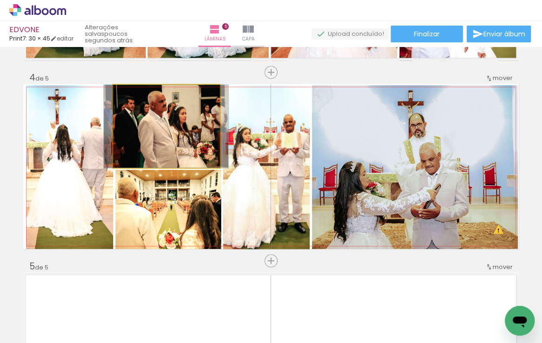
click at [161, 139] on quentale-photo at bounding box center [166, 126] width 106 height 83
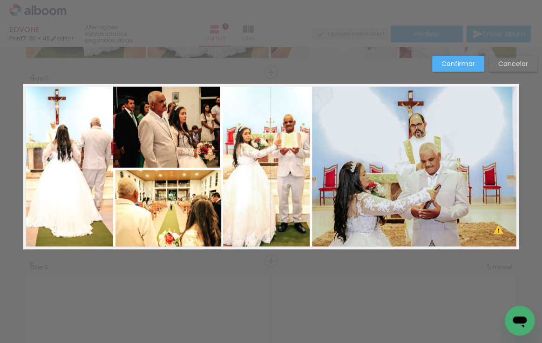
click at [161, 139] on quentale-photo at bounding box center [166, 126] width 106 height 83
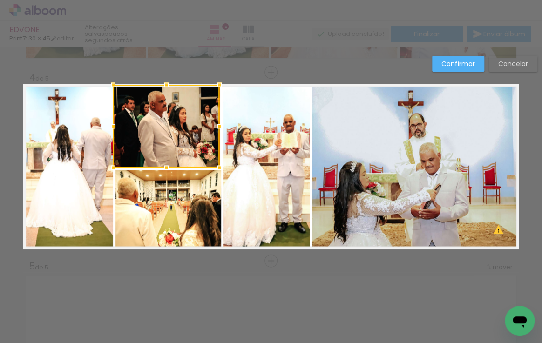
click at [161, 139] on div at bounding box center [166, 126] width 106 height 83
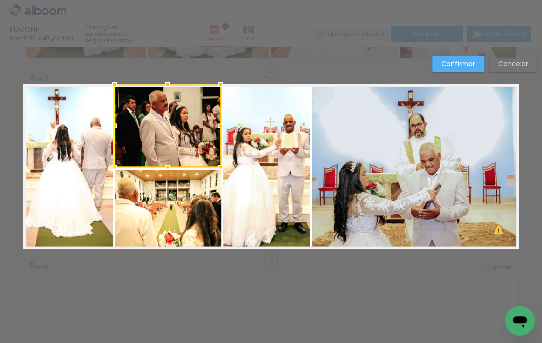
click at [162, 136] on div at bounding box center [167, 125] width 106 height 83
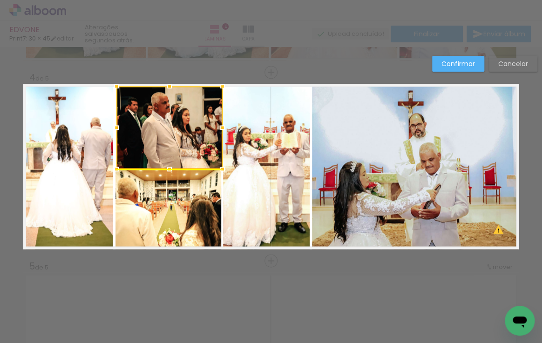
click at [161, 132] on div at bounding box center [169, 127] width 106 height 83
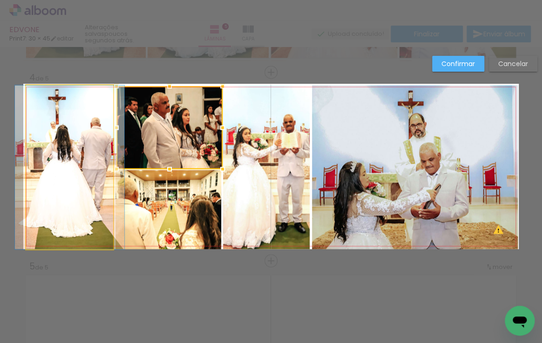
click at [96, 162] on quentale-photo at bounding box center [69, 167] width 87 height 164
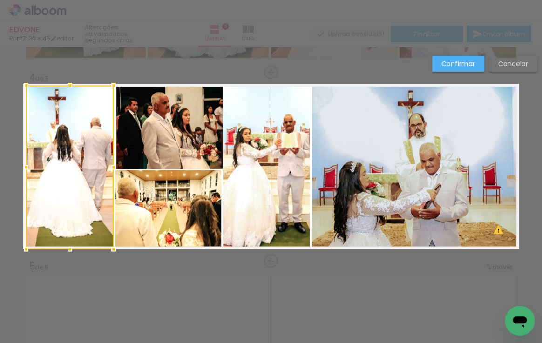
click at [180, 147] on quentale-photo at bounding box center [169, 127] width 106 height 83
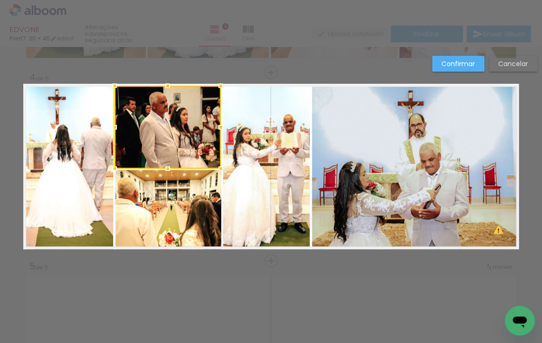
click at [177, 146] on div at bounding box center [167, 127] width 106 height 83
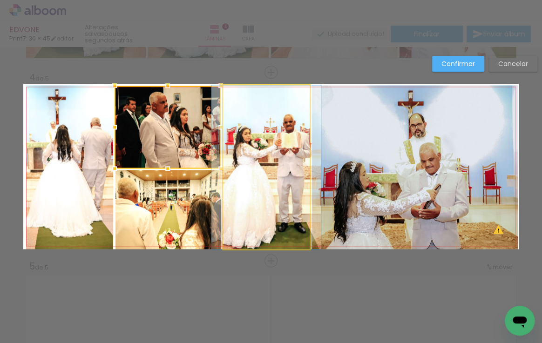
click at [284, 135] on quentale-photo at bounding box center [266, 167] width 87 height 164
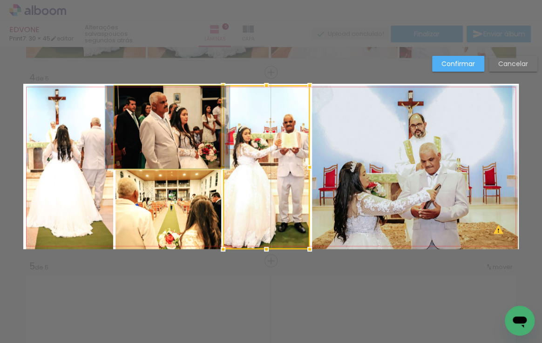
click at [161, 141] on quentale-photo at bounding box center [167, 127] width 106 height 83
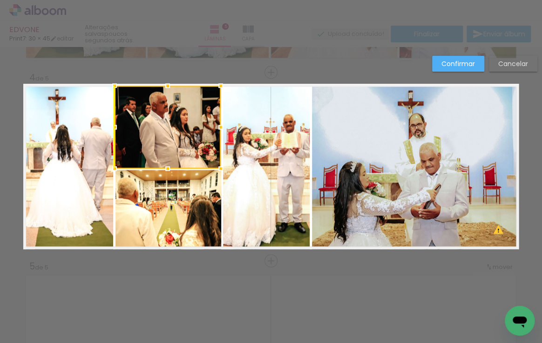
click at [161, 143] on div at bounding box center [167, 127] width 106 height 83
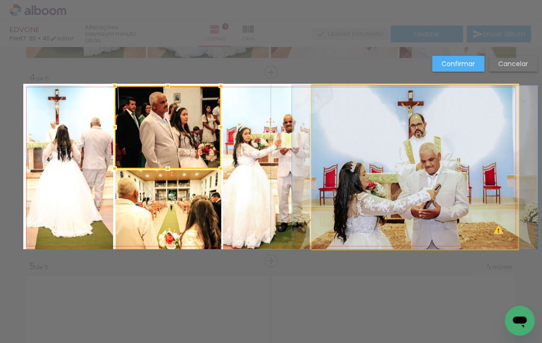
click at [476, 144] on quentale-photo at bounding box center [415, 167] width 206 height 164
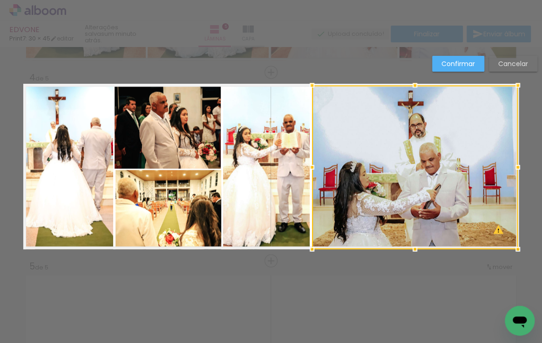
click at [157, 142] on quentale-photo at bounding box center [167, 127] width 106 height 83
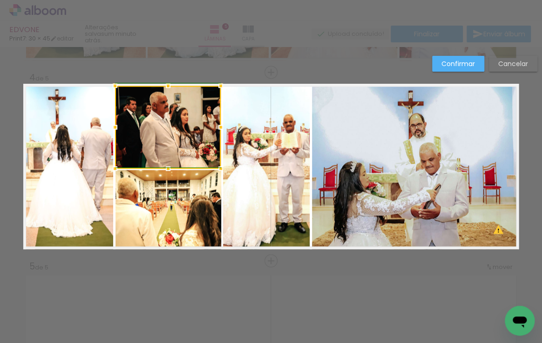
click at [111, 126] on div at bounding box center [115, 127] width 19 height 19
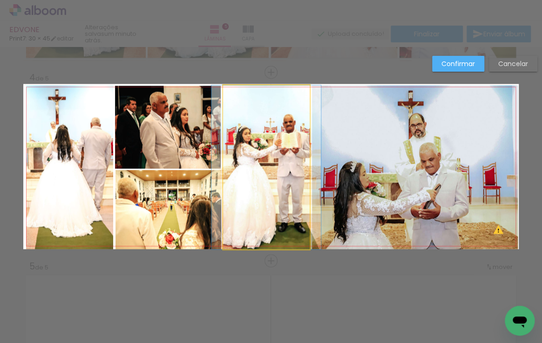
click at [245, 196] on quentale-photo at bounding box center [266, 167] width 87 height 164
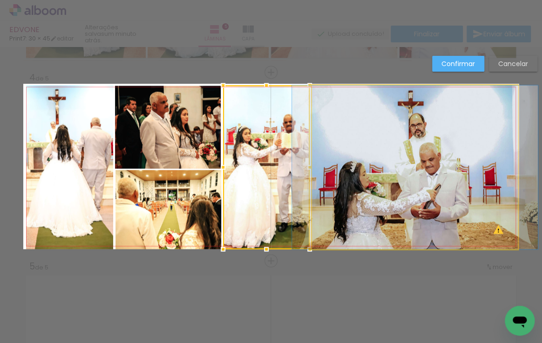
click at [400, 164] on quentale-photo at bounding box center [415, 167] width 206 height 164
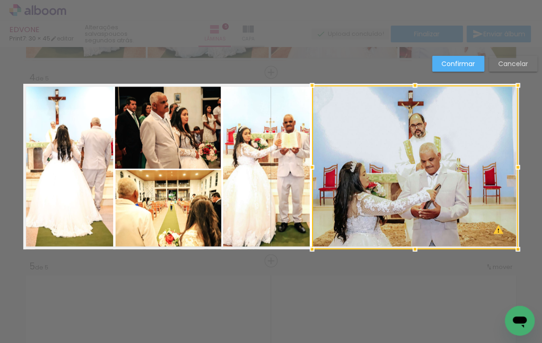
click at [255, 155] on quentale-photo at bounding box center [266, 167] width 87 height 164
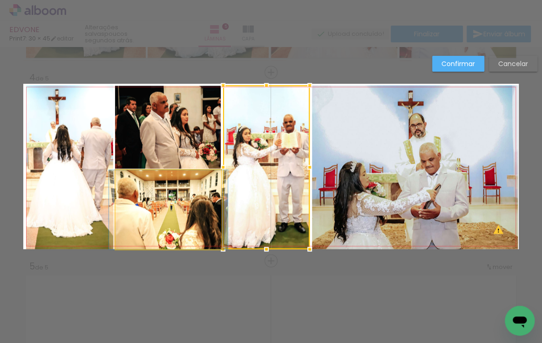
click at [155, 200] on quentale-photo at bounding box center [168, 209] width 106 height 79
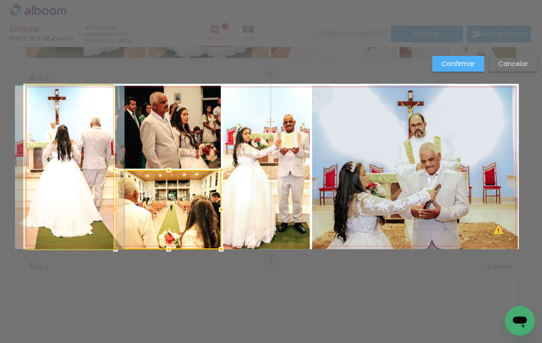
click at [73, 184] on quentale-photo at bounding box center [69, 167] width 87 height 164
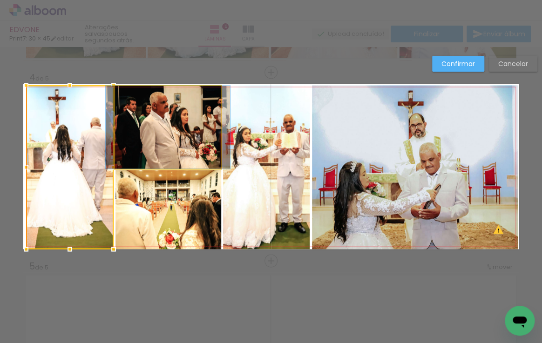
click at [162, 134] on quentale-photo at bounding box center [168, 127] width 106 height 83
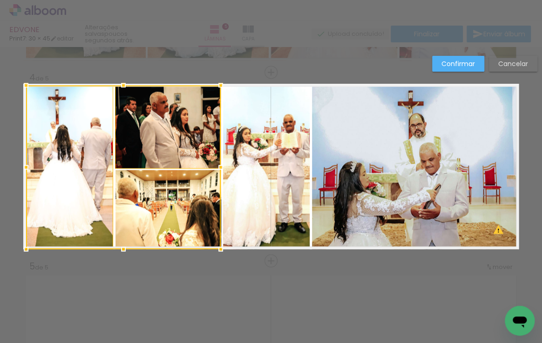
click at [162, 187] on div at bounding box center [123, 167] width 195 height 164
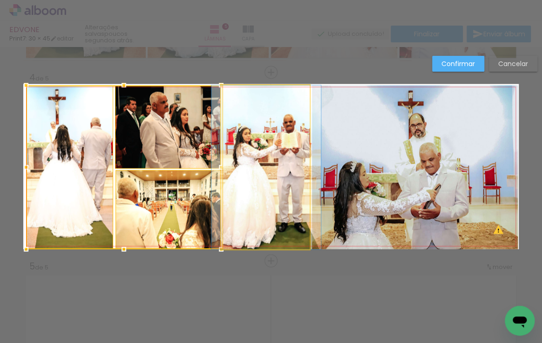
click at [248, 161] on quentale-photo at bounding box center [266, 167] width 87 height 164
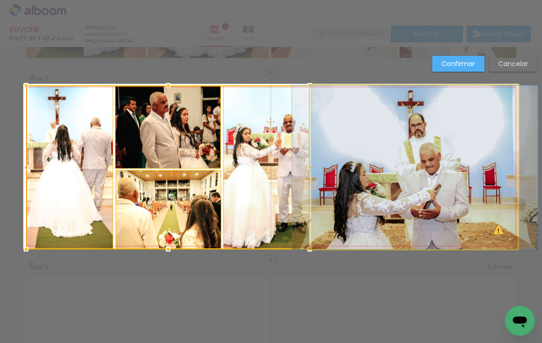
click at [377, 140] on quentale-photo at bounding box center [415, 167] width 206 height 164
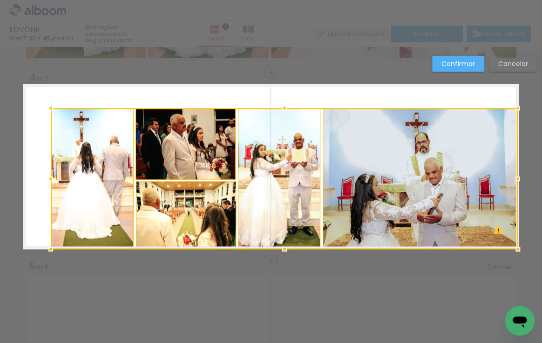
drag, startPoint x: 23, startPoint y: 84, endPoint x: 47, endPoint y: 107, distance: 33.6
click at [47, 107] on div at bounding box center [50, 108] width 19 height 19
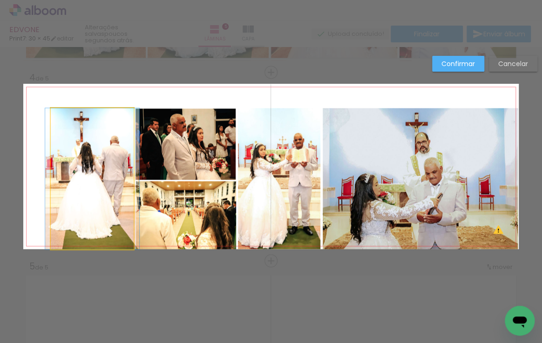
click at [79, 138] on quentale-photo at bounding box center [92, 178] width 83 height 141
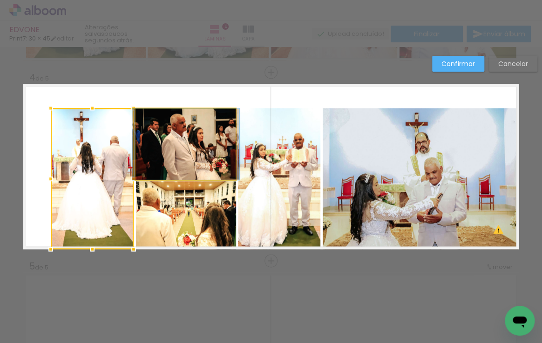
click at [186, 138] on quentale-photo at bounding box center [185, 143] width 101 height 71
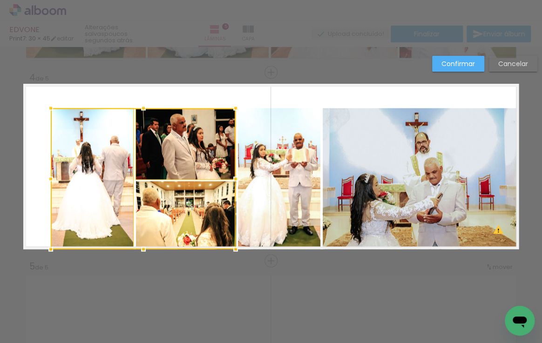
click at [176, 209] on div at bounding box center [143, 178] width 185 height 141
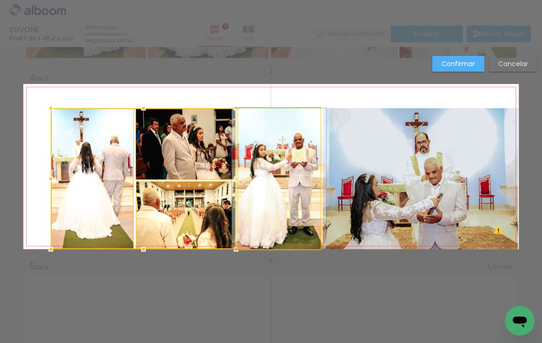
click at [269, 178] on quentale-photo at bounding box center [279, 178] width 82 height 141
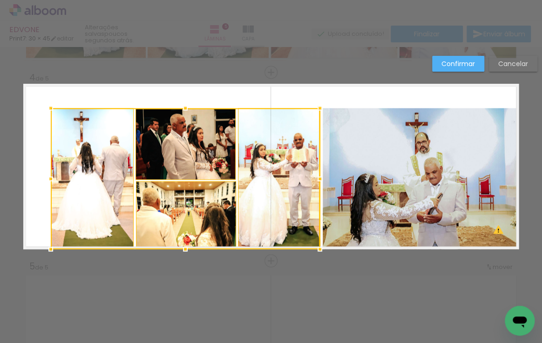
click at [386, 178] on quentale-photo at bounding box center [419, 178] width 195 height 141
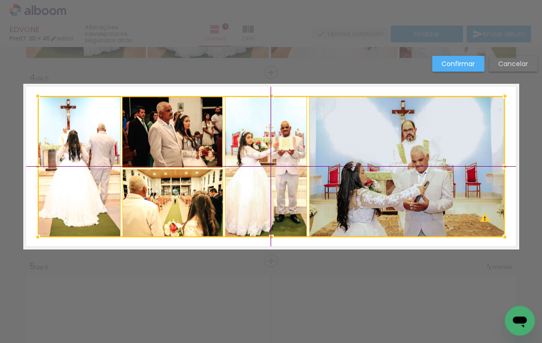
drag, startPoint x: 266, startPoint y: 181, endPoint x: 262, endPoint y: 176, distance: 6.3
click at [262, 176] on div at bounding box center [271, 166] width 467 height 141
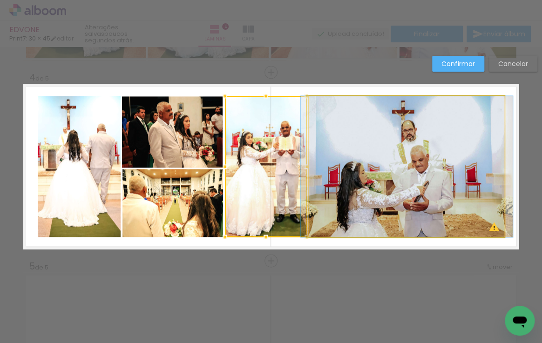
click at [383, 148] on quentale-photo at bounding box center [406, 166] width 195 height 141
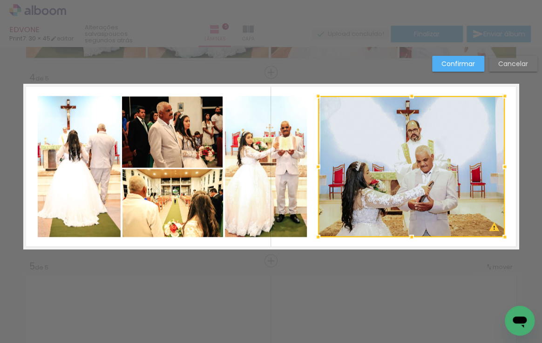
click at [309, 168] on div at bounding box center [318, 166] width 19 height 19
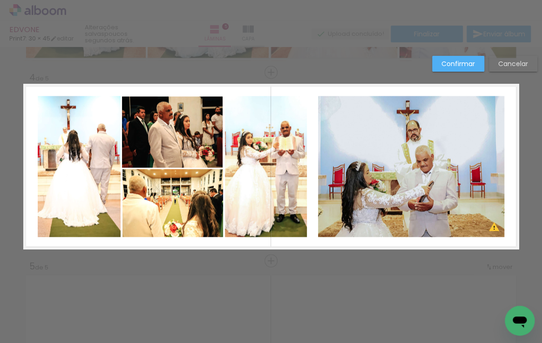
click at [324, 166] on quentale-photo at bounding box center [411, 166] width 187 height 141
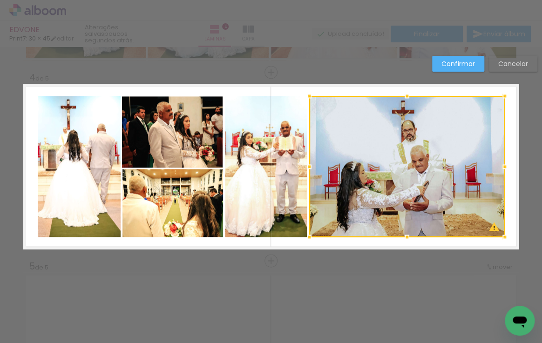
drag, startPoint x: 317, startPoint y: 165, endPoint x: 308, endPoint y: 168, distance: 9.1
click at [308, 168] on div at bounding box center [309, 166] width 19 height 19
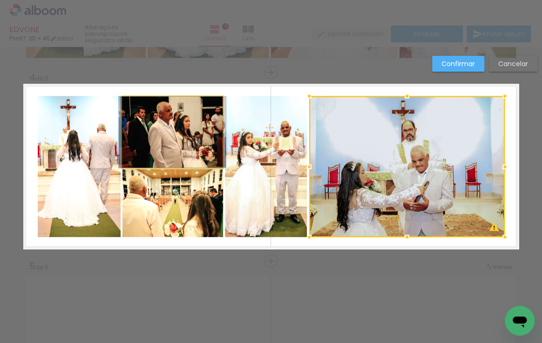
click at [174, 155] on quentale-photo at bounding box center [172, 131] width 101 height 71
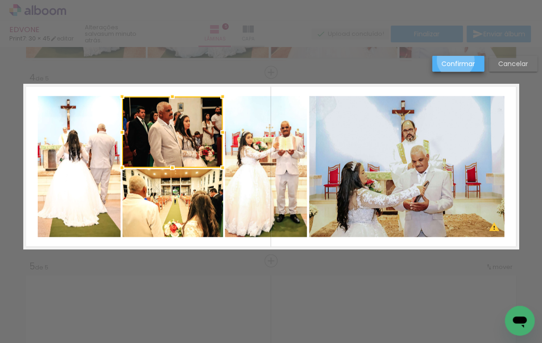
click at [0, 0] on slot "Confirmar" at bounding box center [0, 0] width 0 height 0
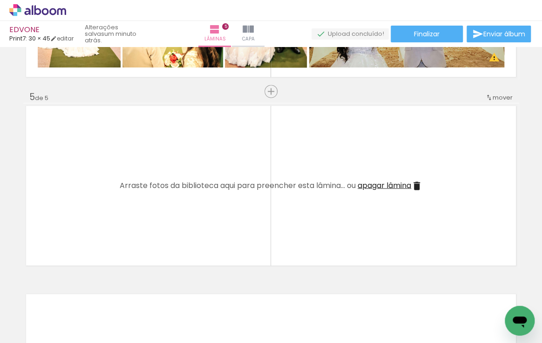
scroll to position [0, 925]
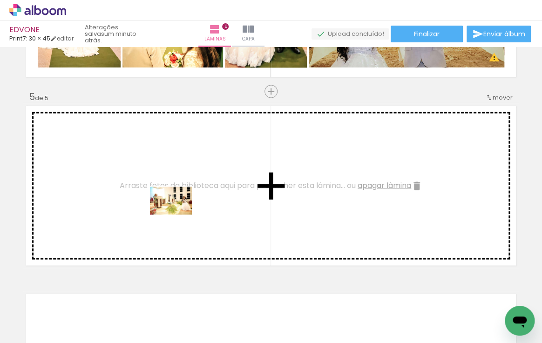
drag, startPoint x: 208, startPoint y: 319, endPoint x: 178, endPoint y: 215, distance: 109.0
click at [178, 215] on quentale-workspace at bounding box center [271, 171] width 542 height 343
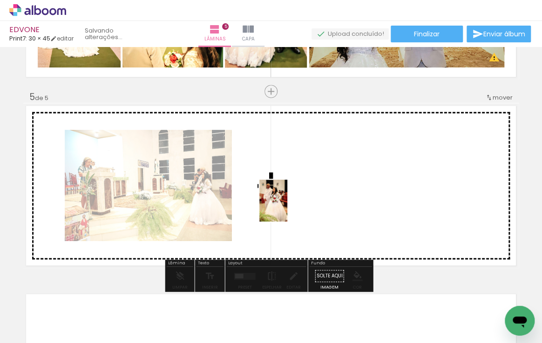
drag, startPoint x: 269, startPoint y: 322, endPoint x: 287, endPoint y: 208, distance: 115.8
click at [287, 208] on quentale-workspace at bounding box center [271, 171] width 542 height 343
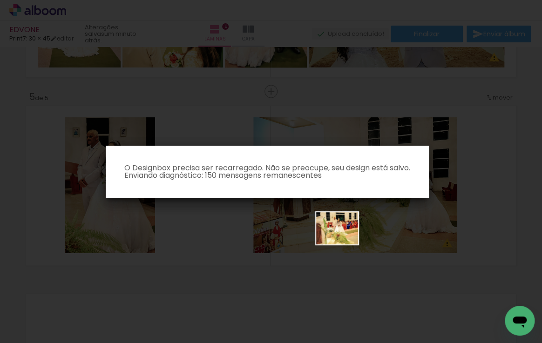
drag, startPoint x: 318, startPoint y: 321, endPoint x: 344, endPoint y: 240, distance: 85.1
click at [344, 240] on body "link( href="../../bower_components/polymer/polymer.html" rel="import" ) picture…" at bounding box center [271, 171] width 542 height 343
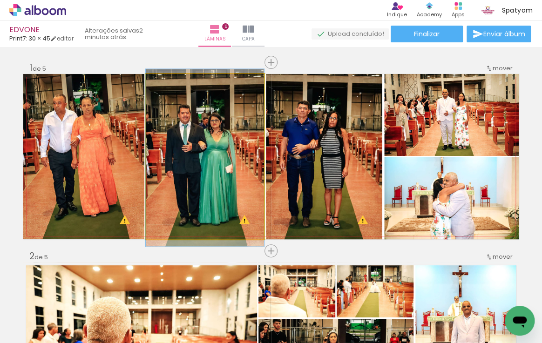
click at [201, 116] on quentale-photo at bounding box center [205, 156] width 118 height 165
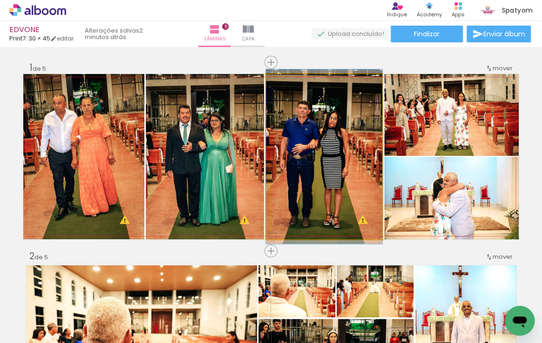
click at [279, 114] on quentale-photo at bounding box center [324, 156] width 116 height 165
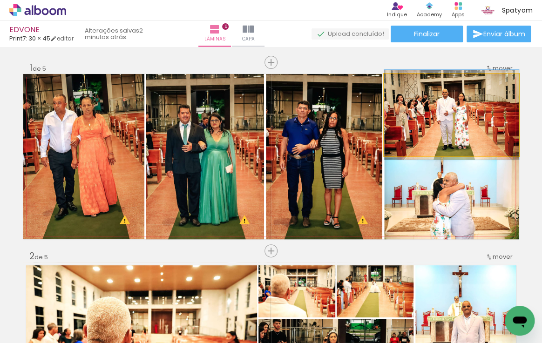
click at [449, 108] on quentale-photo at bounding box center [451, 115] width 134 height 82
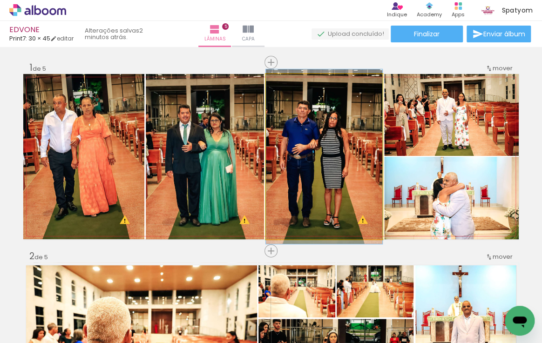
click at [375, 121] on quentale-photo at bounding box center [324, 156] width 116 height 165
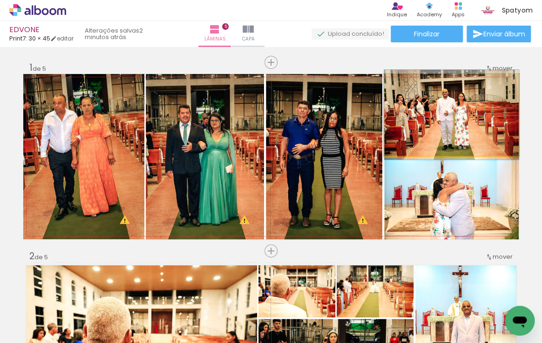
click at [417, 112] on quentale-photo at bounding box center [451, 115] width 134 height 82
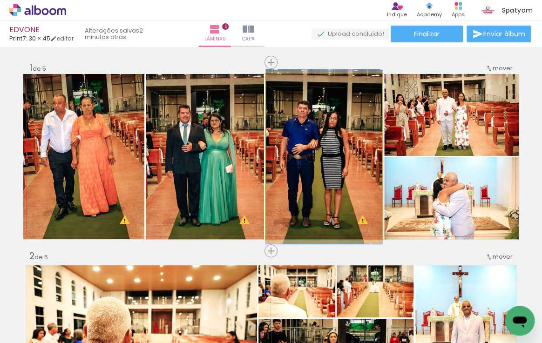
click at [345, 115] on quentale-photo at bounding box center [324, 156] width 116 height 165
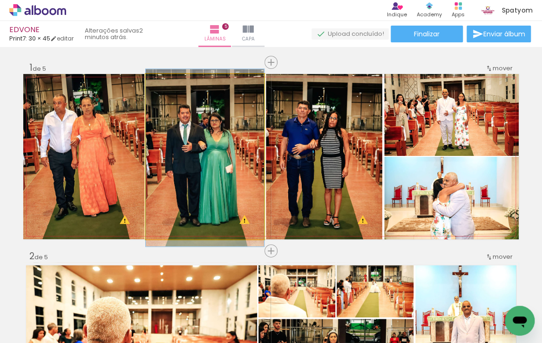
click at [190, 146] on quentale-photo at bounding box center [205, 156] width 118 height 165
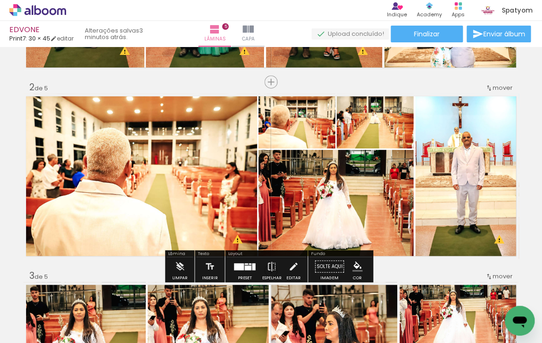
scroll to position [127, 0]
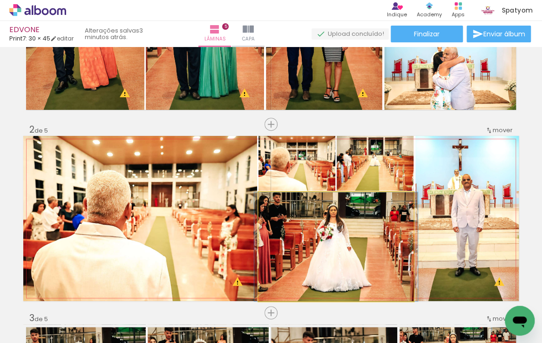
click at [327, 221] on quentale-photo at bounding box center [335, 246] width 155 height 109
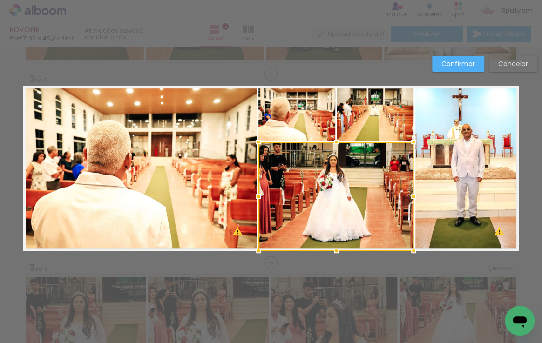
scroll to position [179, 0]
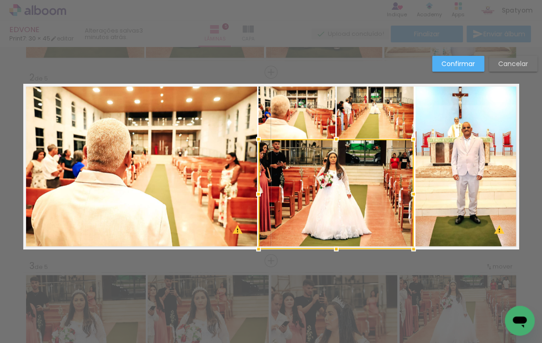
click at [333, 137] on div at bounding box center [336, 139] width 19 height 19
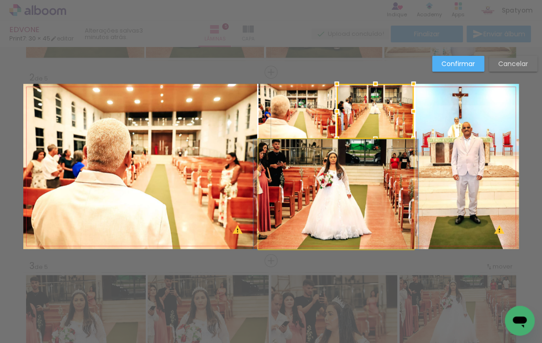
click at [316, 151] on quentale-photo at bounding box center [335, 194] width 155 height 110
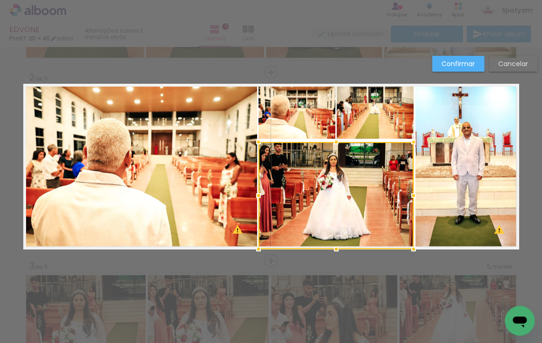
click at [332, 137] on div at bounding box center [336, 142] width 19 height 19
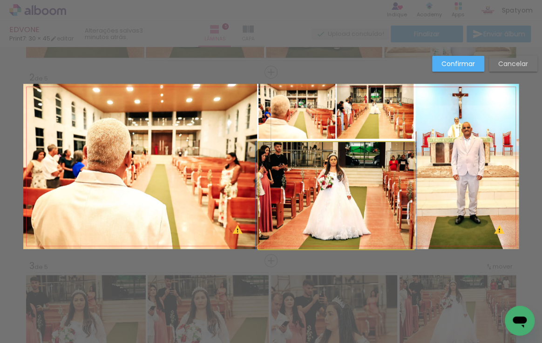
click at [332, 151] on quentale-photo at bounding box center [335, 195] width 155 height 107
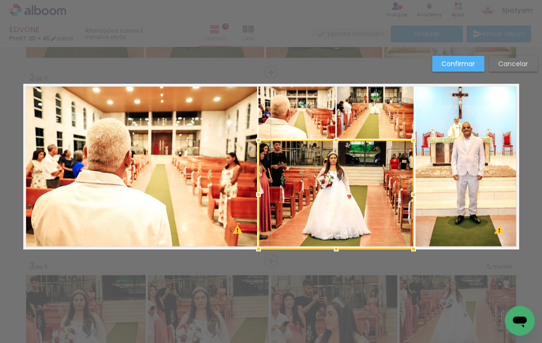
click at [331, 140] on div at bounding box center [336, 140] width 19 height 19
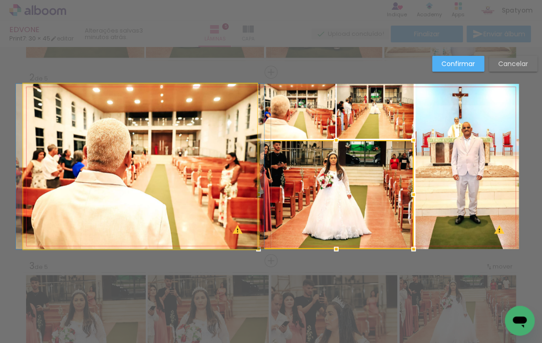
click at [231, 154] on quentale-photo at bounding box center [140, 166] width 234 height 165
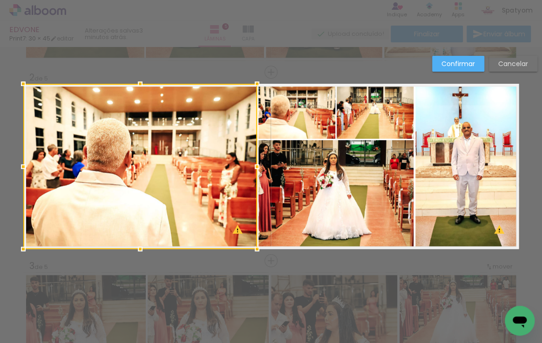
click at [330, 158] on quentale-photo at bounding box center [335, 194] width 155 height 109
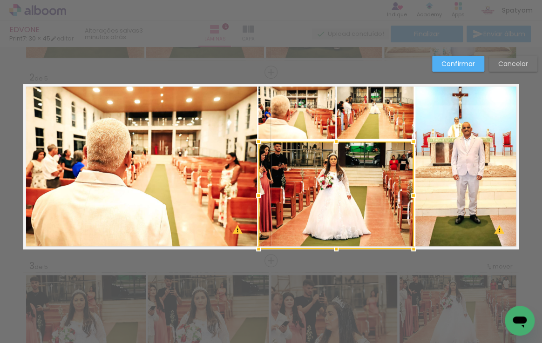
click at [333, 141] on div at bounding box center [336, 141] width 19 height 19
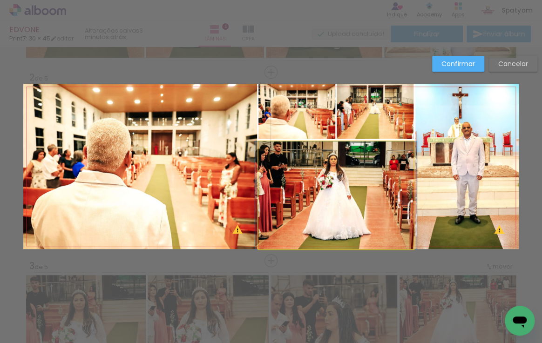
click at [335, 148] on quentale-photo at bounding box center [335, 194] width 155 height 107
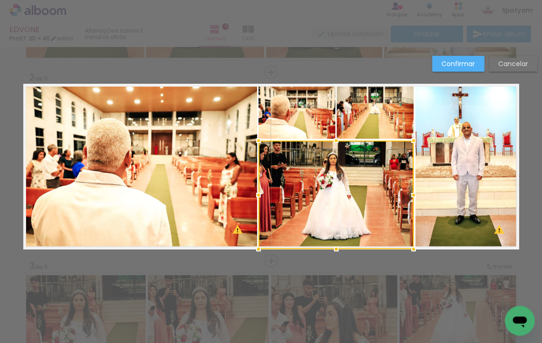
click at [333, 141] on div at bounding box center [336, 140] width 19 height 19
click at [435, 162] on quentale-photo at bounding box center [466, 166] width 103 height 165
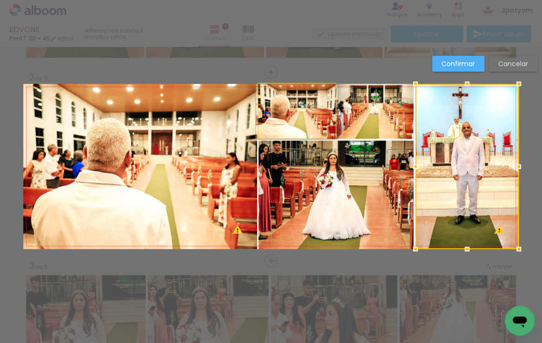
click at [309, 117] on quentale-photo at bounding box center [296, 111] width 77 height 55
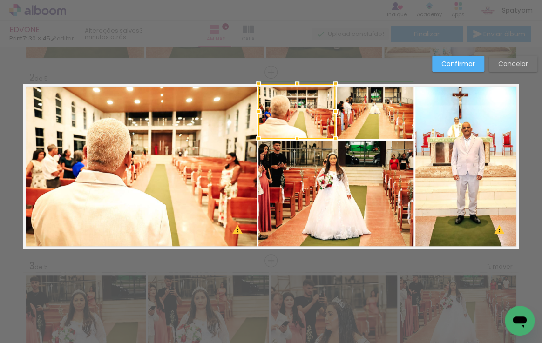
click at [332, 111] on div at bounding box center [335, 111] width 19 height 19
click at [325, 120] on quentale-photo at bounding box center [296, 111] width 77 height 55
click at [334, 110] on div at bounding box center [334, 111] width 19 height 19
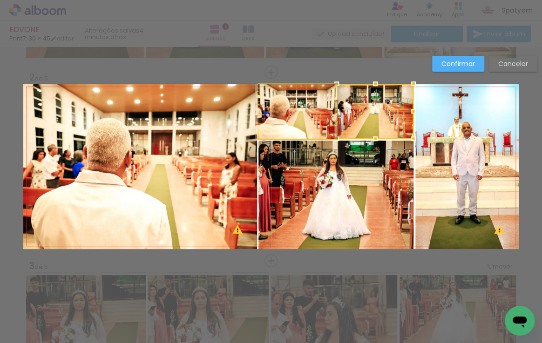
click at [321, 117] on quentale-photo at bounding box center [296, 111] width 76 height 55
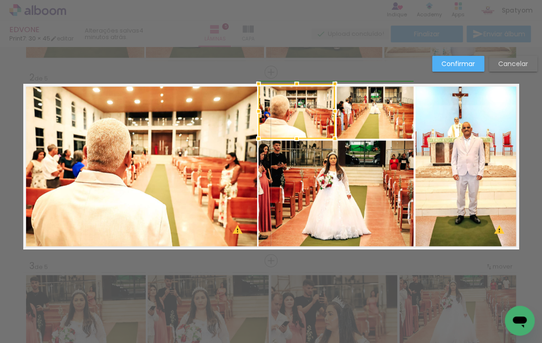
click at [330, 110] on div at bounding box center [334, 111] width 19 height 19
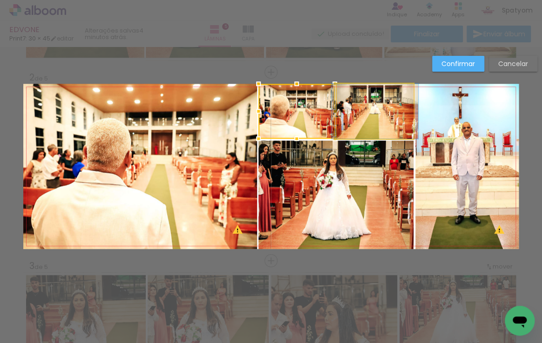
click at [355, 112] on quentale-photo at bounding box center [374, 111] width 77 height 55
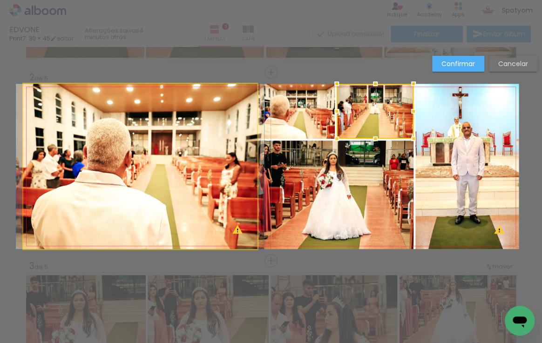
click at [135, 146] on quentale-photo at bounding box center [140, 166] width 234 height 165
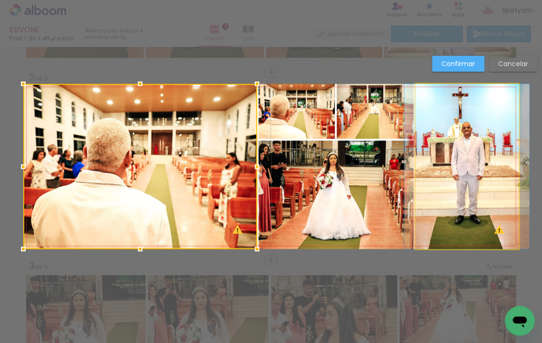
click at [441, 149] on quentale-photo at bounding box center [466, 166] width 103 height 165
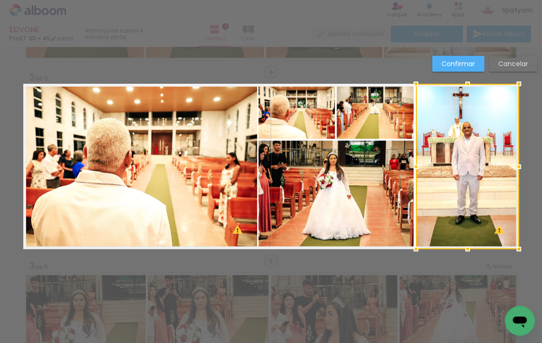
click at [412, 167] on div at bounding box center [415, 166] width 19 height 19
click at [435, 163] on div at bounding box center [467, 166] width 103 height 165
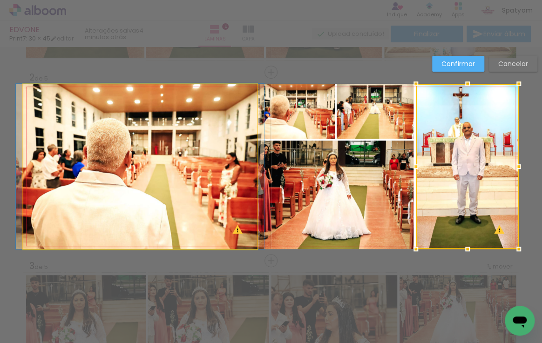
click at [198, 179] on quentale-photo at bounding box center [140, 166] width 234 height 165
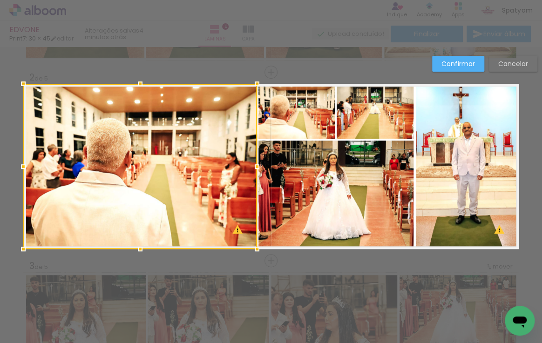
click at [324, 124] on quentale-photo at bounding box center [296, 111] width 76 height 55
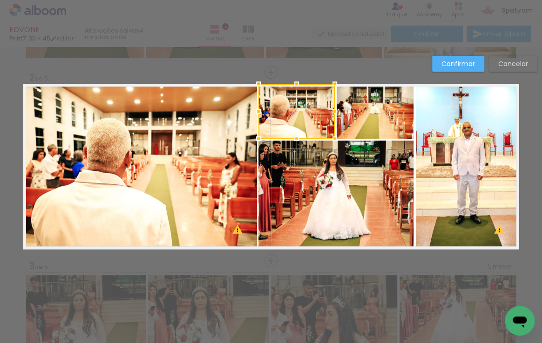
click at [332, 111] on div at bounding box center [334, 111] width 19 height 19
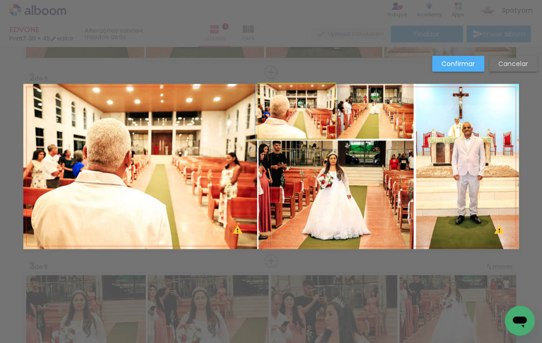
click at [324, 117] on quentale-photo at bounding box center [296, 111] width 76 height 55
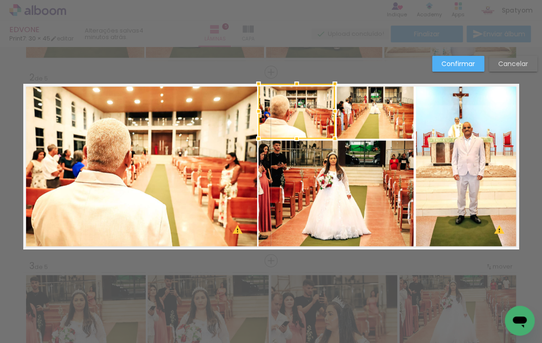
click at [332, 110] on div at bounding box center [334, 111] width 19 height 19
click at [332, 110] on quentale-layouter at bounding box center [270, 166] width 495 height 165
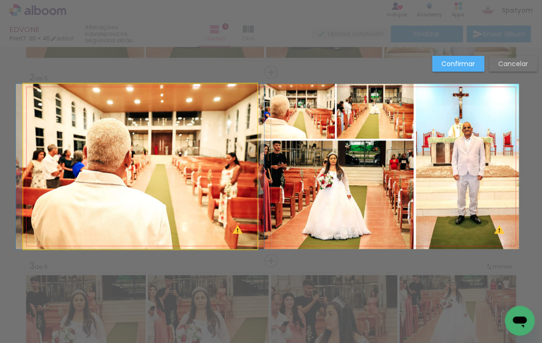
click at [245, 163] on quentale-photo at bounding box center [140, 166] width 234 height 165
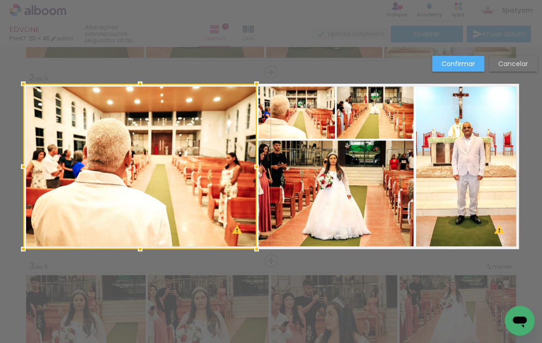
click at [254, 166] on div at bounding box center [256, 166] width 19 height 19
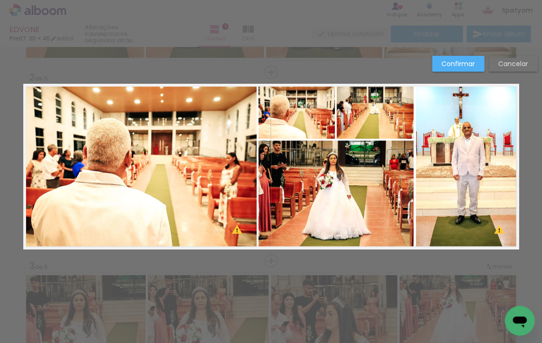
click at [316, 119] on quentale-photo at bounding box center [296, 111] width 76 height 55
click at [331, 110] on div at bounding box center [335, 111] width 19 height 19
click at [333, 111] on div at bounding box center [333, 111] width 19 height 19
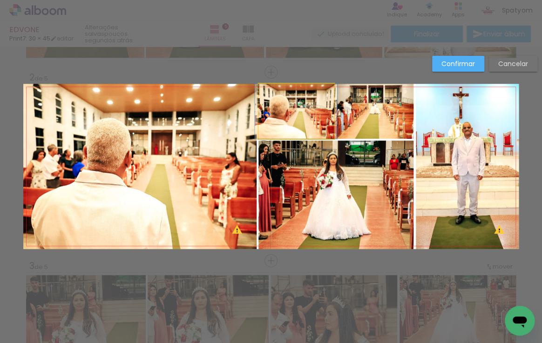
click at [326, 119] on quentale-photo at bounding box center [295, 111] width 75 height 55
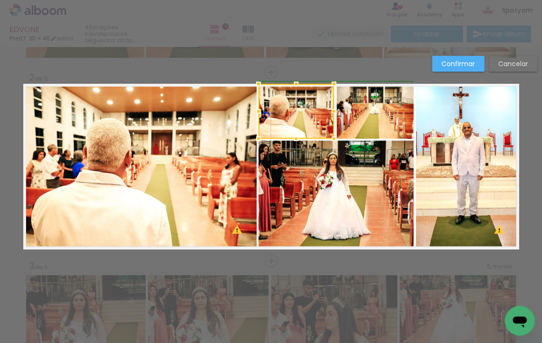
click at [331, 111] on div at bounding box center [333, 111] width 19 height 19
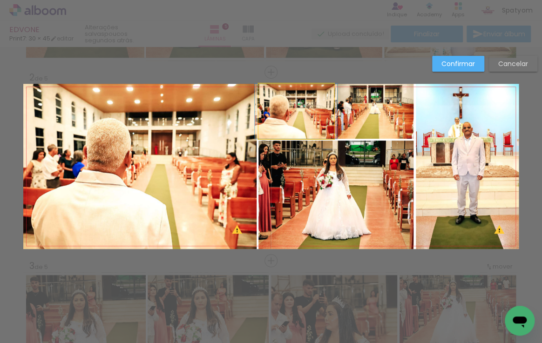
click at [325, 114] on quentale-photo at bounding box center [295, 111] width 75 height 55
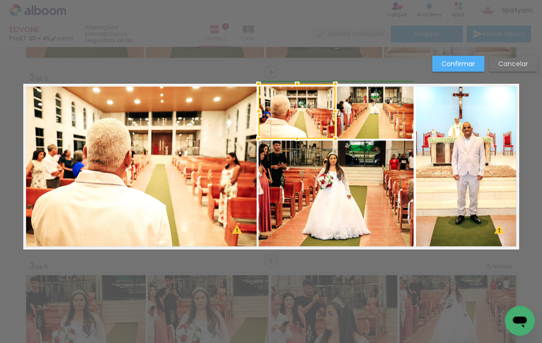
click at [329, 110] on div at bounding box center [335, 111] width 19 height 19
click at [423, 125] on quentale-photo at bounding box center [467, 166] width 103 height 165
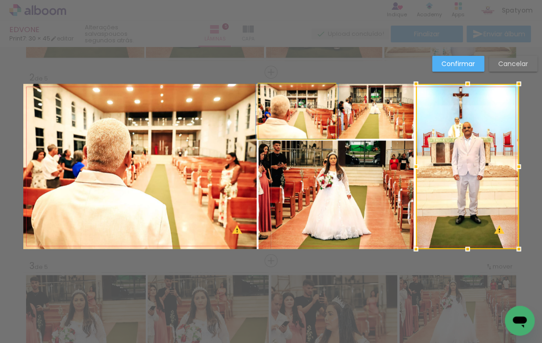
click at [325, 123] on quentale-photo at bounding box center [296, 111] width 77 height 55
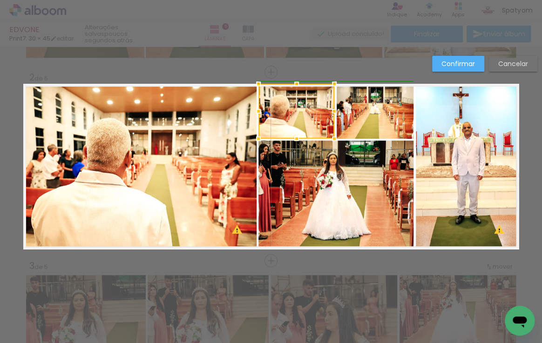
click at [332, 111] on div at bounding box center [334, 111] width 19 height 19
click at [0, 0] on slot "Confirmar" at bounding box center [0, 0] width 0 height 0
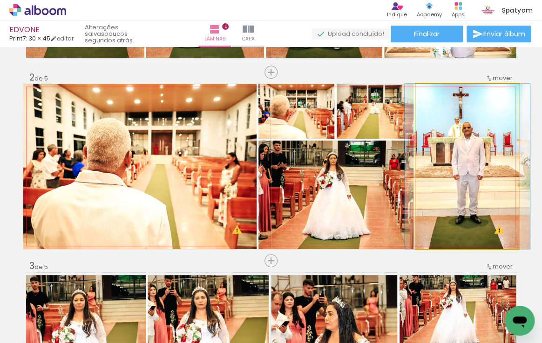
click at [446, 145] on quentale-photo at bounding box center [467, 166] width 103 height 165
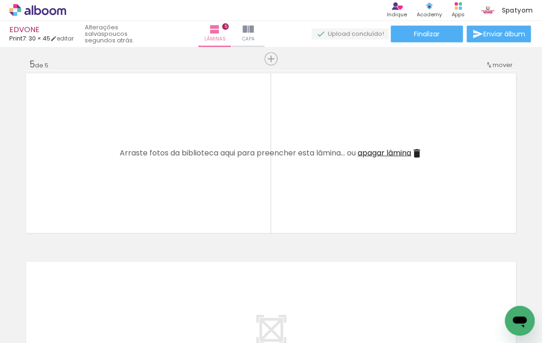
scroll to position [761, 0]
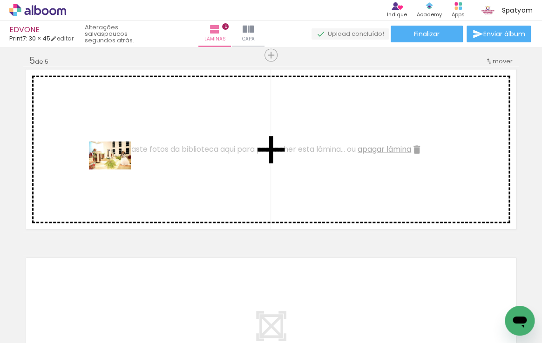
drag, startPoint x: 130, startPoint y: 318, endPoint x: 116, endPoint y: 166, distance: 152.8
click at [116, 166] on quentale-workspace at bounding box center [271, 171] width 542 height 343
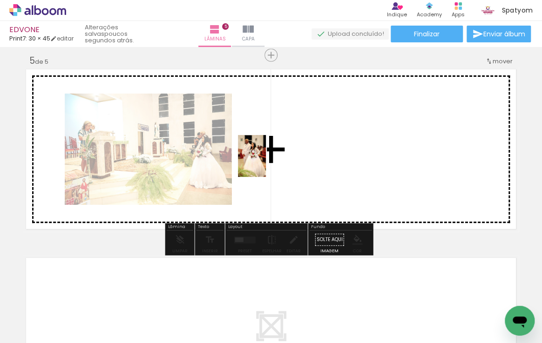
drag, startPoint x: 191, startPoint y: 317, endPoint x: 270, endPoint y: 221, distance: 124.6
click at [267, 163] on quentale-workspace at bounding box center [271, 171] width 542 height 343
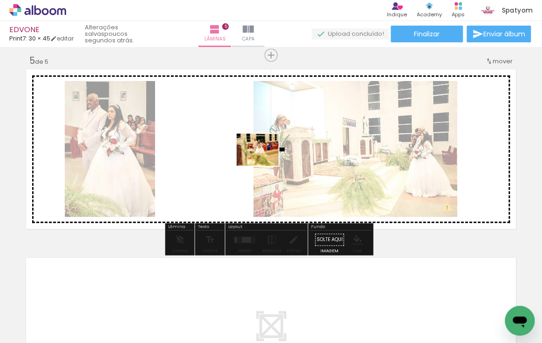
drag, startPoint x: 246, startPoint y: 319, endPoint x: 264, endPoint y: 161, distance: 158.3
click at [264, 161] on quentale-workspace at bounding box center [271, 171] width 542 height 343
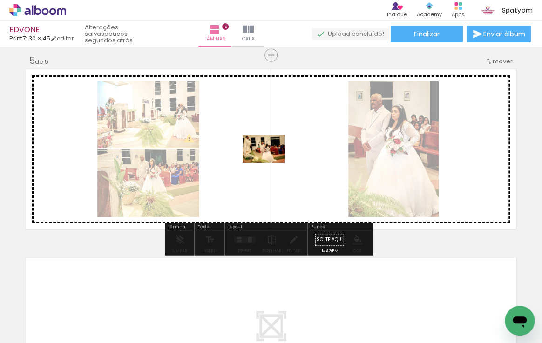
drag, startPoint x: 299, startPoint y: 326, endPoint x: 270, endPoint y: 163, distance: 165.3
click at [270, 163] on quentale-workspace at bounding box center [271, 171] width 542 height 343
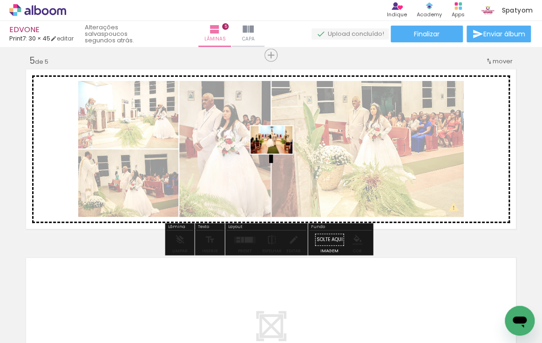
drag, startPoint x: 342, startPoint y: 324, endPoint x: 278, endPoint y: 154, distance: 181.4
click at [278, 154] on quentale-workspace at bounding box center [271, 171] width 542 height 343
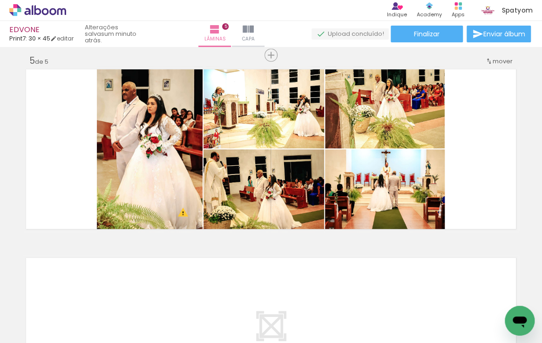
scroll to position [0, 1002]
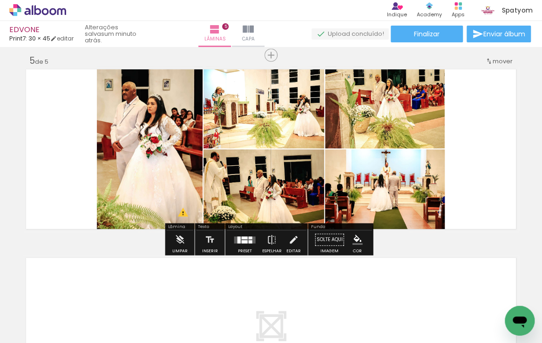
click at [242, 238] on quentale-layouter at bounding box center [244, 239] width 21 height 7
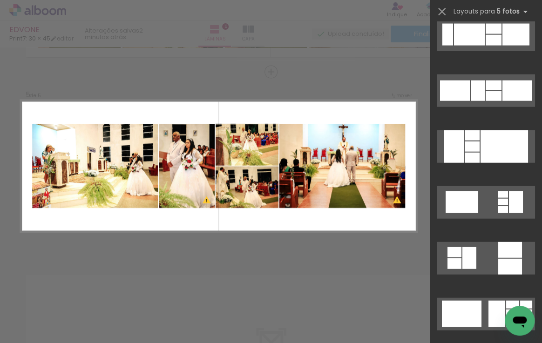
scroll to position [3849, 0]
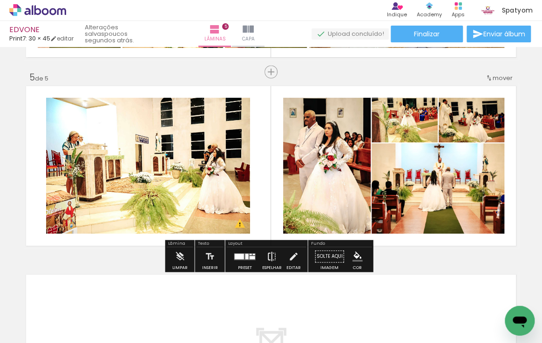
click at [268, 255] on iron-icon at bounding box center [272, 256] width 10 height 19
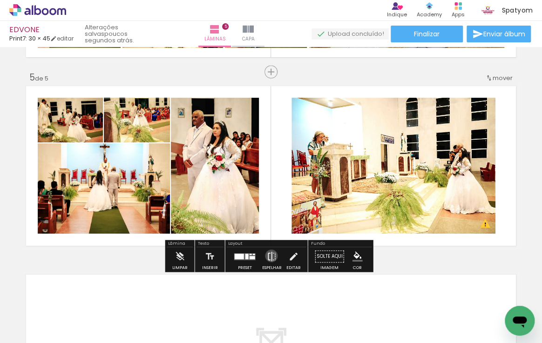
click at [269, 255] on iron-icon at bounding box center [272, 256] width 10 height 19
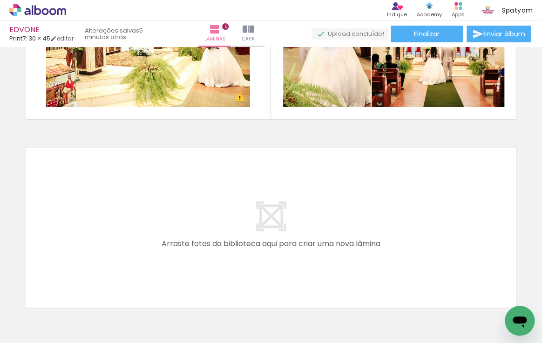
scroll to position [0, 1229]
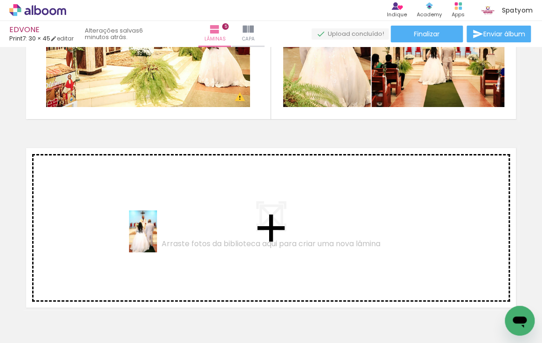
drag, startPoint x: 167, startPoint y: 318, endPoint x: 156, endPoint y: 231, distance: 87.7
click at [156, 231] on quentale-workspace at bounding box center [271, 171] width 542 height 343
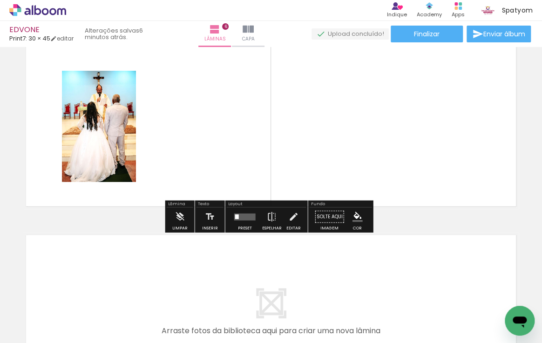
scroll to position [1017, 0]
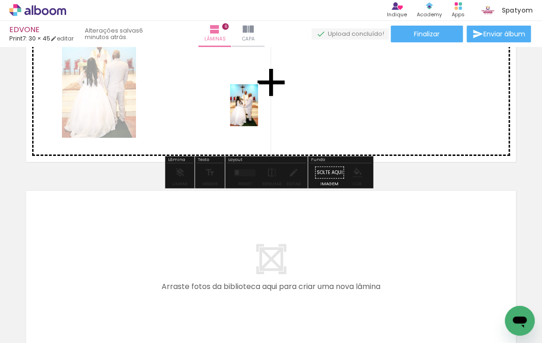
drag, startPoint x: 219, startPoint y: 319, endPoint x: 258, endPoint y: 112, distance: 210.7
click at [258, 112] on quentale-workspace at bounding box center [271, 171] width 542 height 343
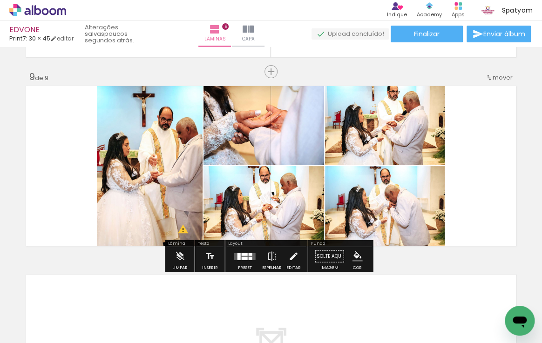
scroll to position [0, 1948]
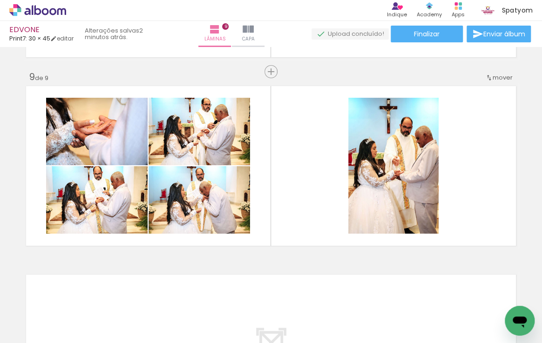
scroll to position [0, 1948]
